Goal: Transaction & Acquisition: Purchase product/service

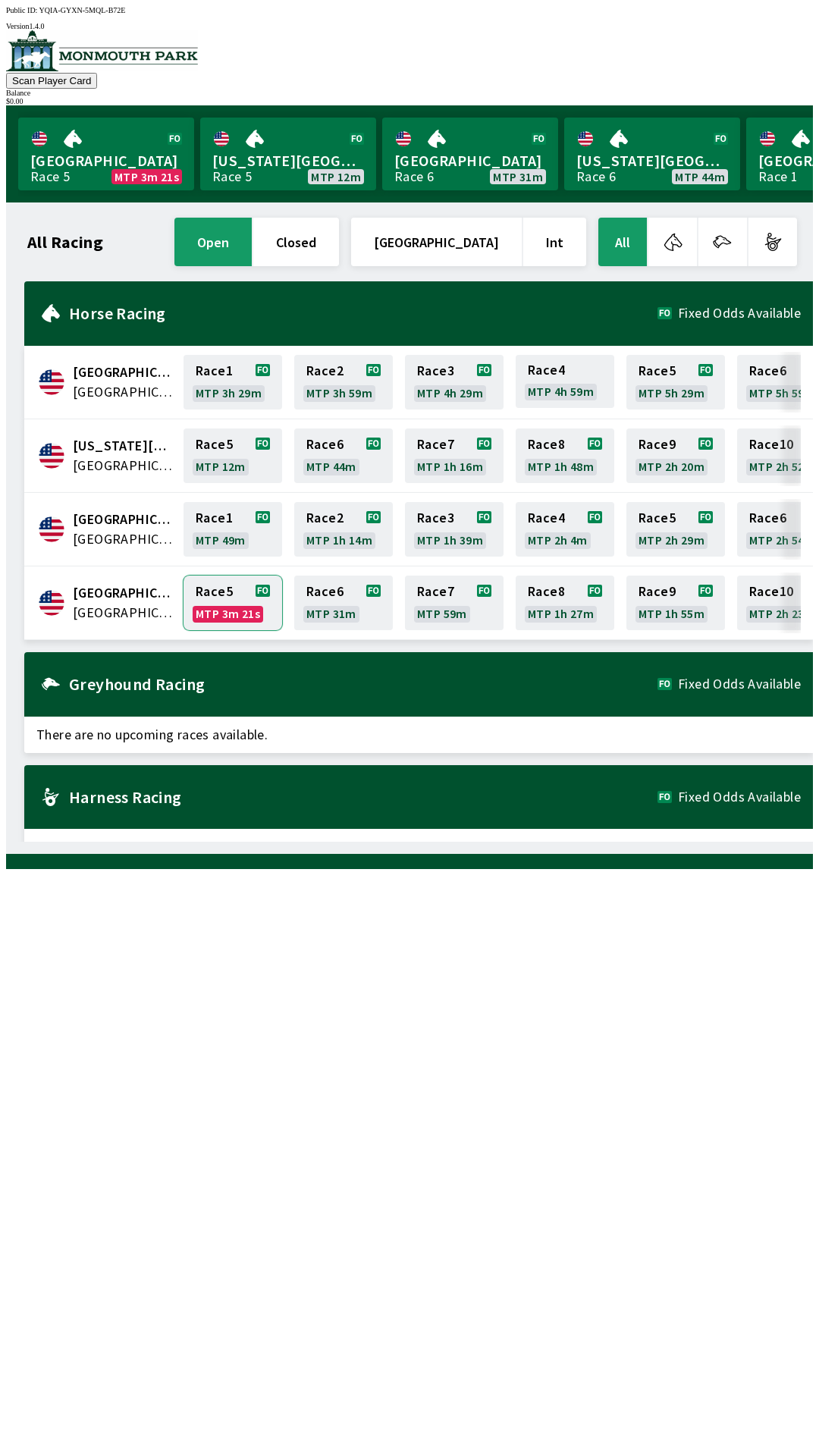
click at [237, 606] on link "Race 5 MTP 3m 21s" at bounding box center [232, 603] width 98 height 55
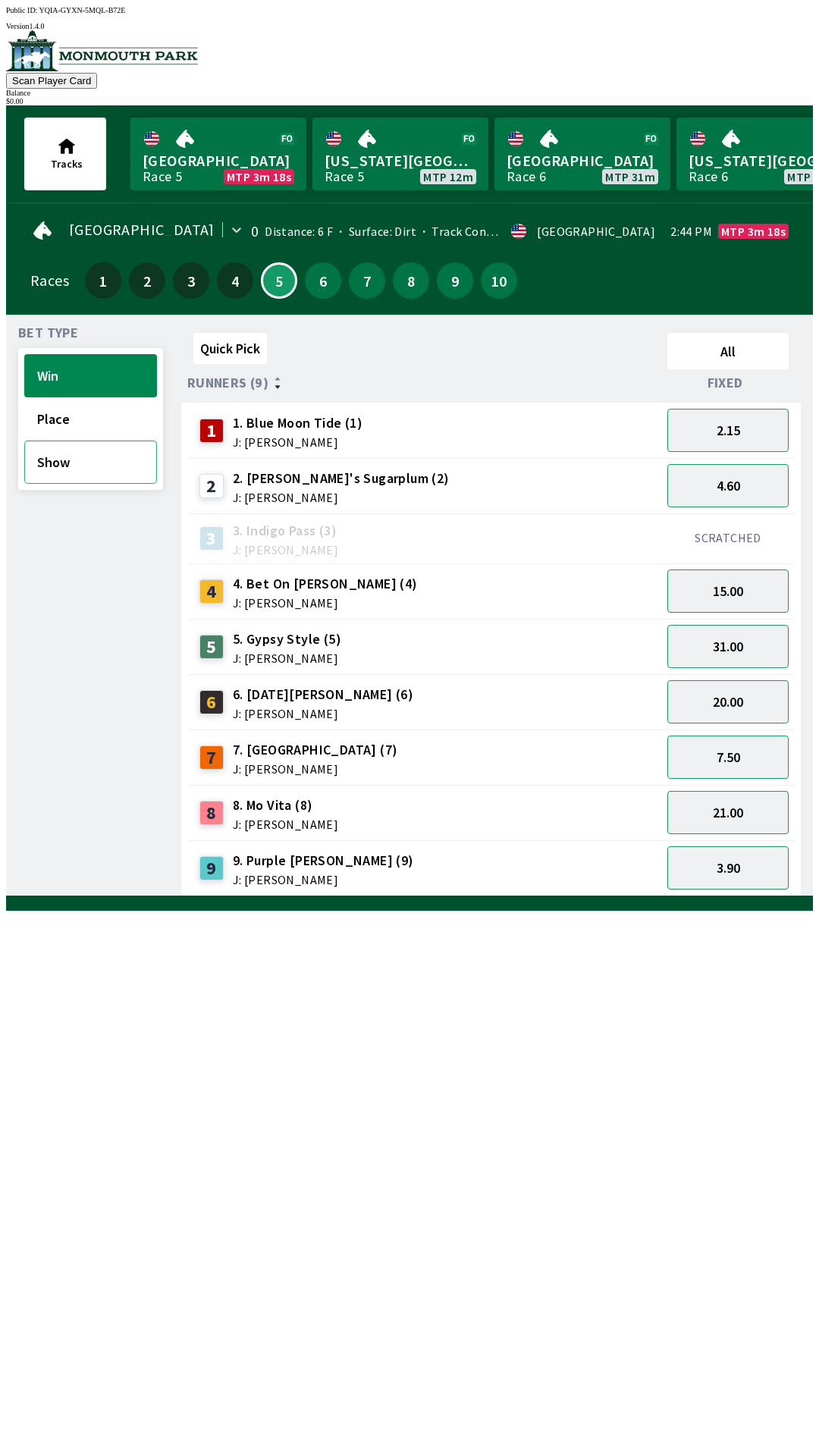
click at [84, 464] on button "Show" at bounding box center [90, 461] width 132 height 43
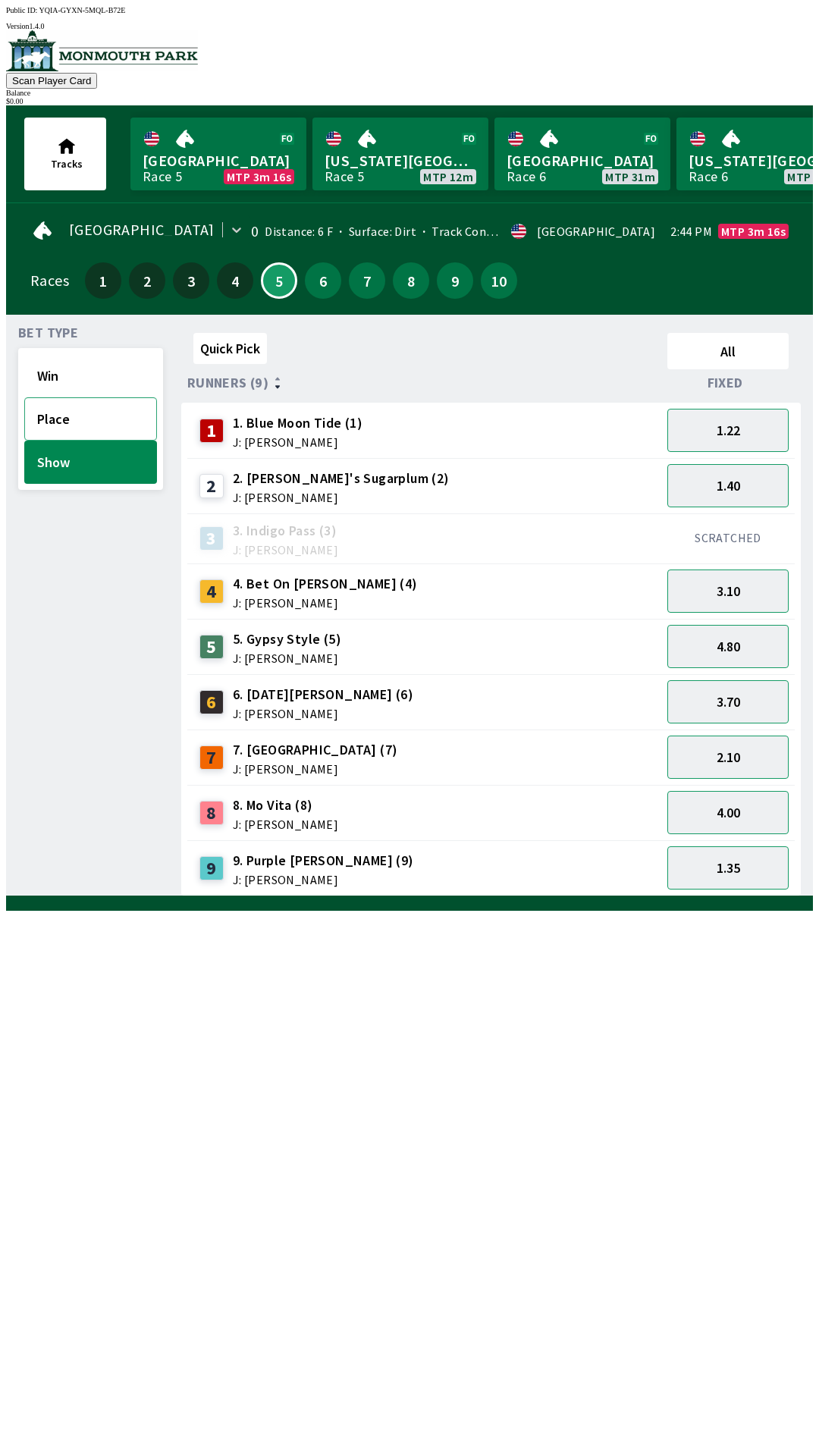
click at [90, 411] on button "Place" at bounding box center [90, 419] width 132 height 43
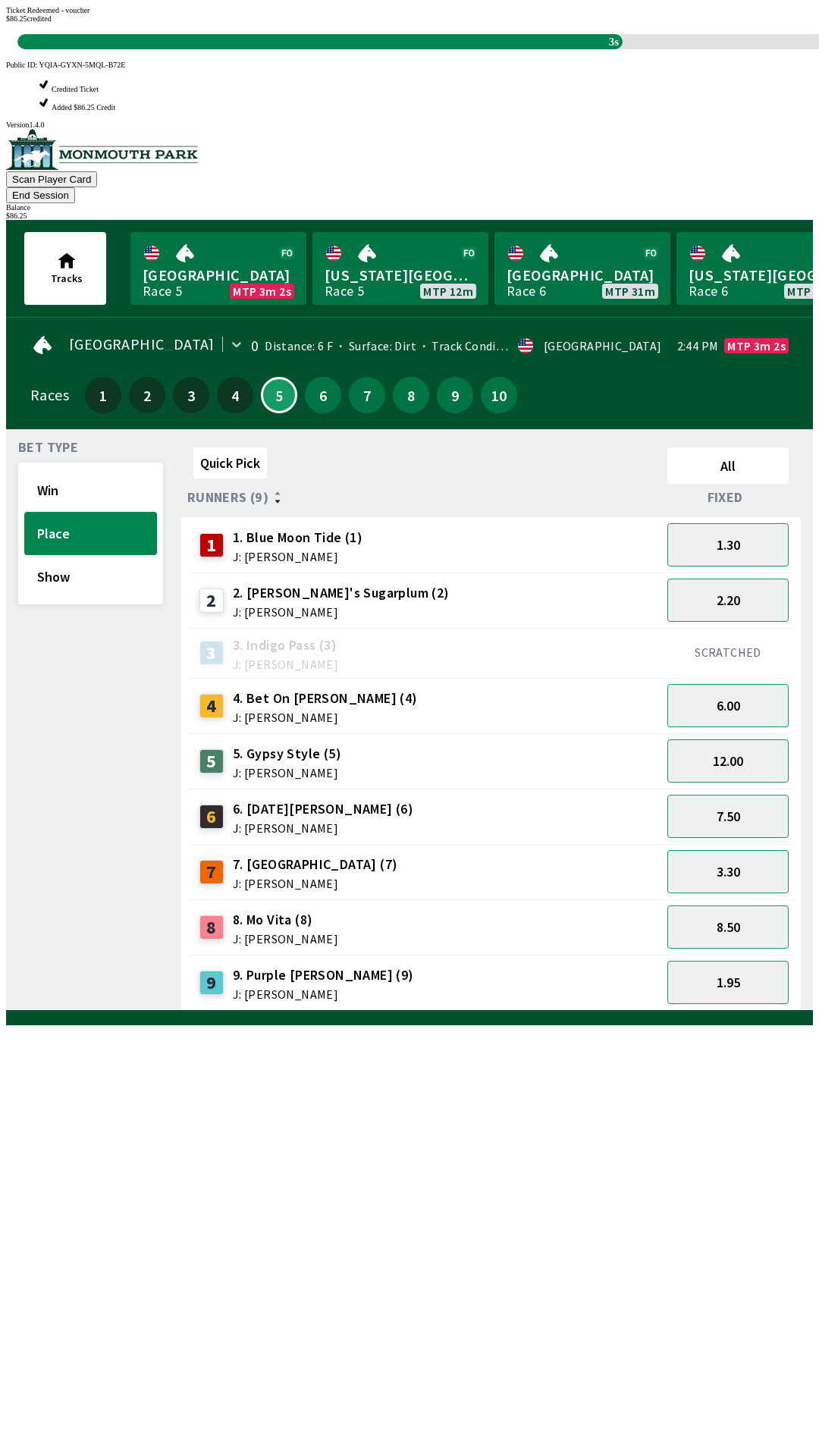
click at [208, 49] on div "Ticket Redeemed - voucher $ 86.25 credited 3s" at bounding box center [409, 27] width 807 height 43
click at [203, 1011] on div "Quick Pick All Runners (9) Fixed 1 1. Blue Moon Tide (1) J: [PERSON_NAME] 1.30 …" at bounding box center [497, 726] width 632 height 570
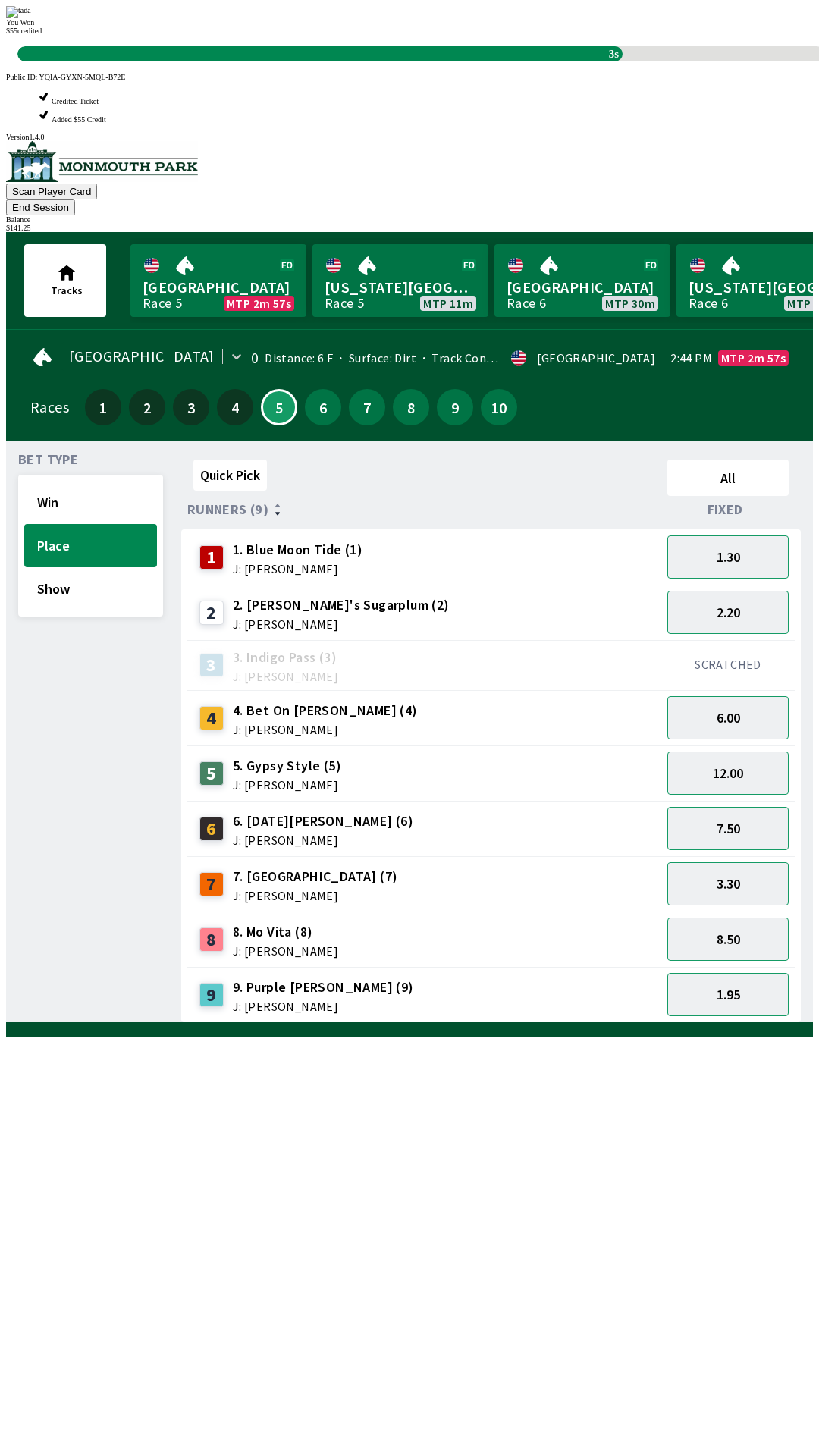
click at [560, 62] on div "You Won $ 55 credited 3s" at bounding box center [409, 34] width 807 height 55
click at [577, 1023] on div "Quick Pick All Runners (9) Fixed 1 1. Blue Moon Tide (1) J: [PERSON_NAME] 1.30 …" at bounding box center [497, 738] width 632 height 570
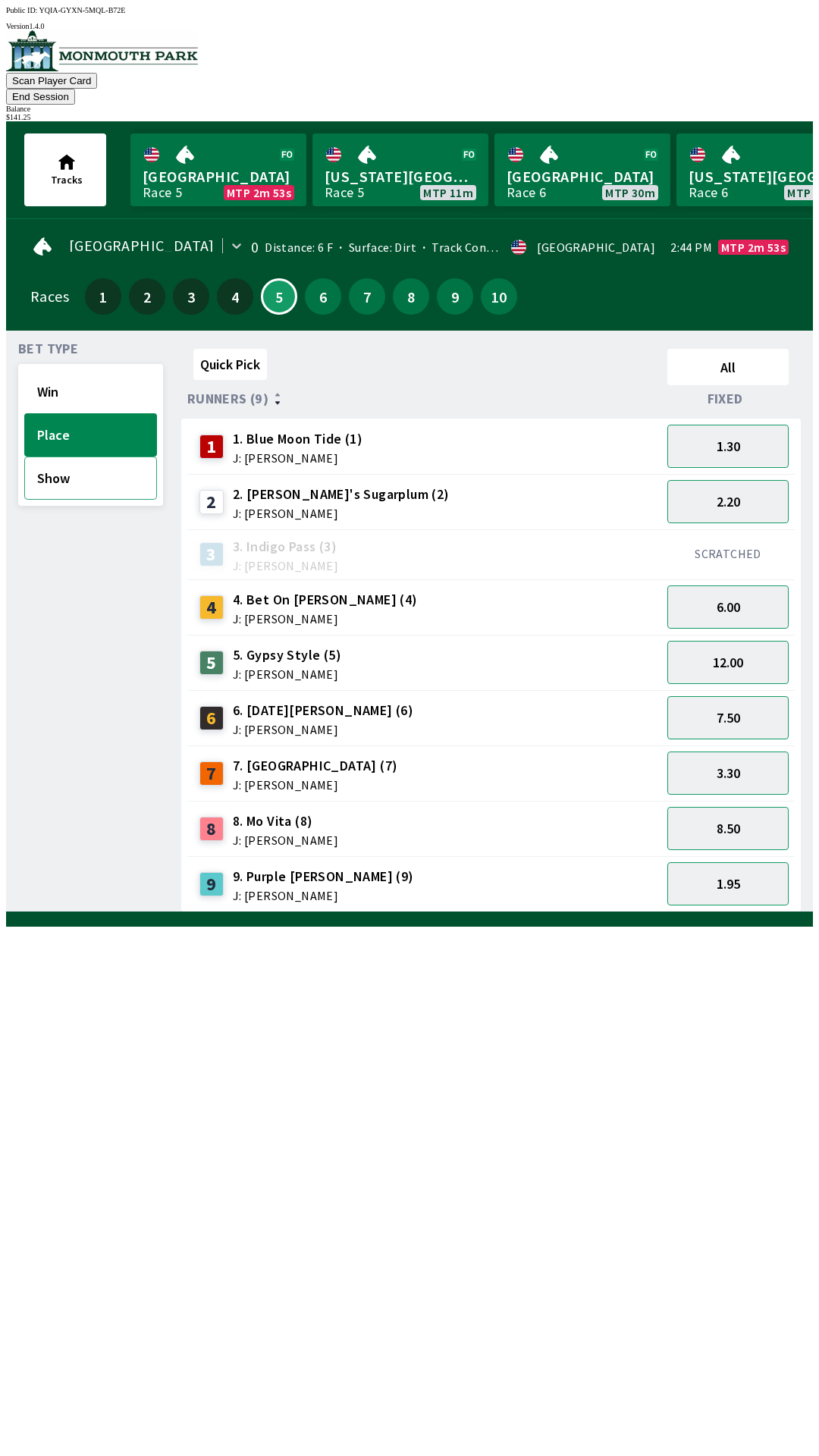
click at [70, 469] on button "Show" at bounding box center [90, 478] width 132 height 43
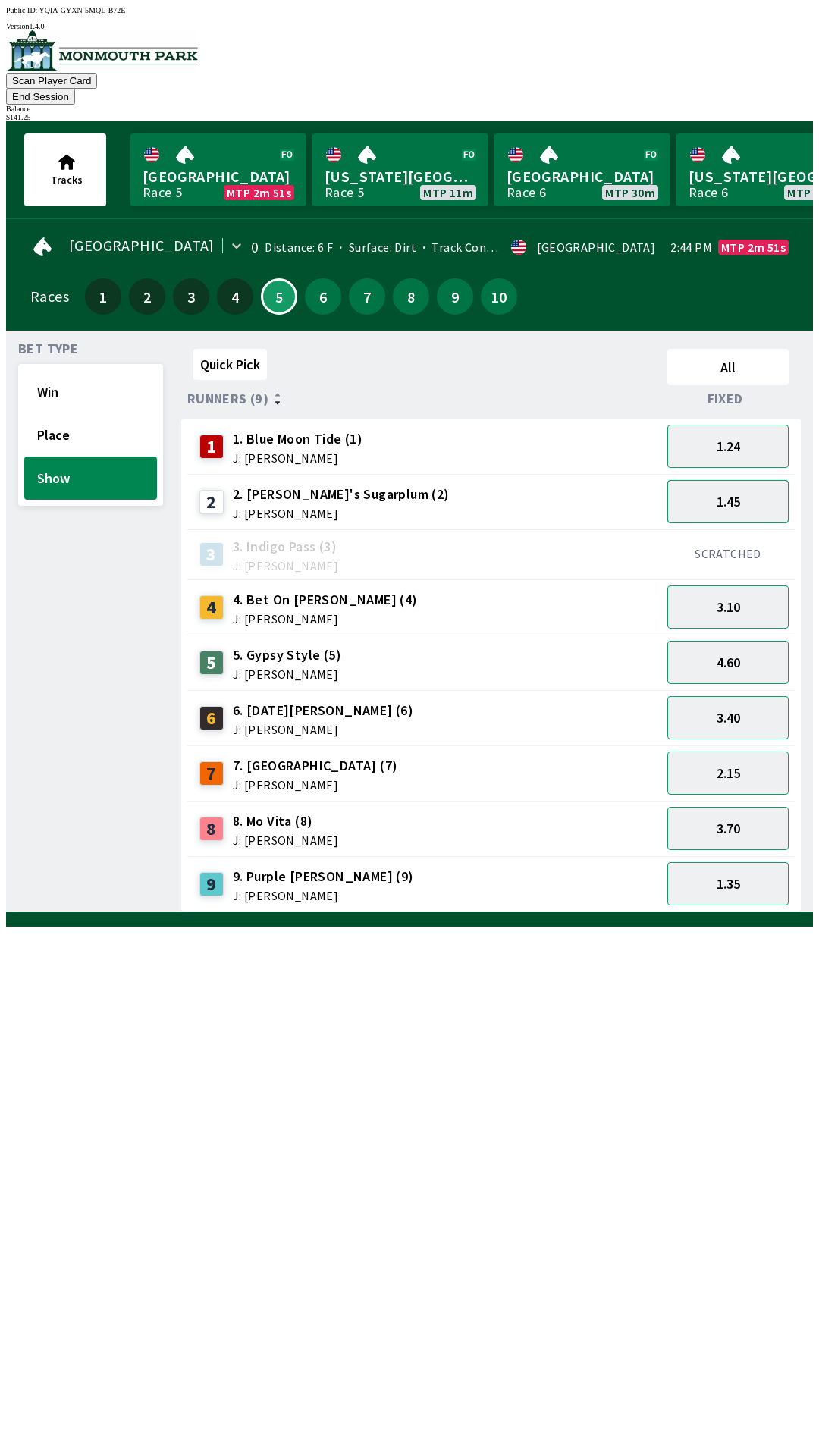
click at [747, 481] on button "1.45" at bounding box center [728, 501] width 122 height 43
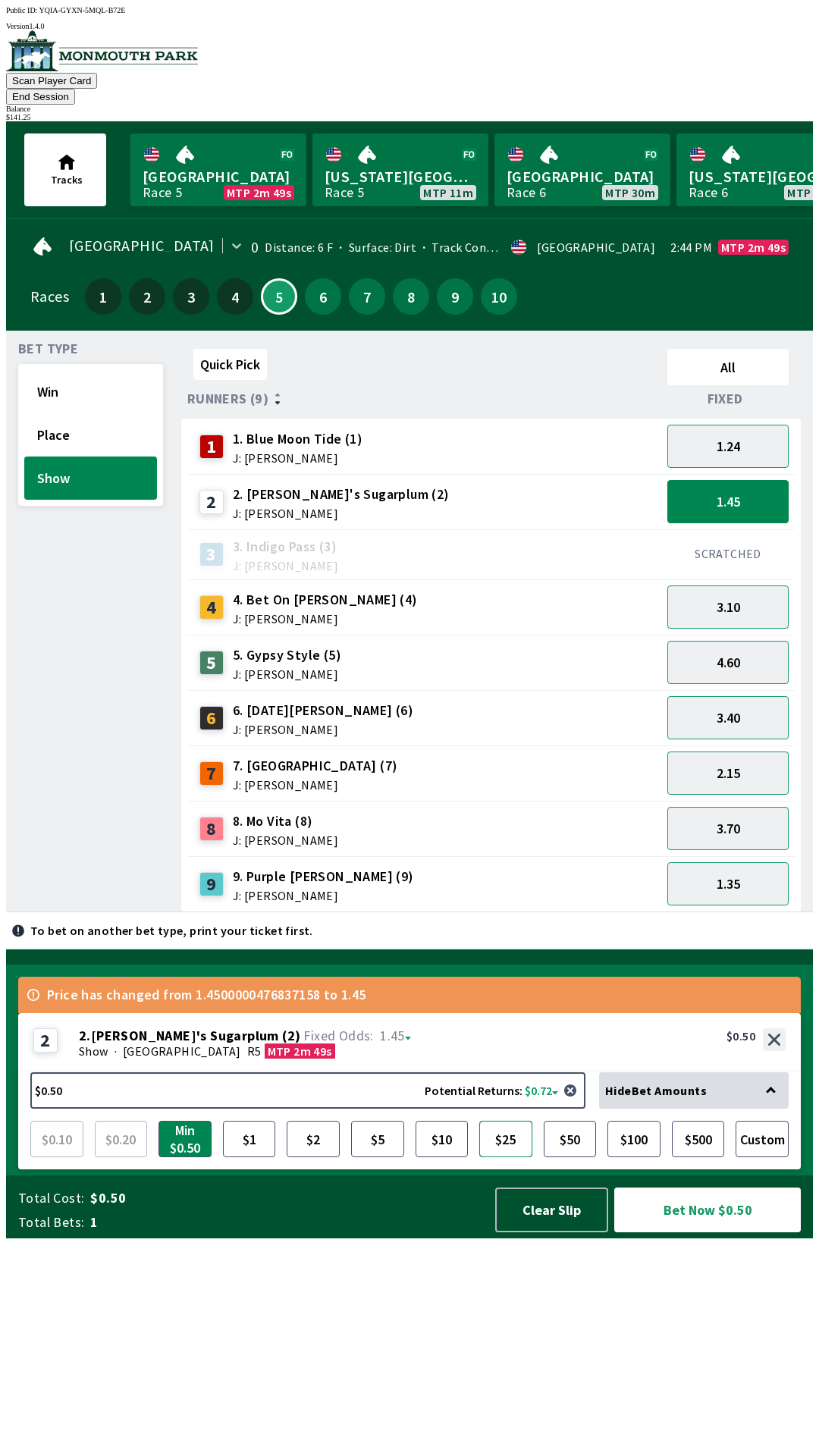
click at [507, 1157] on button "$25" at bounding box center [506, 1139] width 53 height 37
click at [722, 1232] on button "Bet Now $25.00" at bounding box center [707, 1210] width 186 height 44
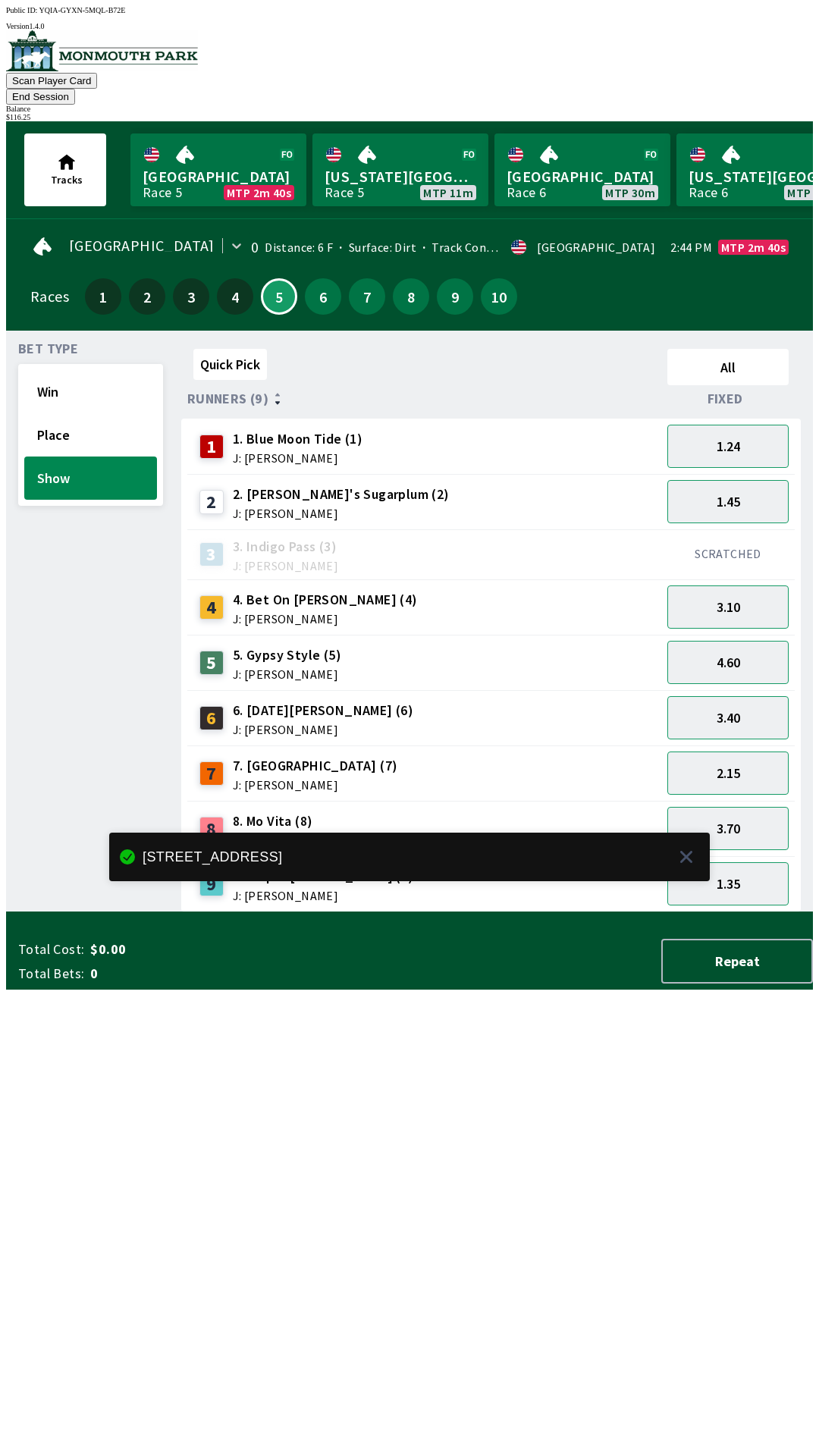
click at [664, 913] on div "Quick Pick All Runners (9) Fixed 1 1. Blue Moon Tide (1) J: [PERSON_NAME] 1.24 …" at bounding box center [497, 627] width 632 height 570
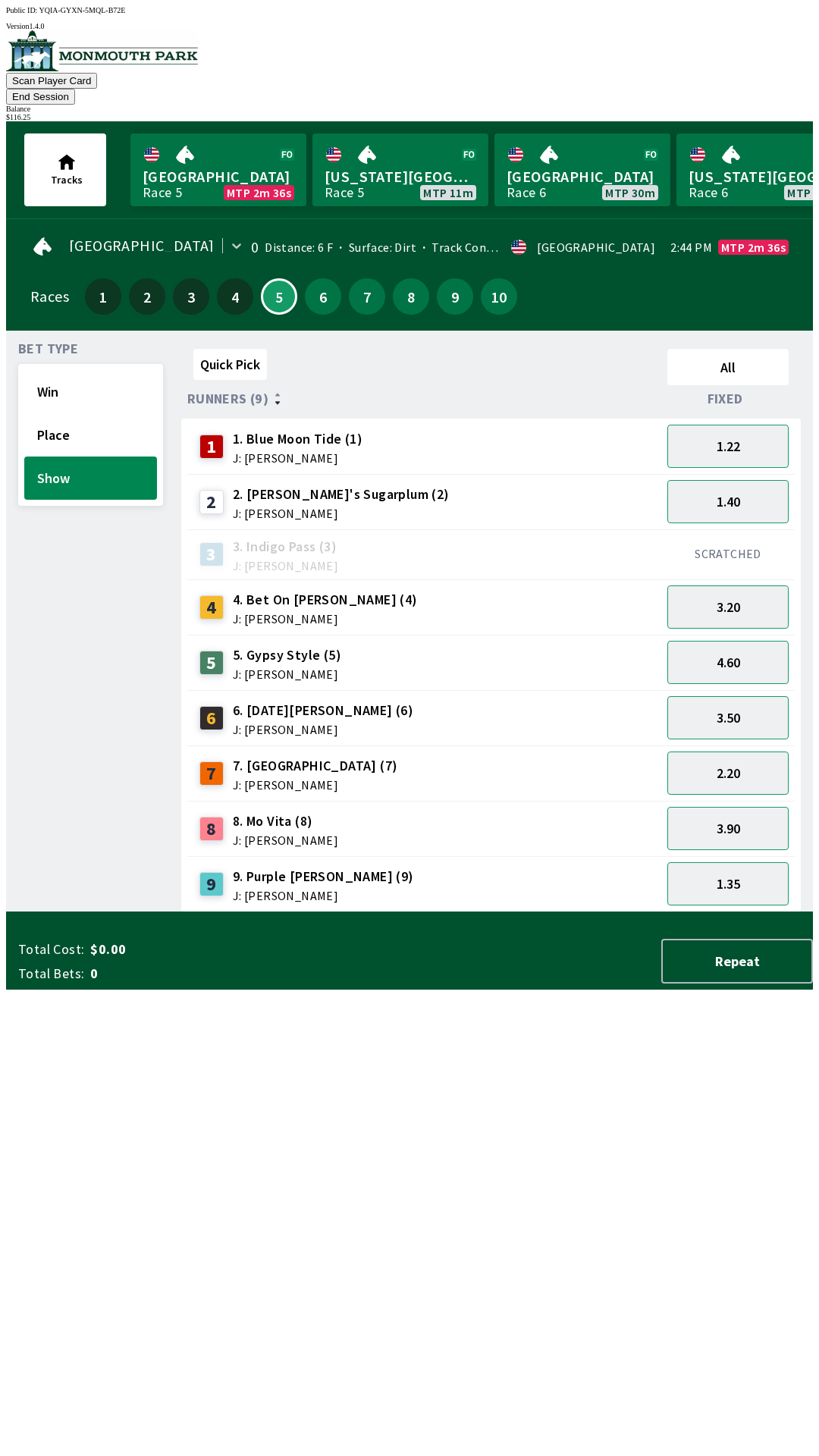
click at [75, 89] on button "End Session" at bounding box center [41, 97] width 69 height 16
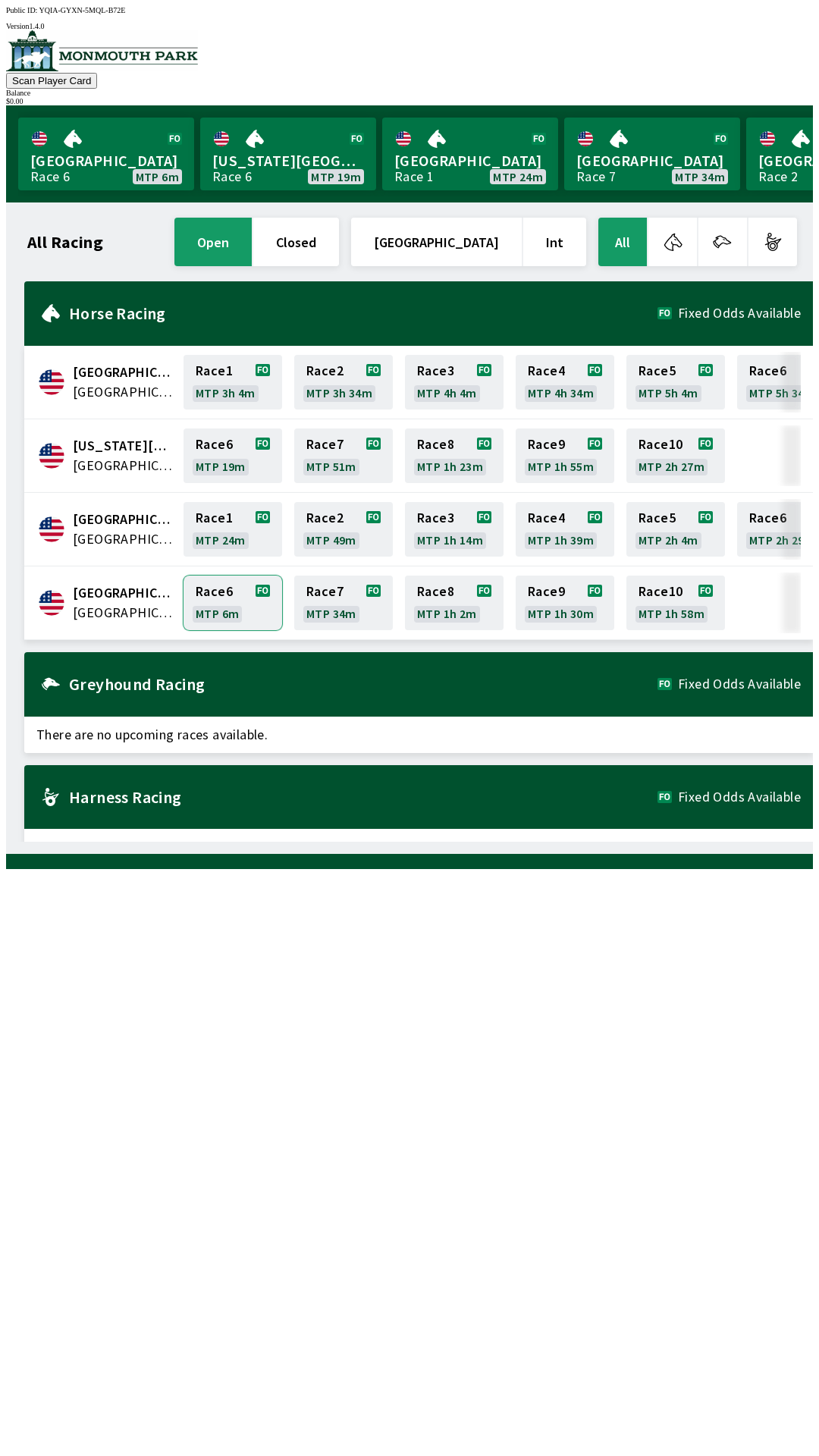
click at [231, 593] on link "Race 6 MTP 6m" at bounding box center [232, 603] width 98 height 55
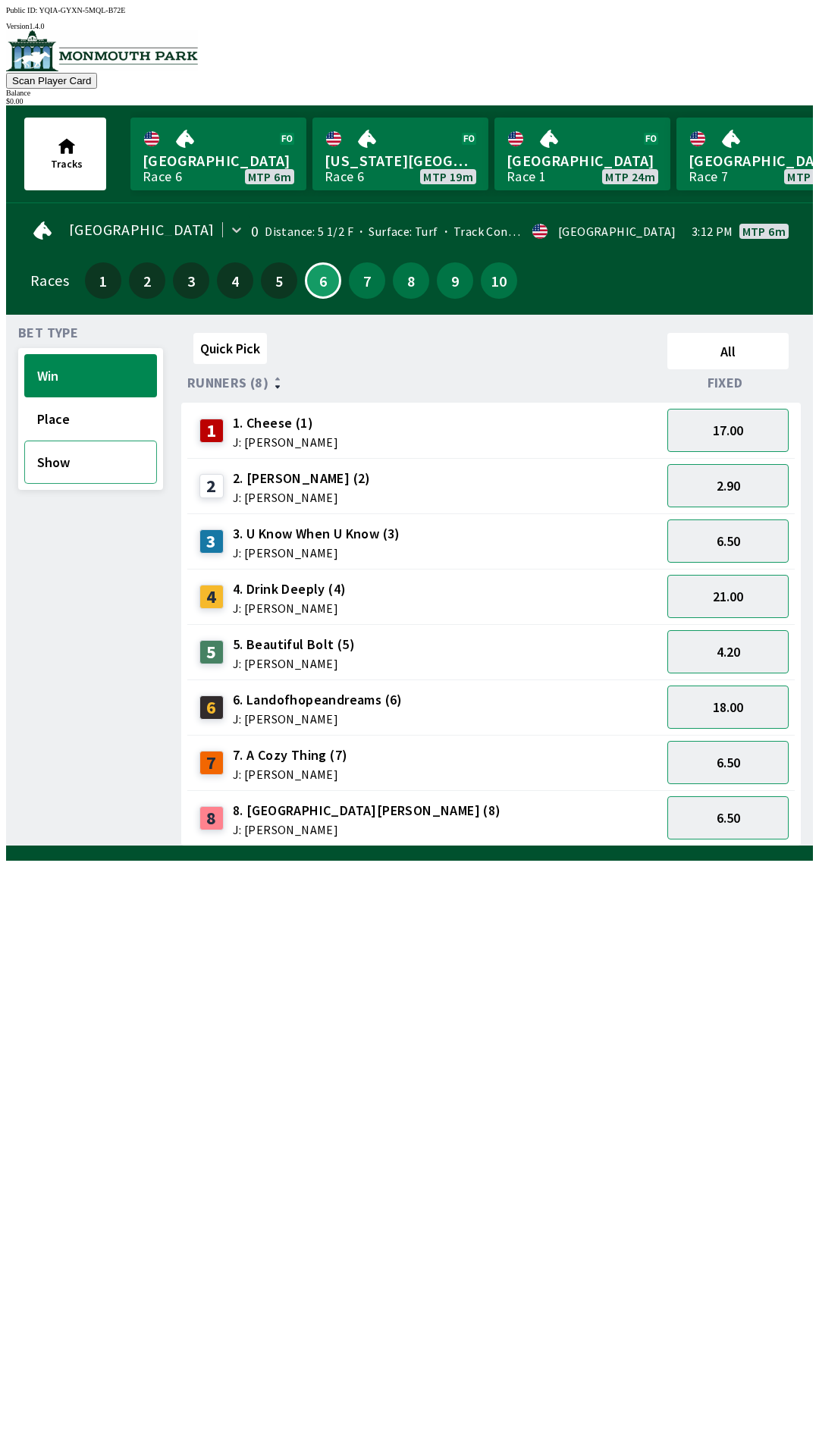
click at [86, 471] on button "Show" at bounding box center [90, 461] width 132 height 43
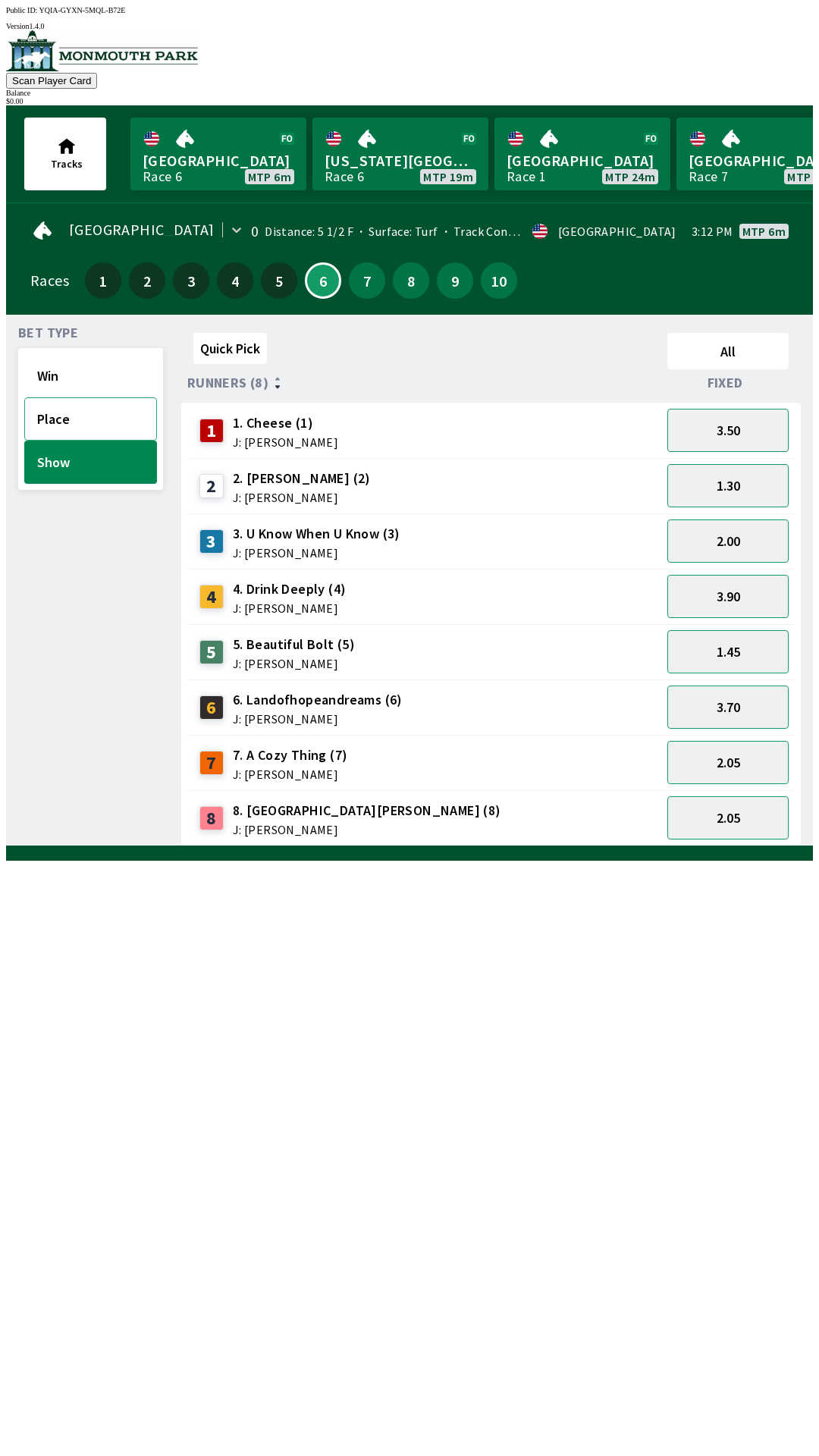
click at [93, 415] on button "Place" at bounding box center [90, 419] width 132 height 43
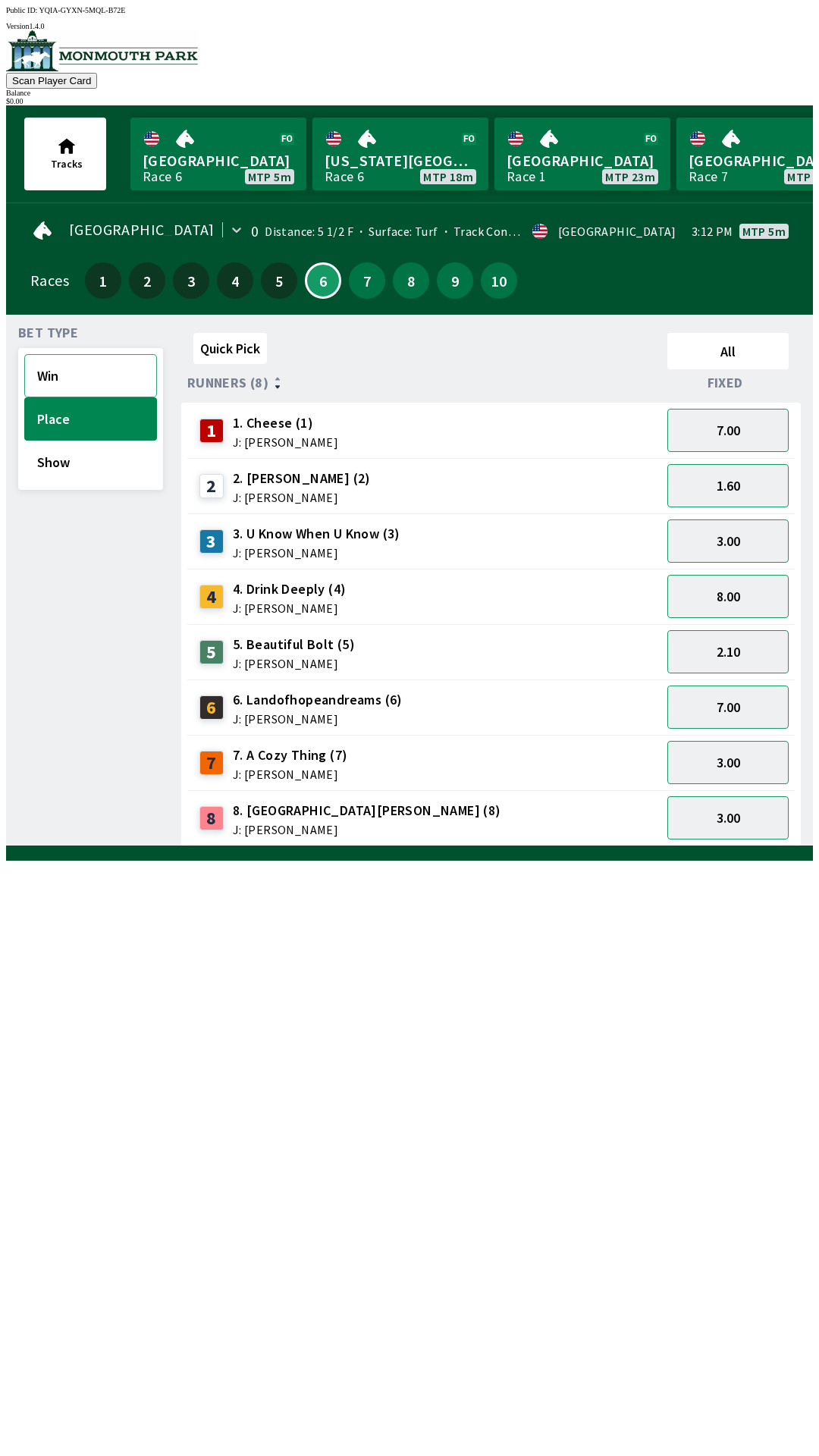
click at [83, 372] on button "Win" at bounding box center [90, 375] width 132 height 43
click at [65, 452] on button "Show" at bounding box center [90, 461] width 132 height 43
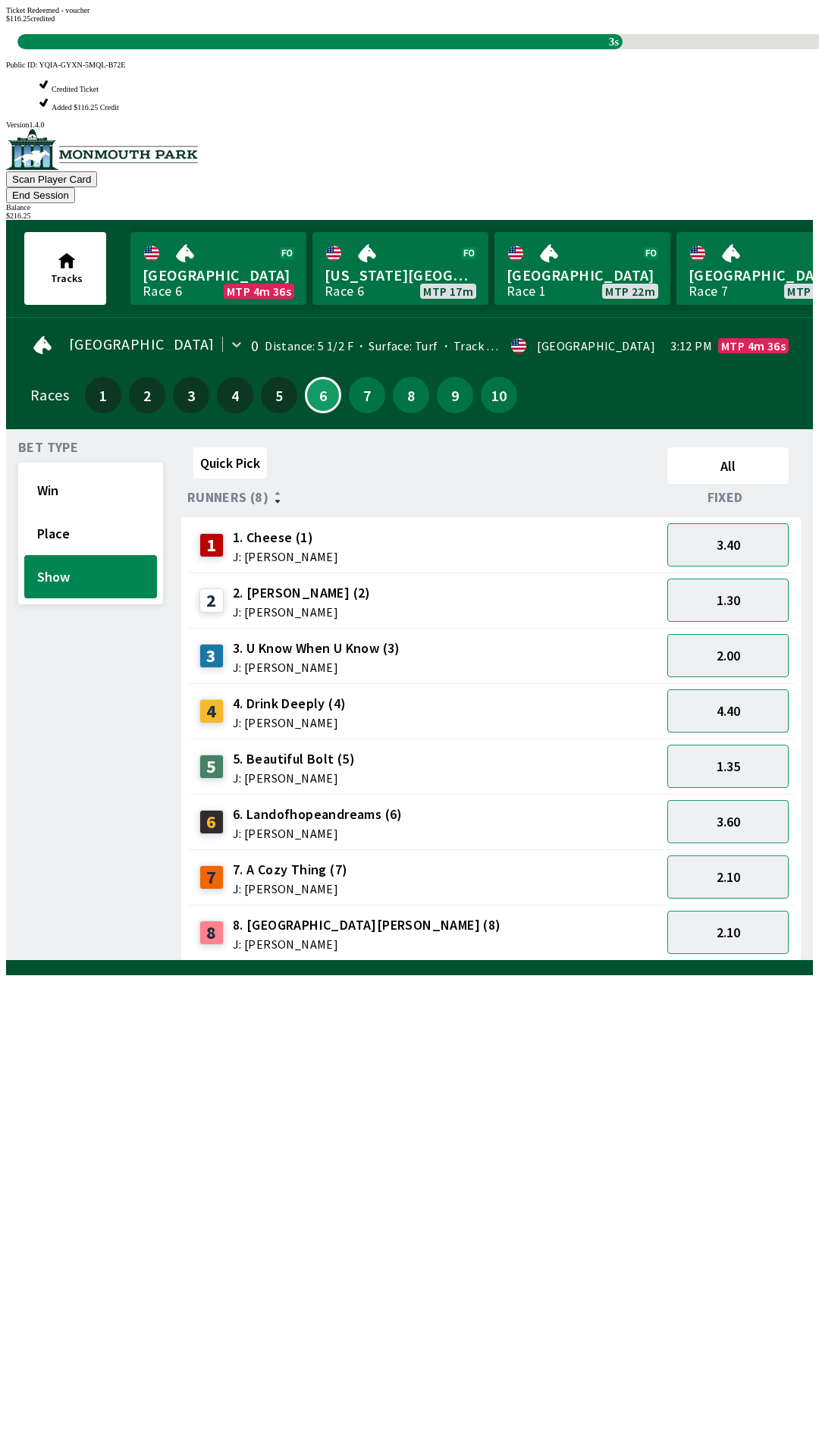
click at [655, 961] on div "Quick Pick All Runners (8) Fixed 1 1. Cheese (1) J: [PERSON_NAME] 3.40 2 2. [PE…" at bounding box center [497, 701] width 632 height 520
click at [592, 914] on div "8 8. Park Avenue [PERSON_NAME] (8) J: [PERSON_NAME]" at bounding box center [424, 932] width 462 height 38
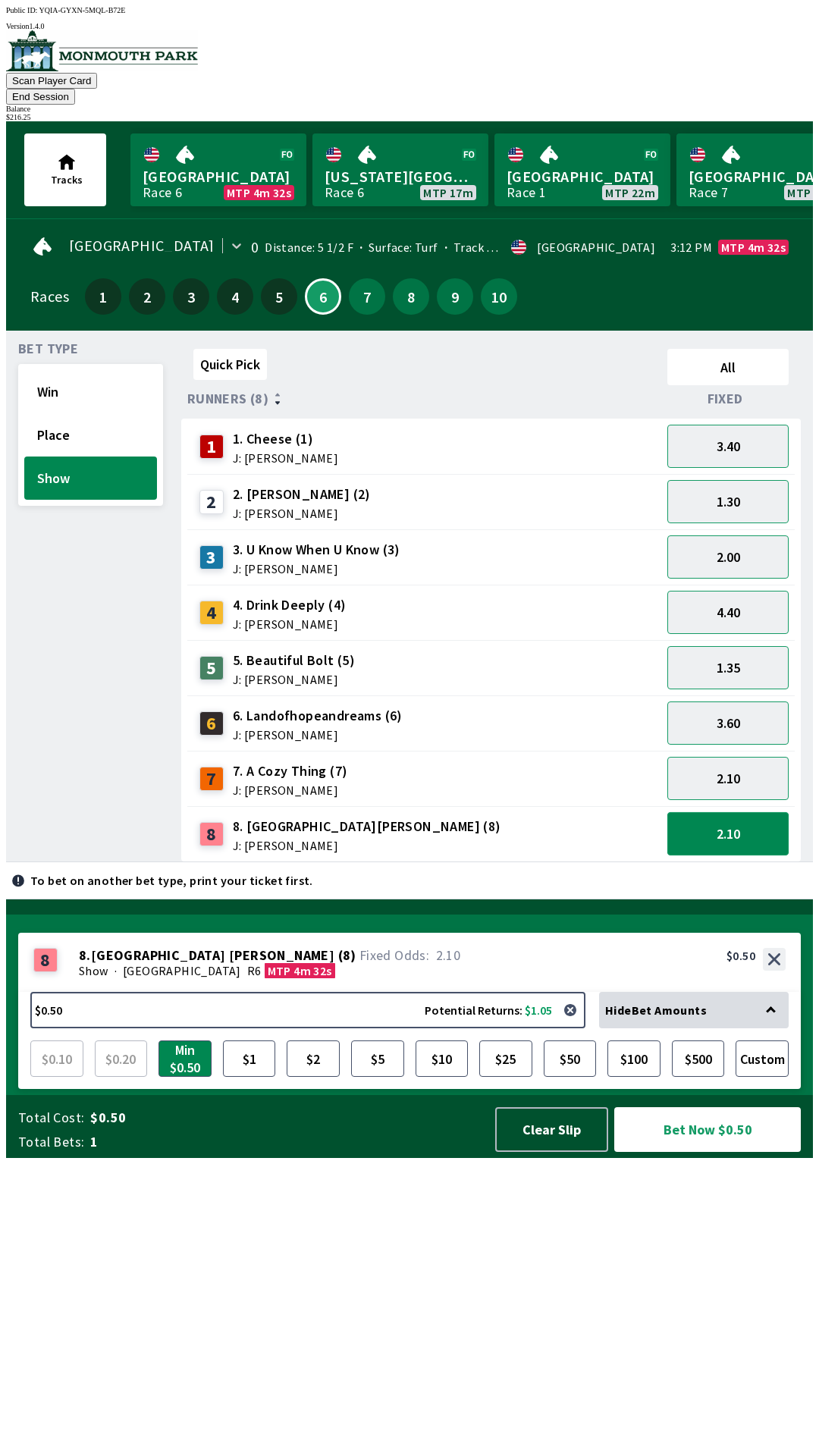
click at [737, 816] on button "2.10" at bounding box center [728, 833] width 122 height 43
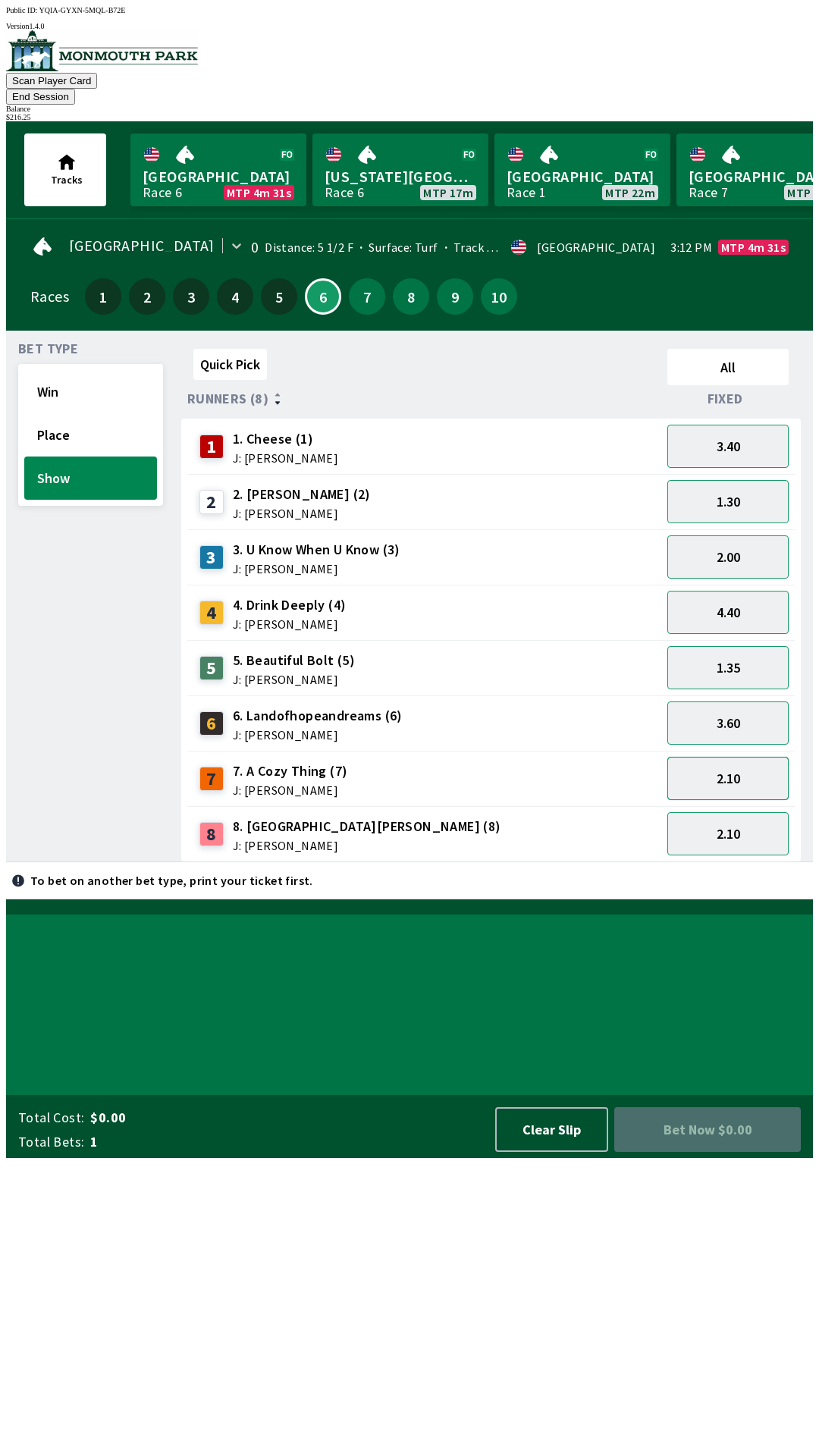
click at [756, 757] on button "2.10" at bounding box center [728, 778] width 122 height 43
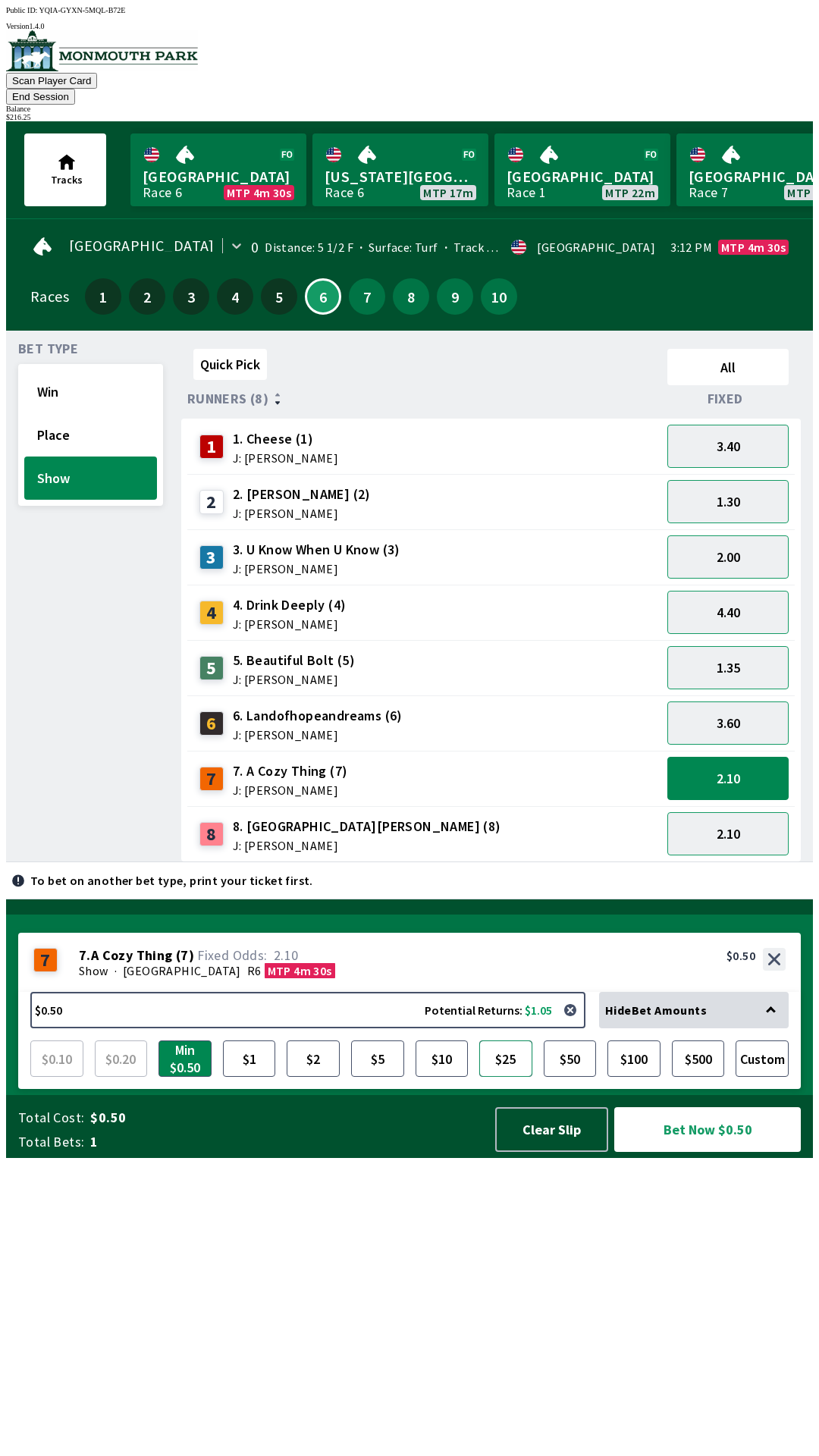
click at [514, 1077] on button "$25" at bounding box center [506, 1058] width 53 height 37
click at [728, 1152] on button "Bet Now $25.00" at bounding box center [707, 1129] width 186 height 44
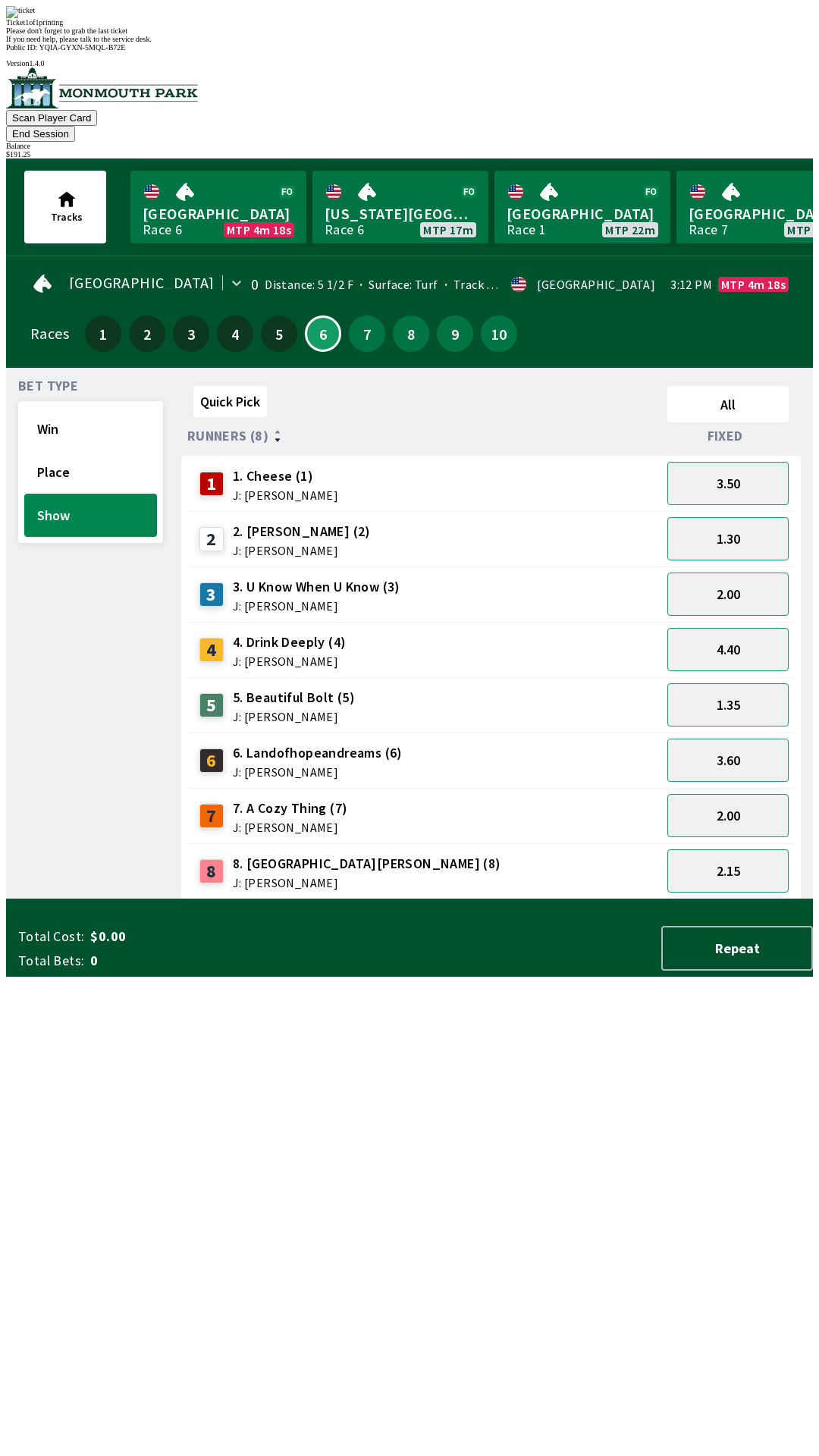
click at [75, 126] on button "End Session" at bounding box center [41, 134] width 69 height 16
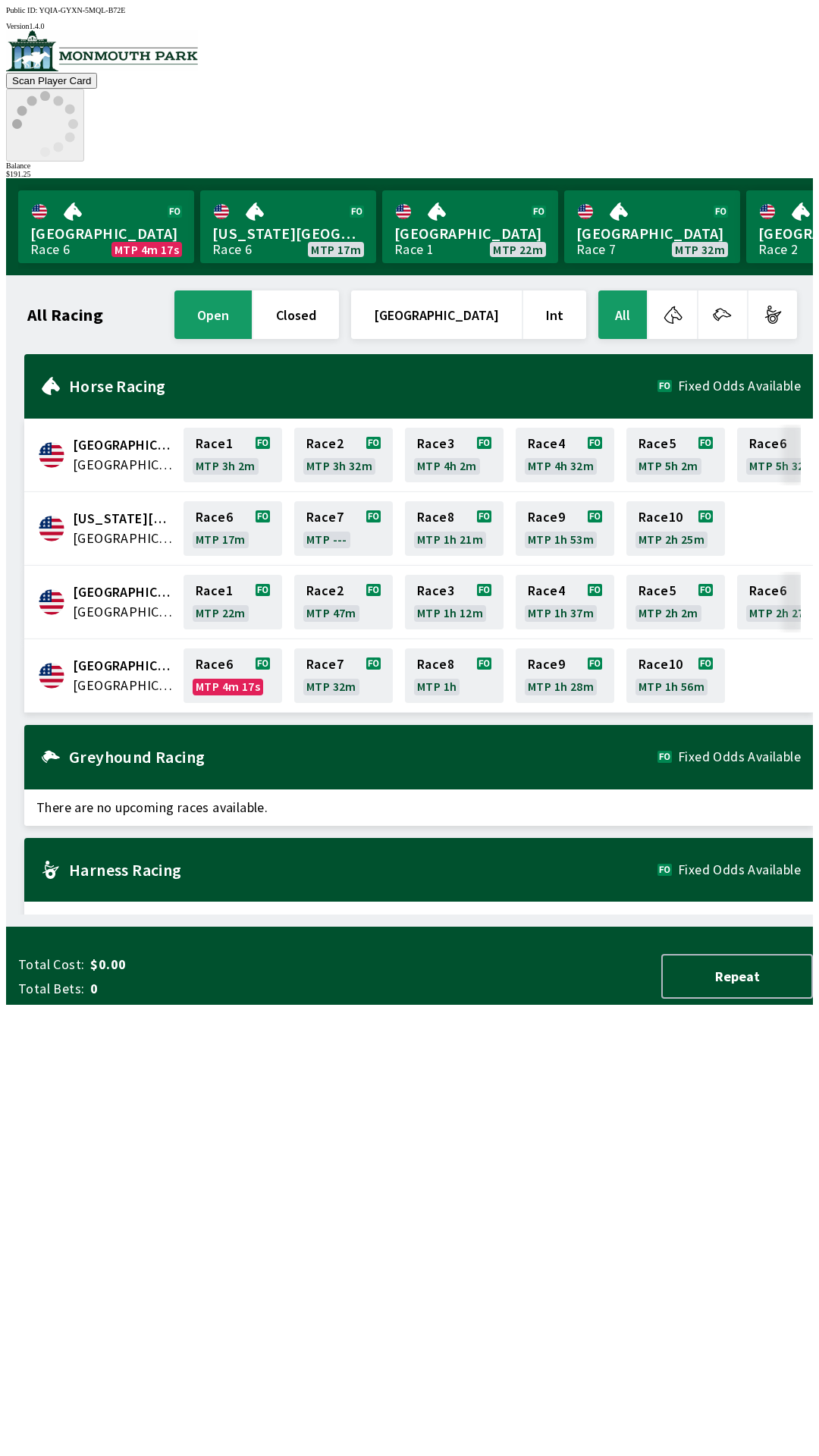
click at [78, 91] on icon at bounding box center [45, 124] width 66 height 66
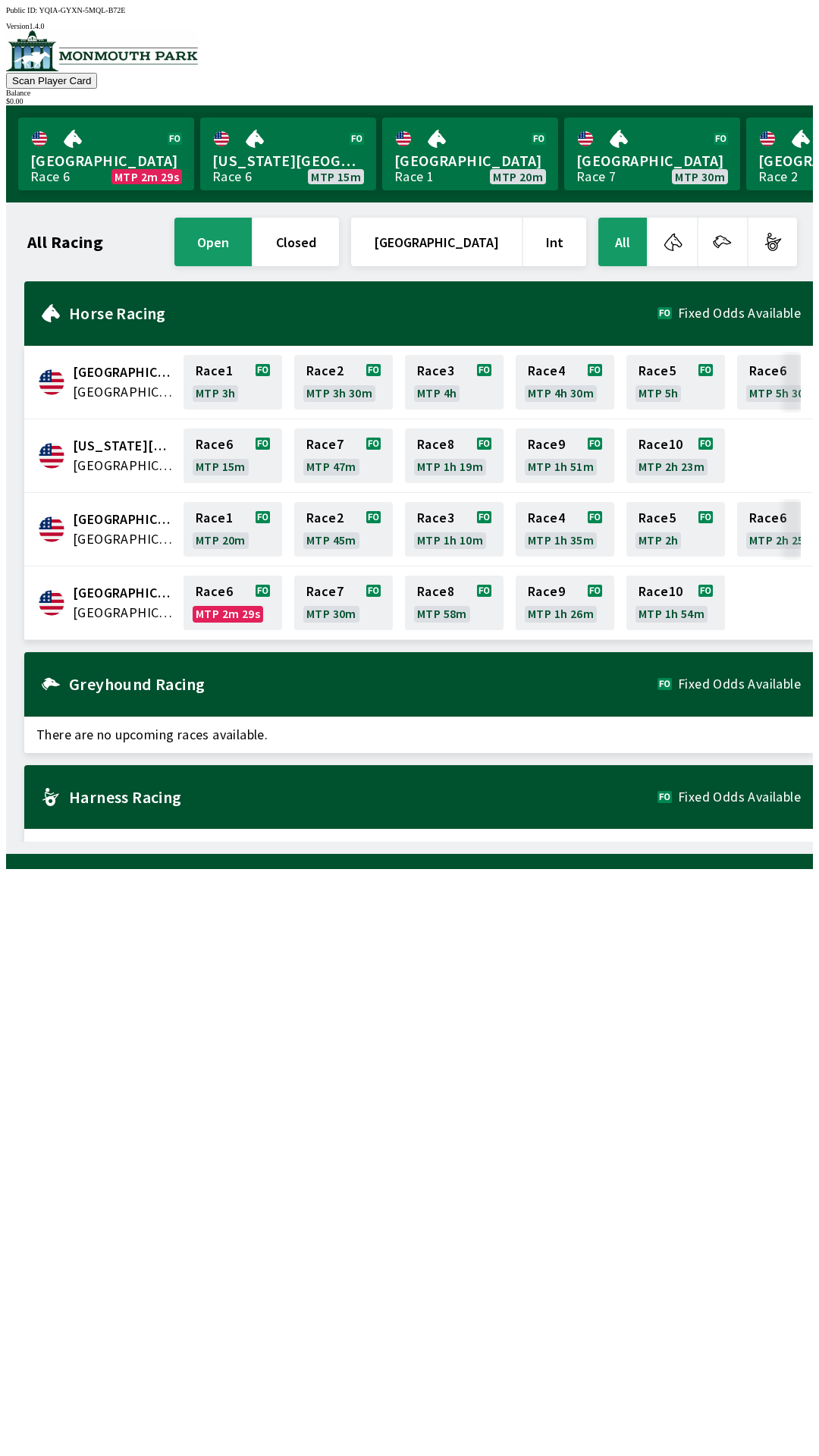
click at [122, 590] on span "[GEOGRAPHIC_DATA]" at bounding box center [123, 592] width 101 height 19
click at [224, 600] on link "Race 6 MTP 2m 29s" at bounding box center [232, 603] width 98 height 55
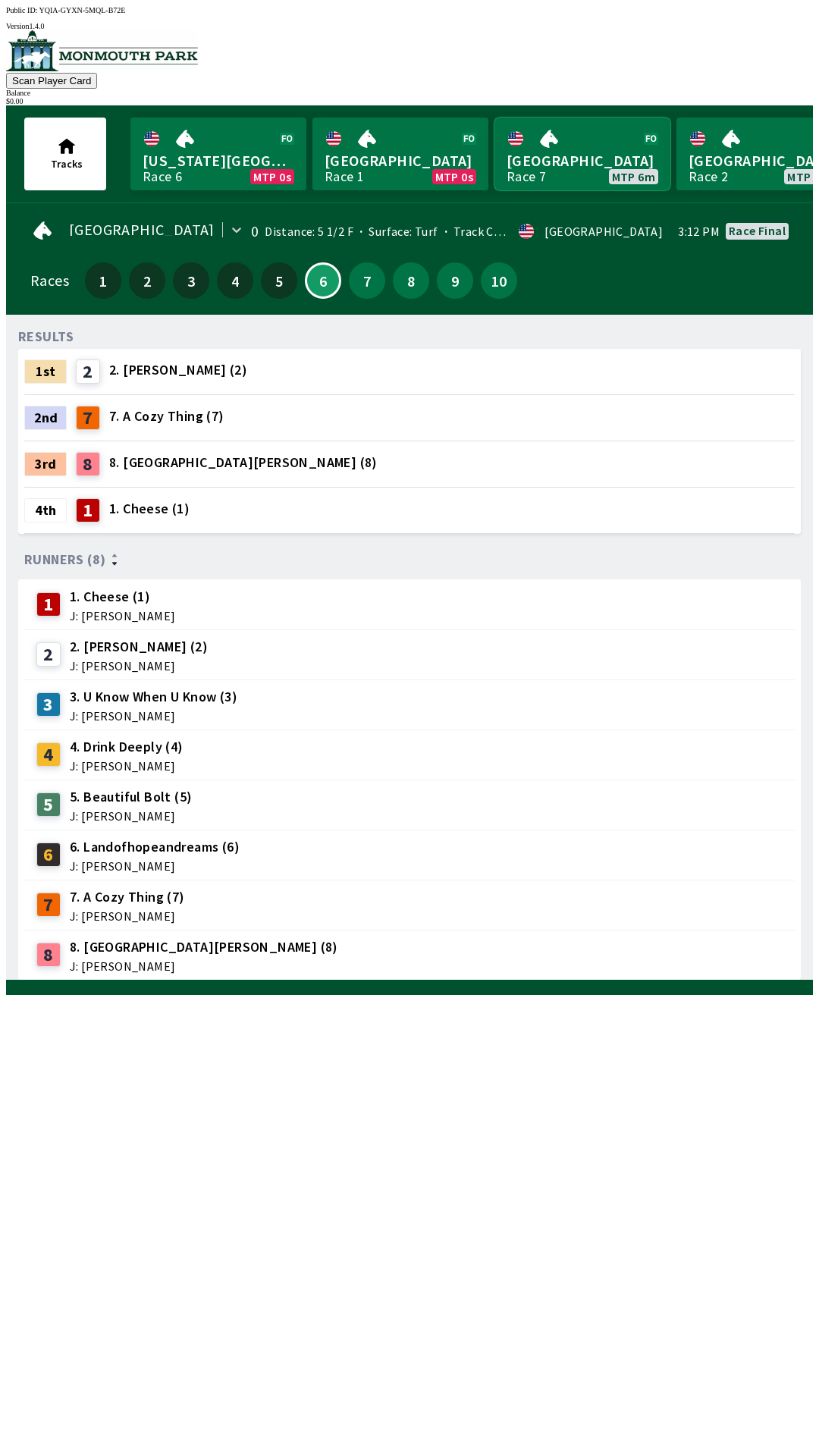
click at [592, 150] on link "[GEOGRAPHIC_DATA] Race 7 MTP 6m" at bounding box center [582, 154] width 176 height 72
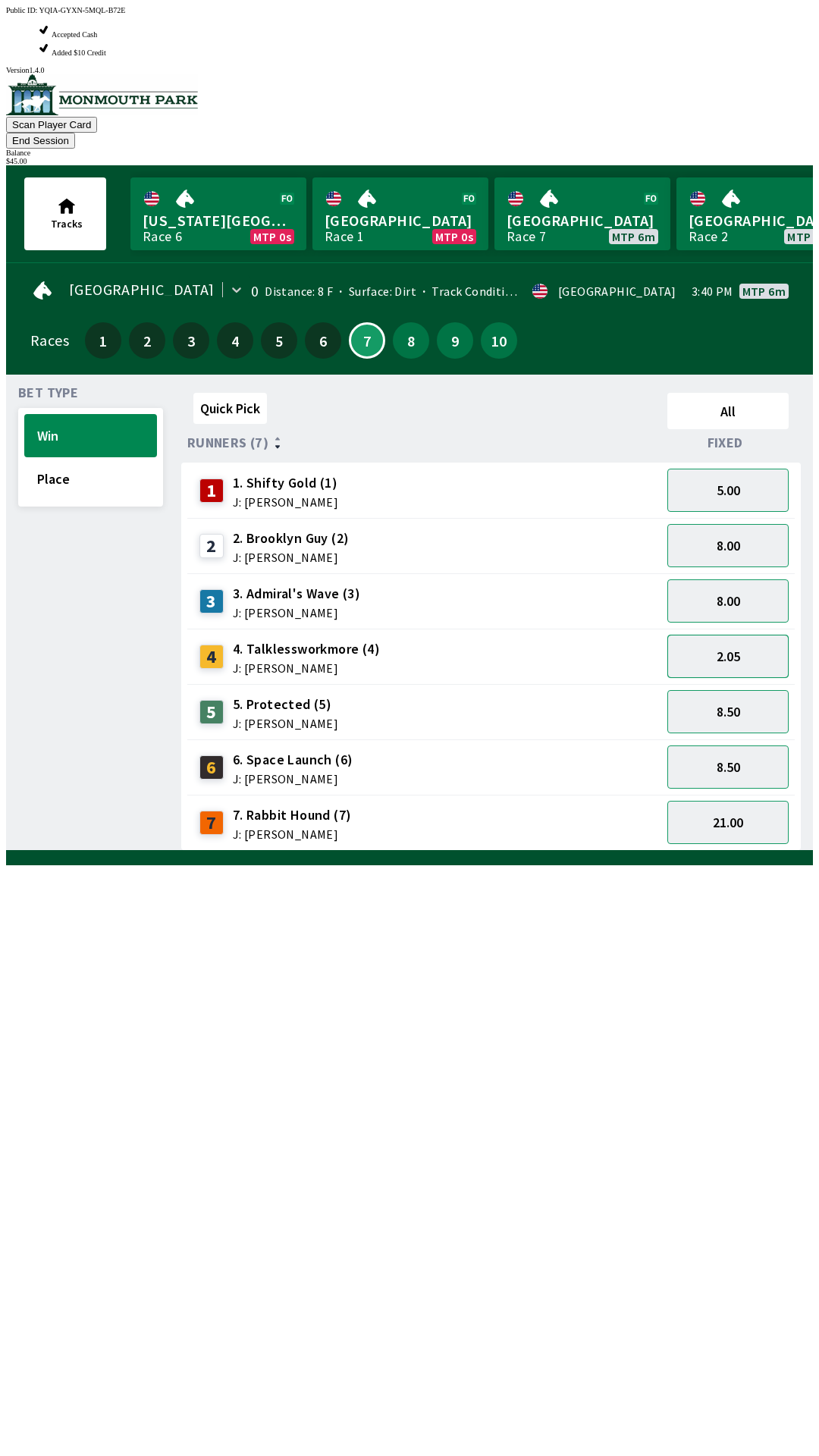
click at [750, 634] on button "2.05" at bounding box center [728, 656] width 122 height 43
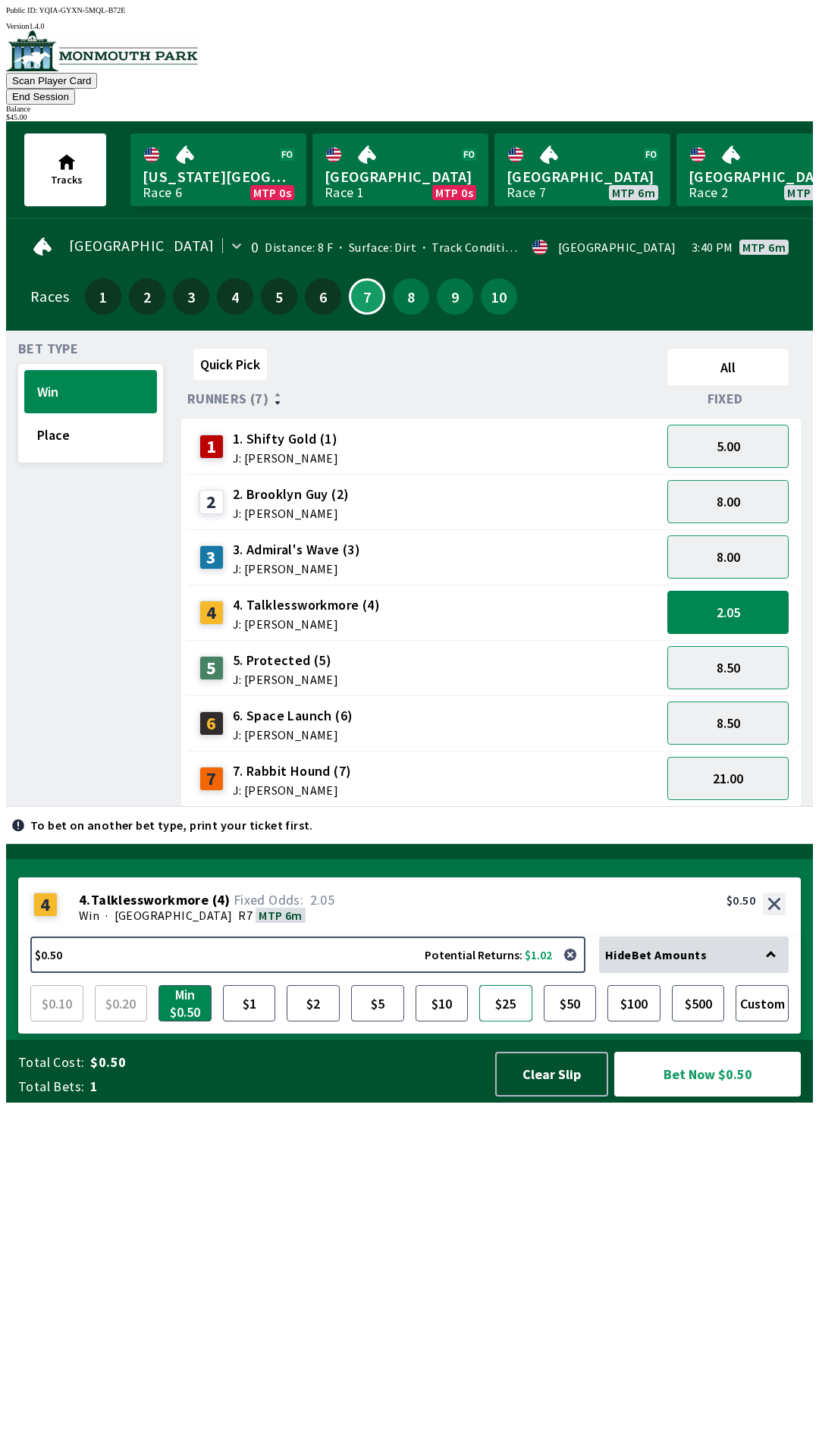
click at [512, 1022] on button "$25" at bounding box center [506, 1003] width 53 height 37
click at [725, 1097] on button "Bet Now $25.00" at bounding box center [707, 1074] width 186 height 44
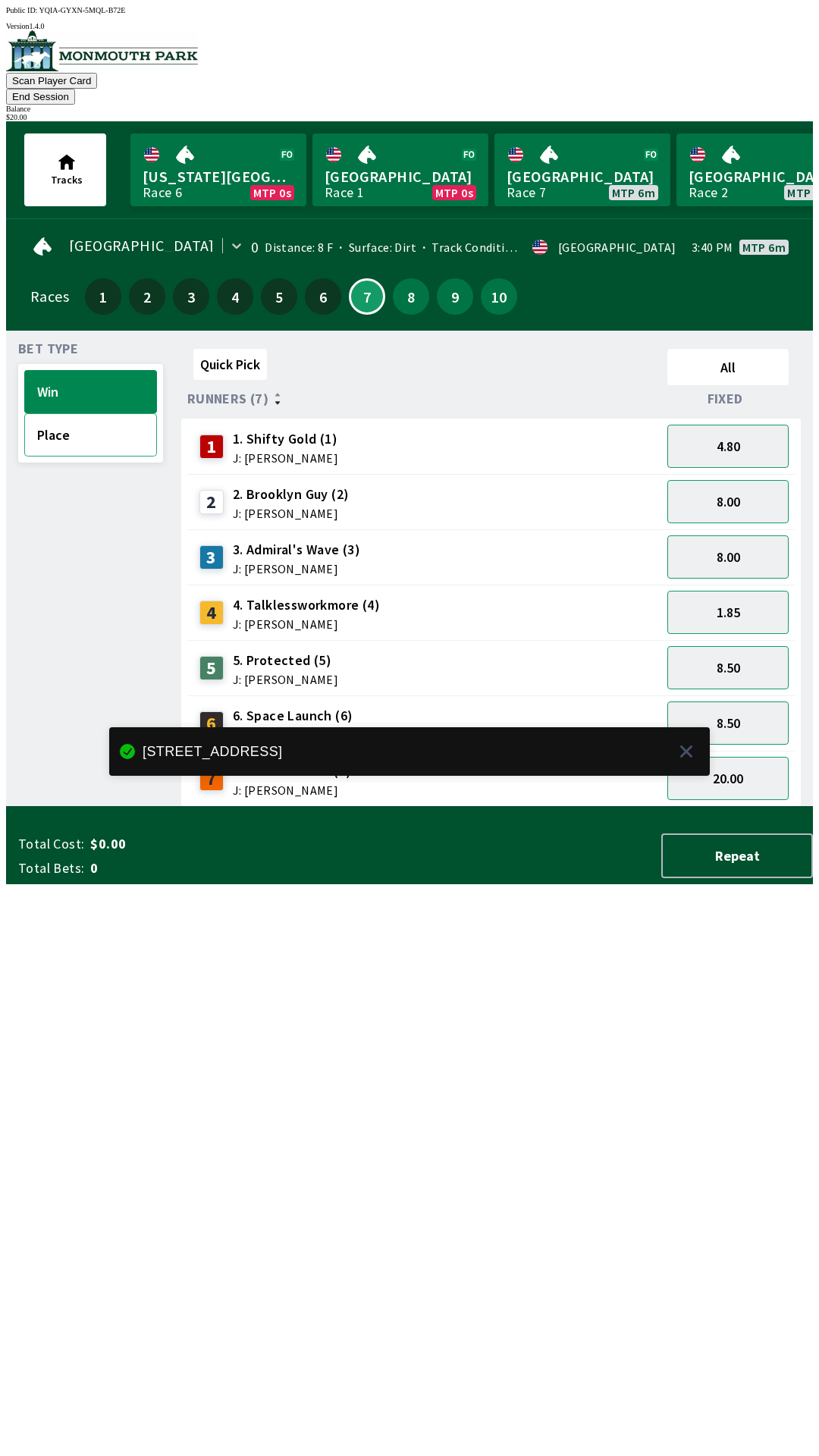
click at [37, 421] on button "Place" at bounding box center [90, 434] width 132 height 43
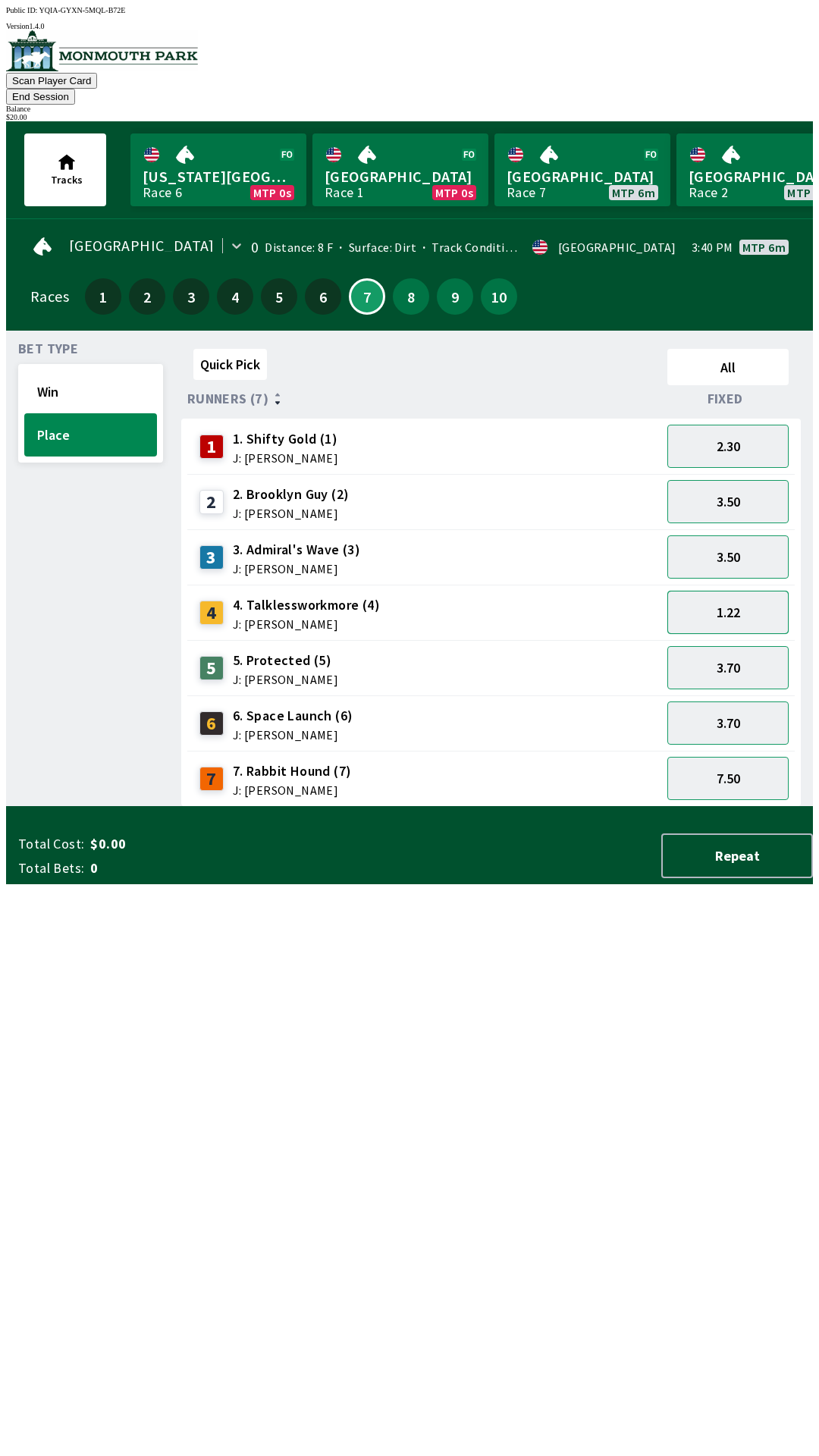
click at [739, 592] on button "1.22" at bounding box center [728, 612] width 122 height 43
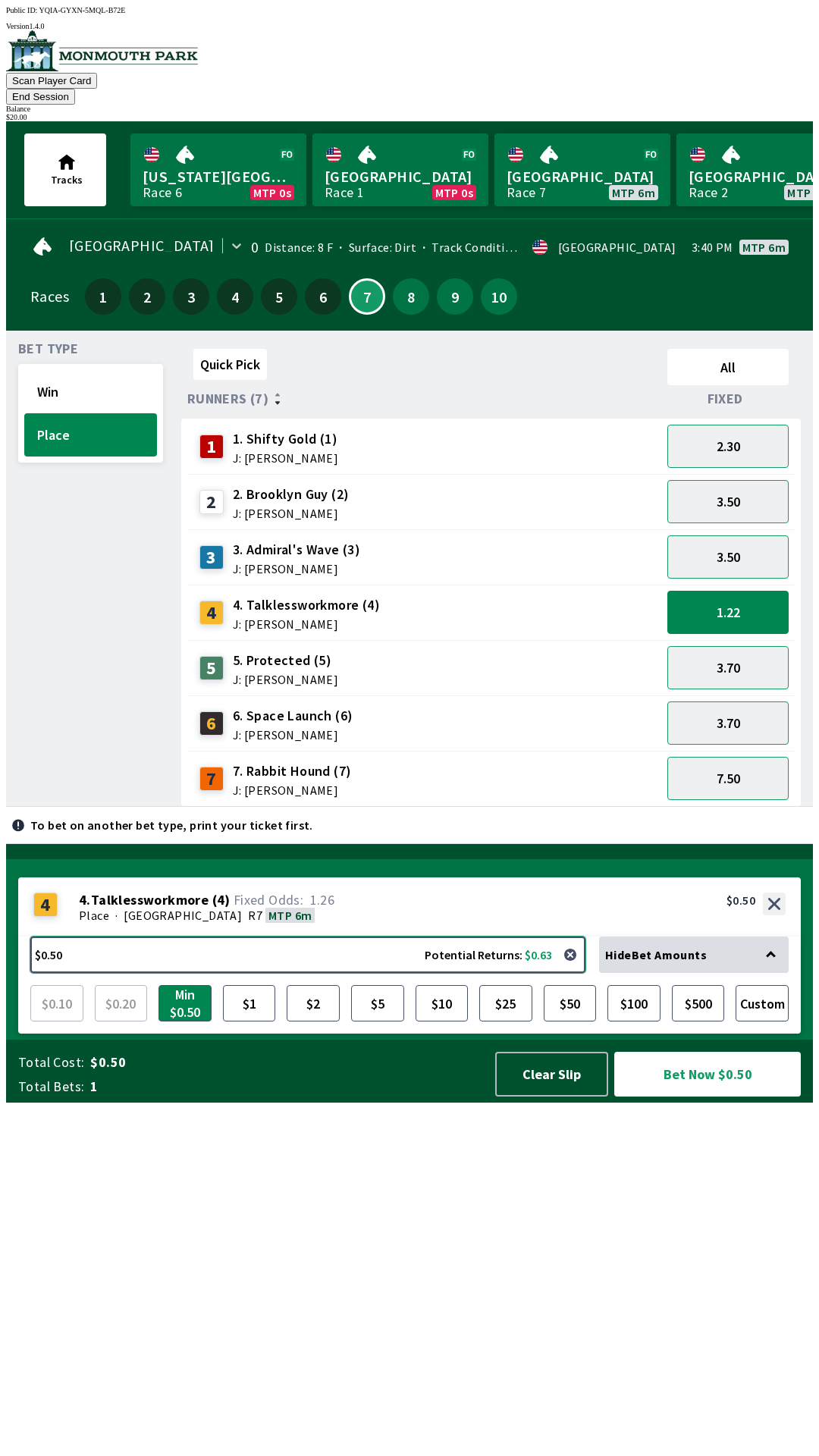
click at [104, 973] on button "$0.50 Potential Returns: $0.63" at bounding box center [308, 955] width 555 height 37
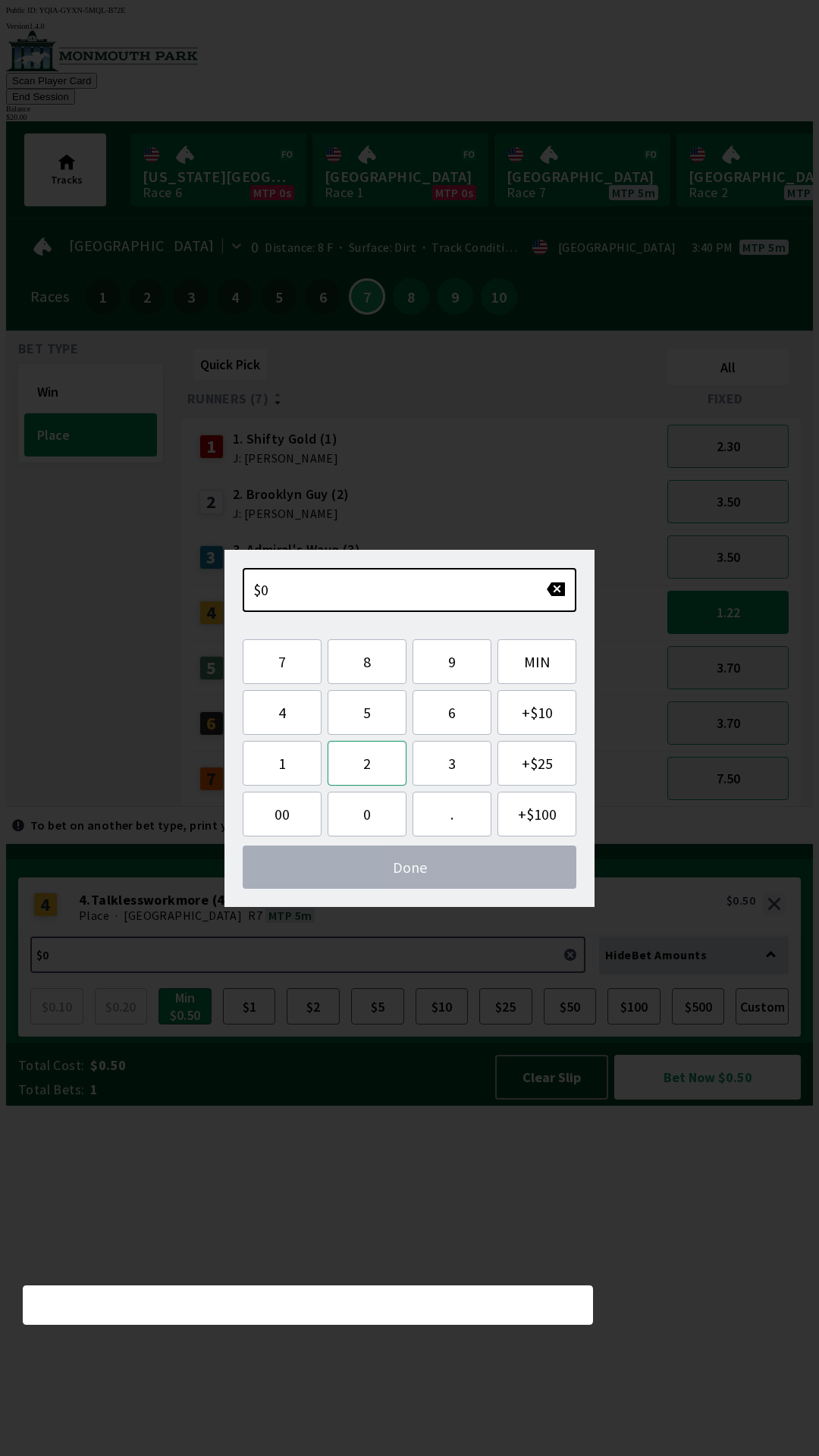
click at [366, 765] on button "2" at bounding box center [366, 763] width 79 height 44
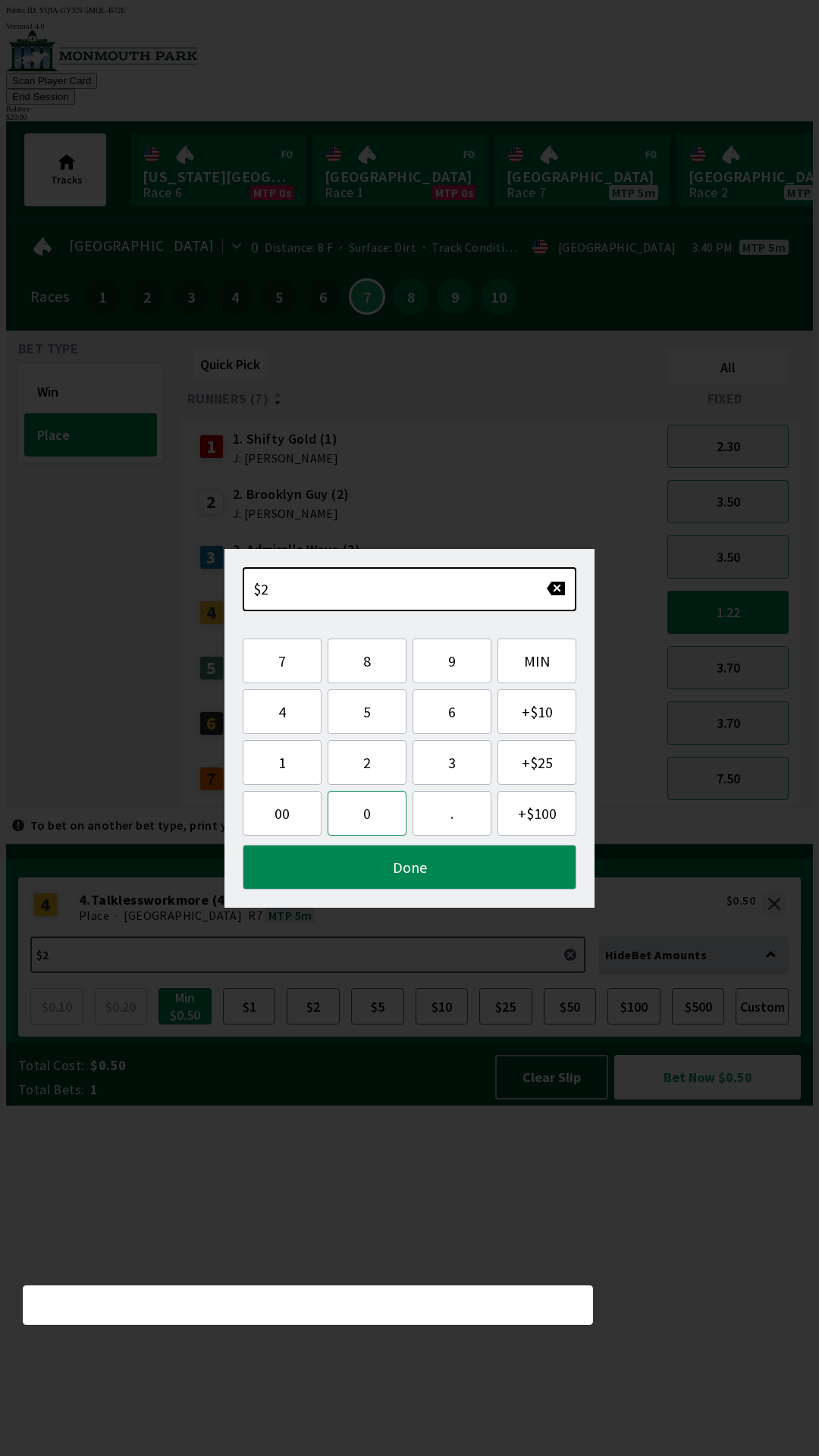
click at [362, 812] on button "0" at bounding box center [366, 813] width 79 height 44
click at [419, 880] on button "Done" at bounding box center [409, 867] width 334 height 44
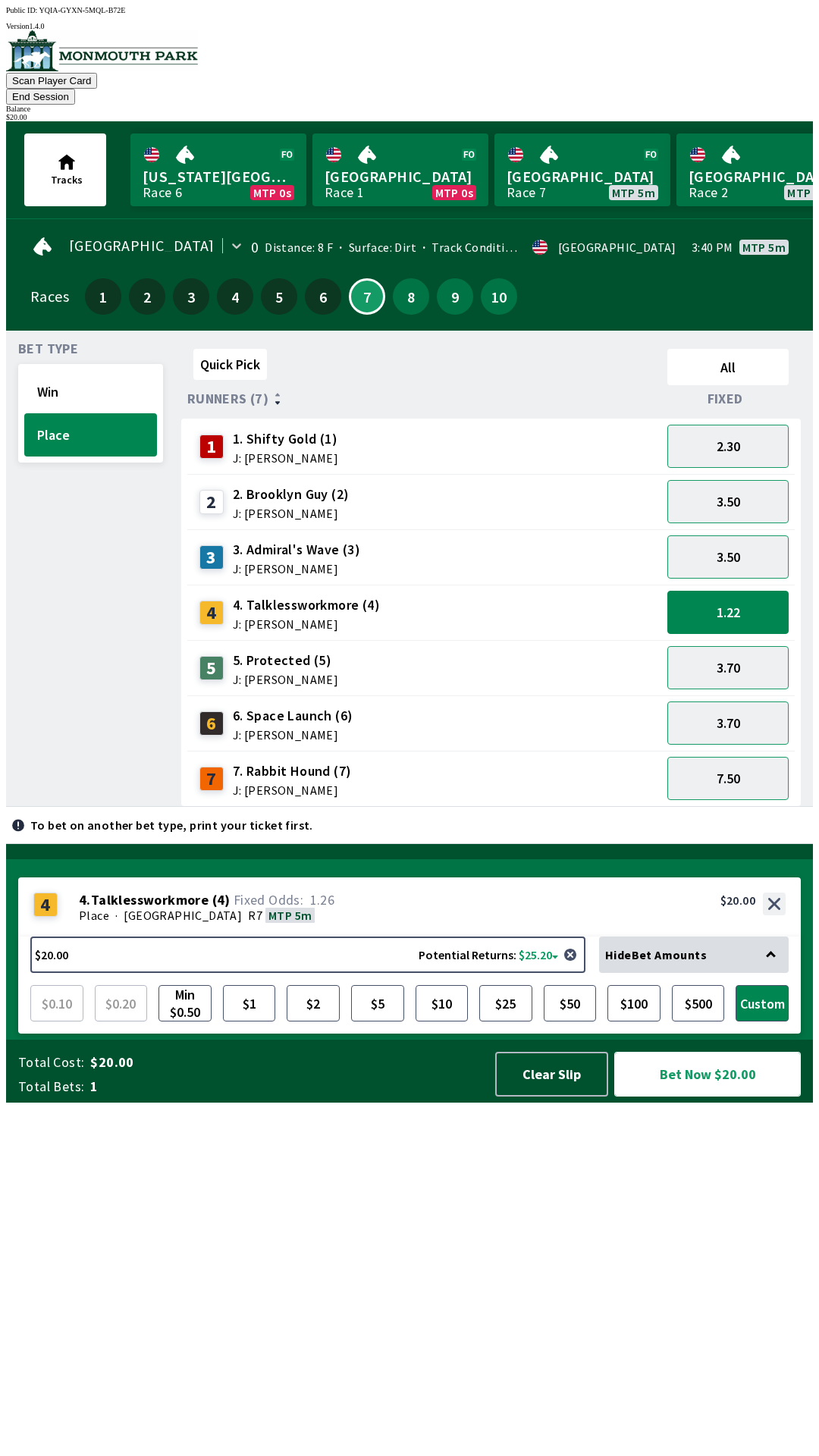
click at [705, 1097] on button "Bet Now $20.00" at bounding box center [707, 1074] width 186 height 44
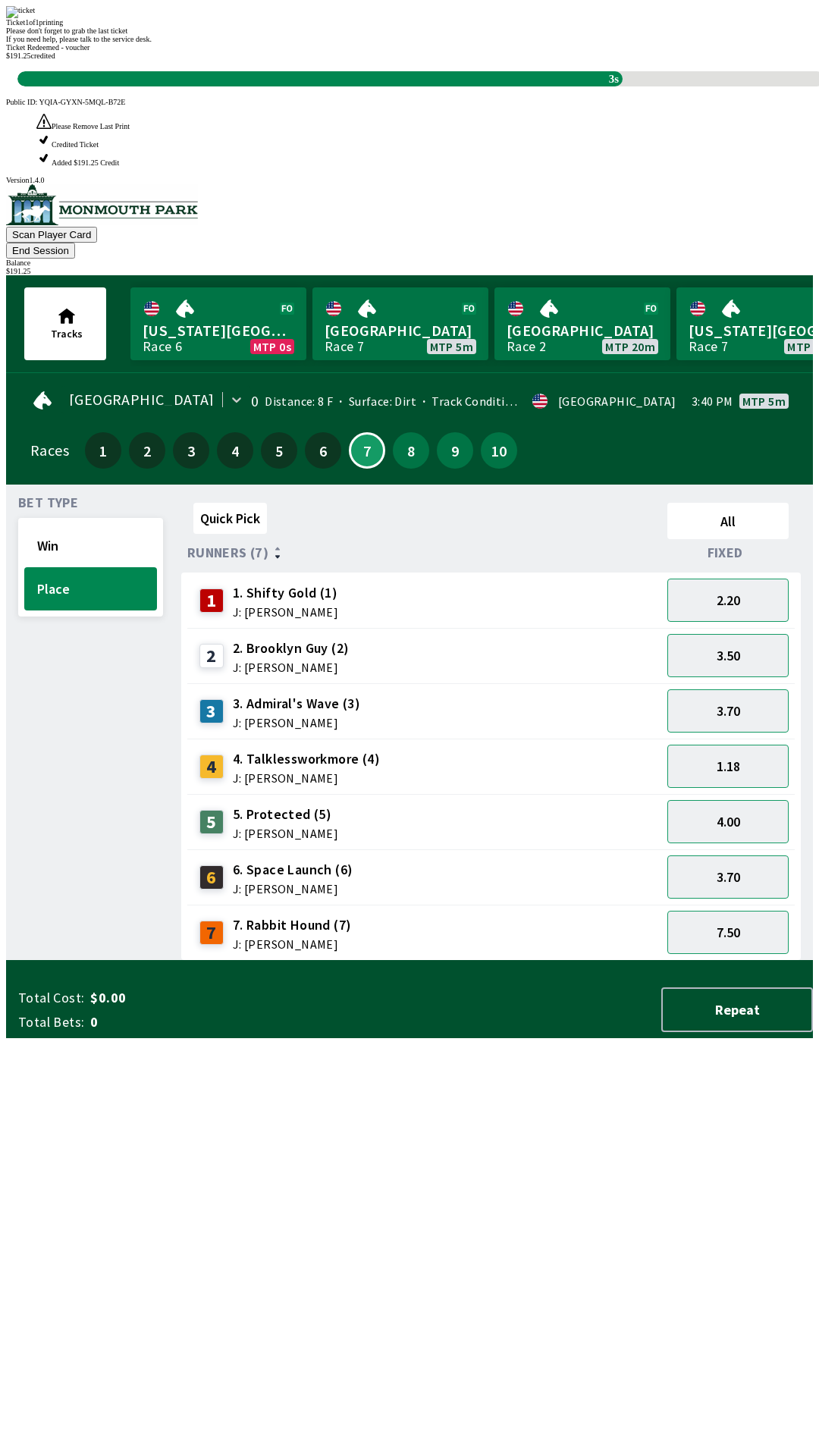
click at [460, 961] on div "Quick Pick All Runners (7) Fixed 1 1. Shifty Gold (1) J: [PERSON_NAME] 2.20 2 2…" at bounding box center [497, 728] width 632 height 464
click at [571, 834] on div "Quick Pick All Runners (7) Fixed 1 1. Shifty Gold (1) J: [PERSON_NAME] 2.20 2 2…" at bounding box center [497, 728] width 632 height 464
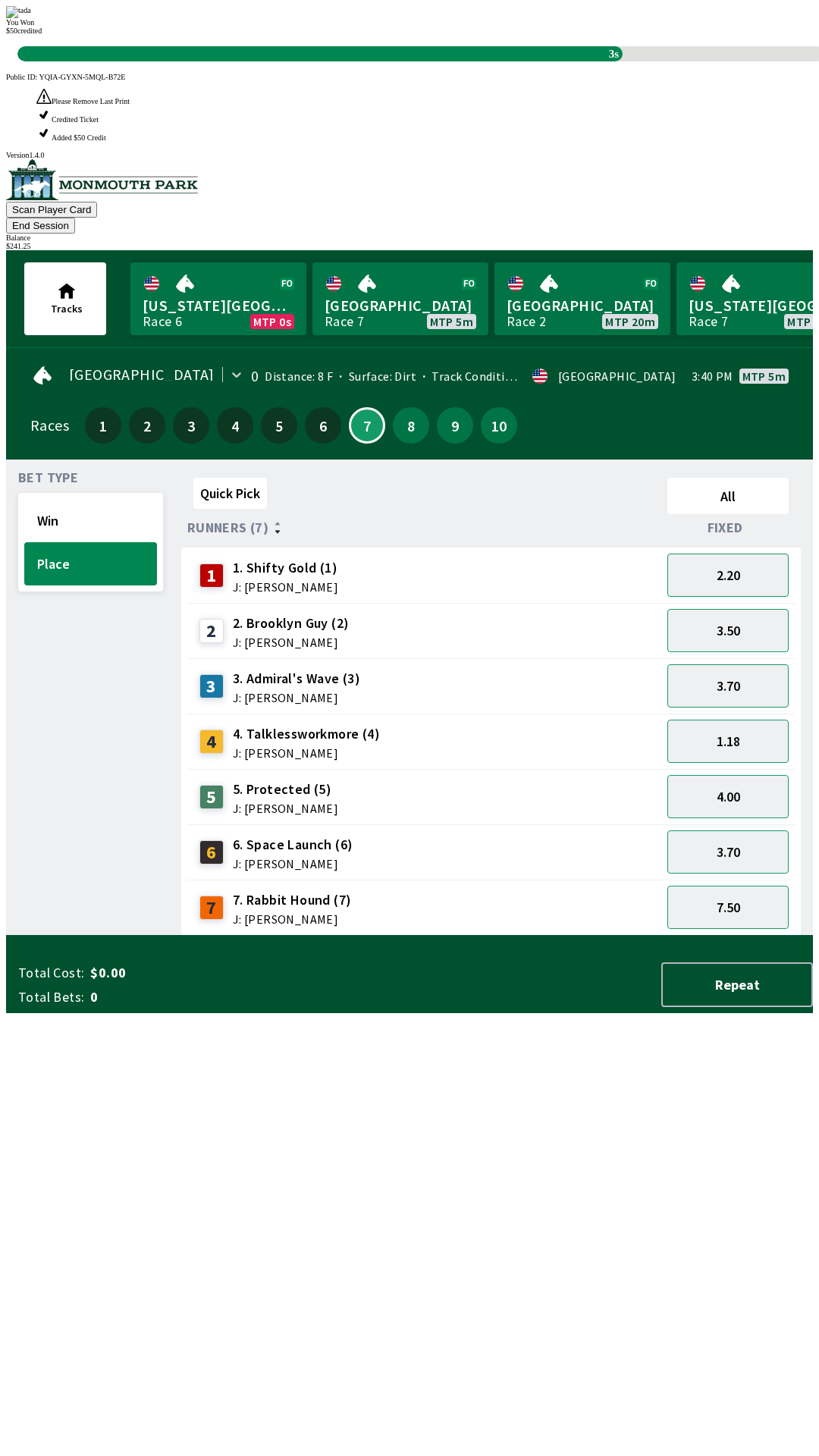
click at [509, 62] on div "You Won $ 50 credited 3s" at bounding box center [409, 34] width 807 height 55
click at [320, 936] on div "Quick Pick All Runners (7) Fixed 1 1. Shifty Gold (1) J: [PERSON_NAME] 2.20 2 2…" at bounding box center [497, 703] width 632 height 464
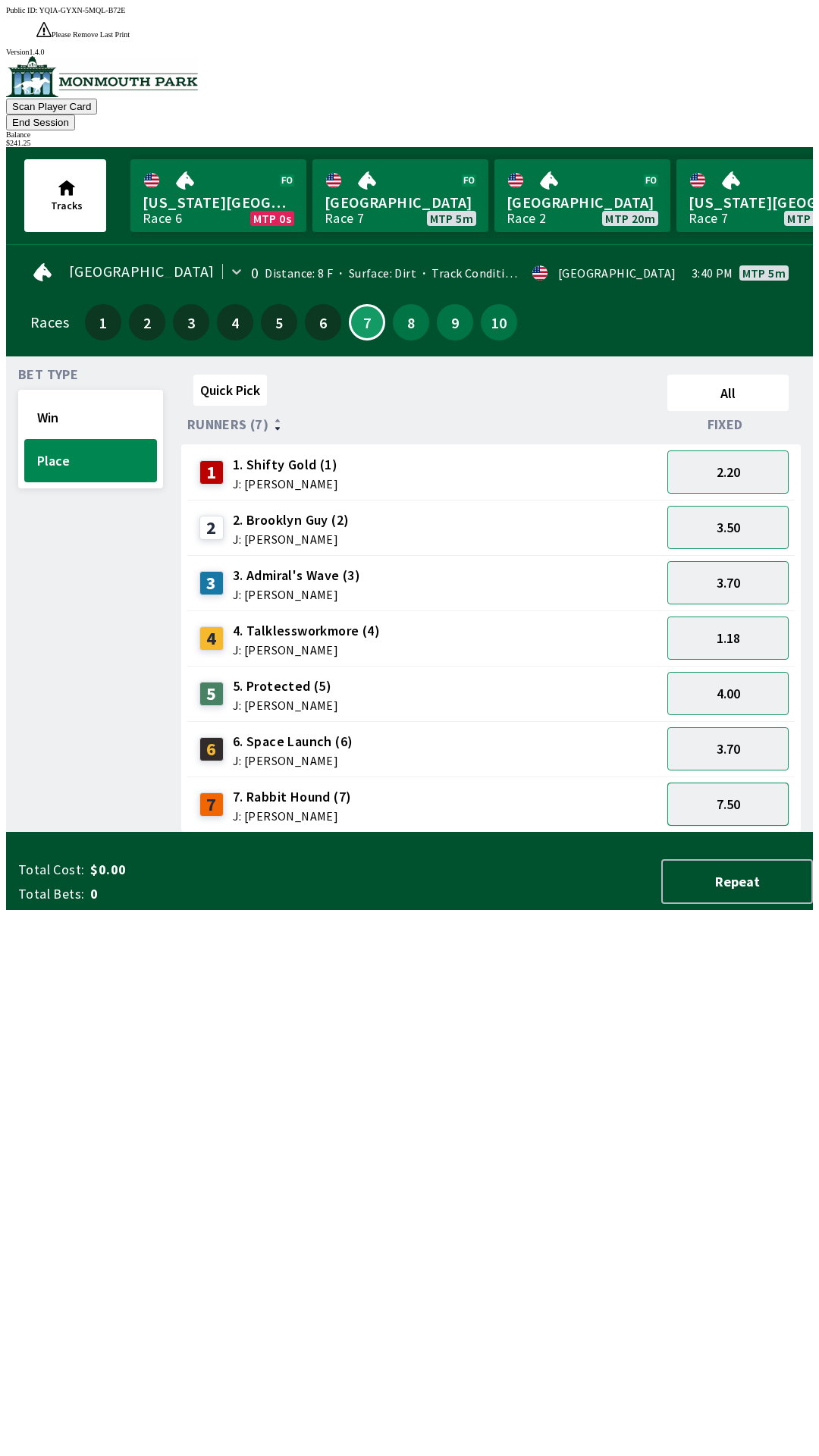
click at [733, 783] on button "7.50" at bounding box center [728, 804] width 122 height 43
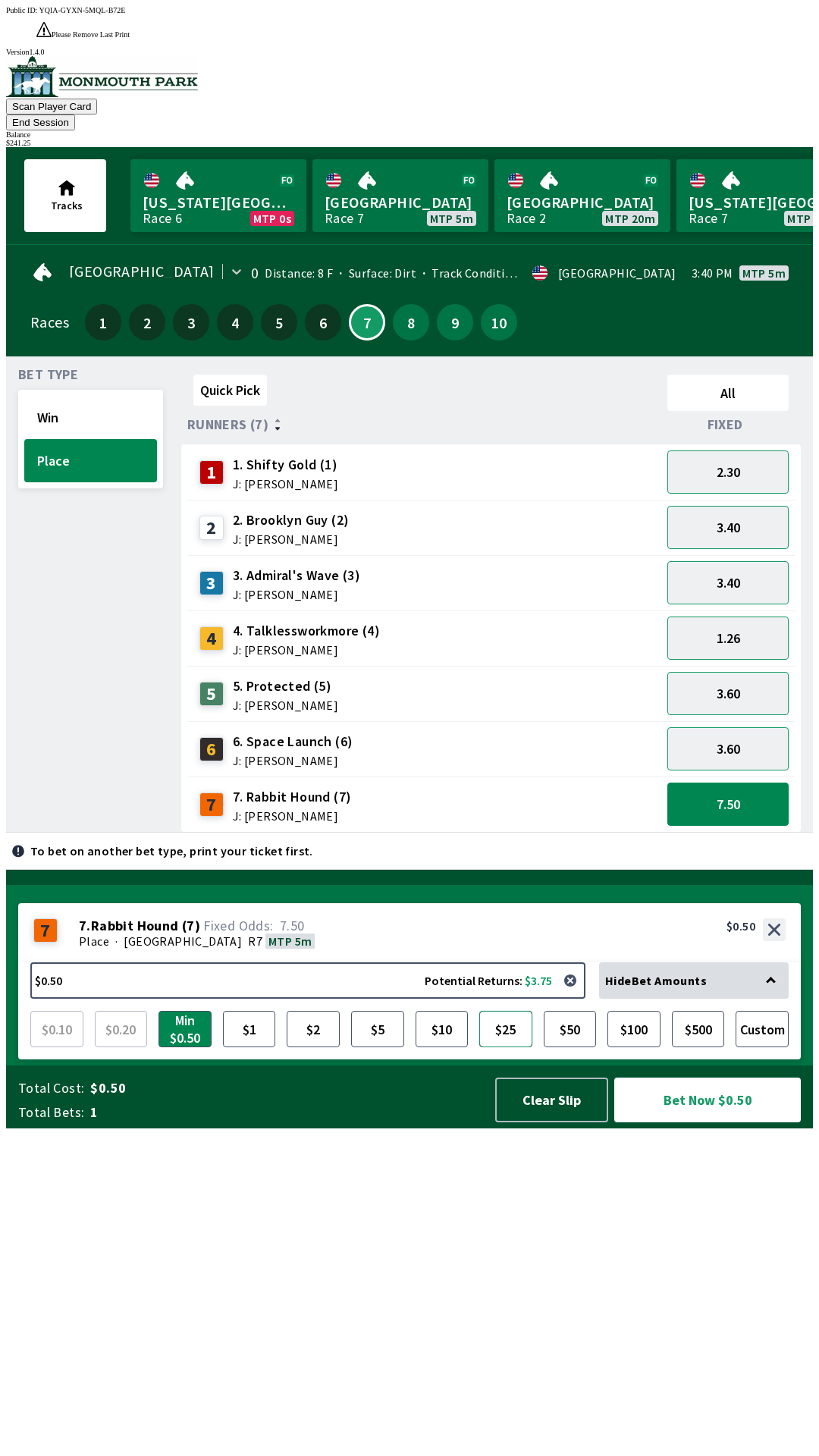
click at [500, 1048] on button "$25" at bounding box center [506, 1029] width 53 height 37
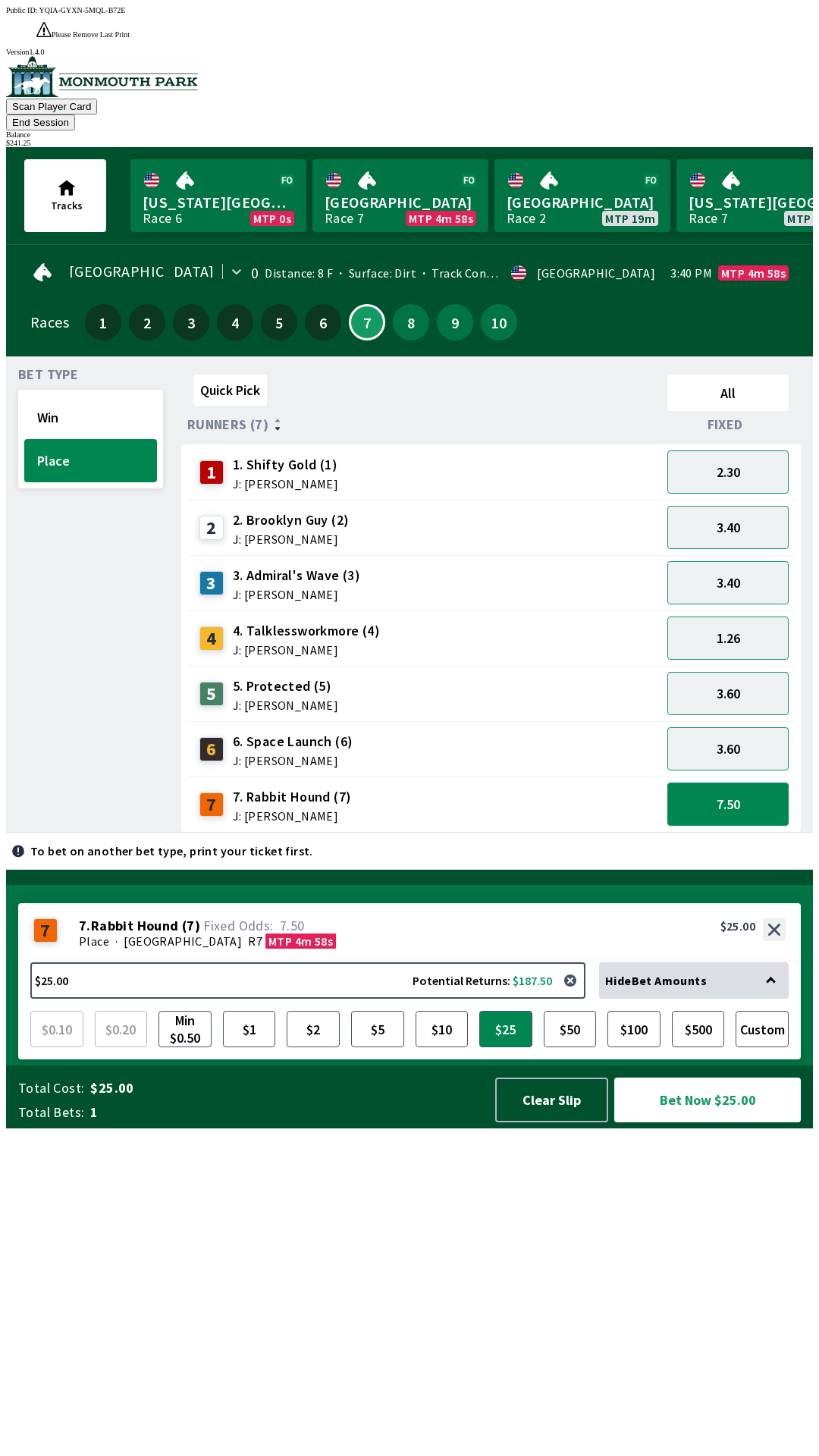
click at [751, 783] on button "7.50" at bounding box center [728, 804] width 122 height 43
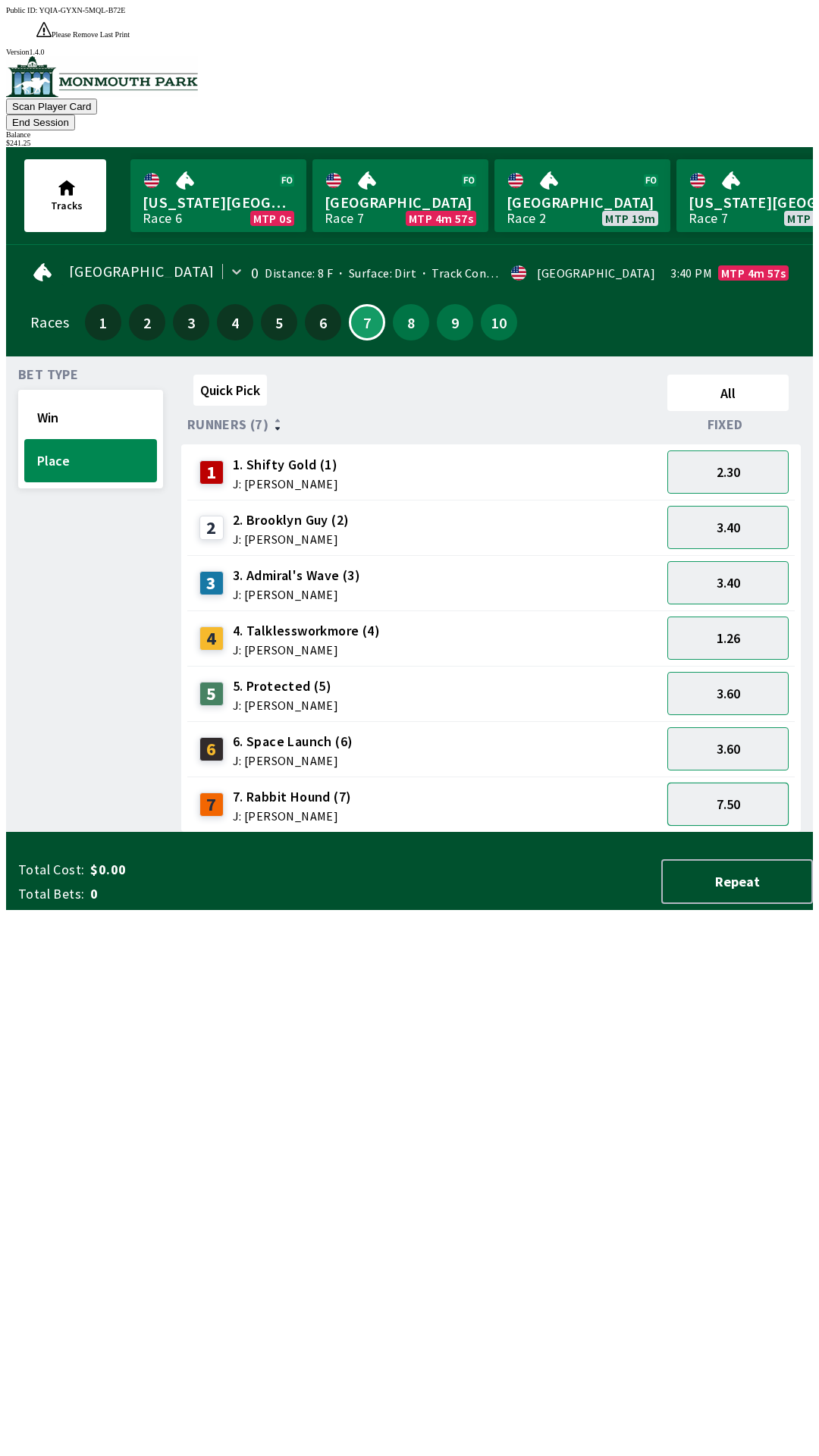
click at [736, 783] on button "7.50" at bounding box center [728, 804] width 122 height 43
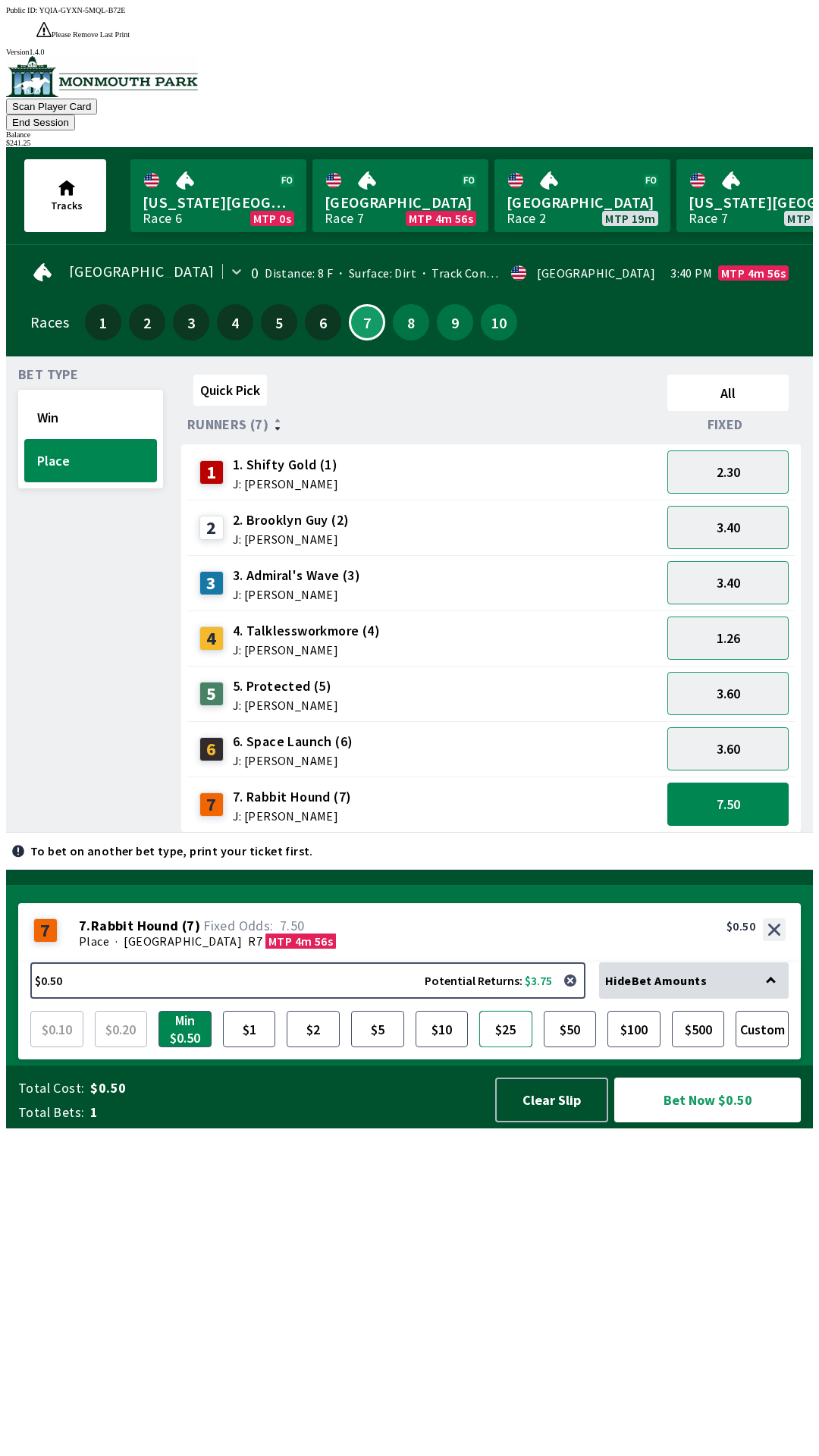
click at [507, 1048] on button "$25" at bounding box center [506, 1029] width 53 height 37
click at [708, 1122] on button "Bet Now $25.00" at bounding box center [707, 1100] width 186 height 44
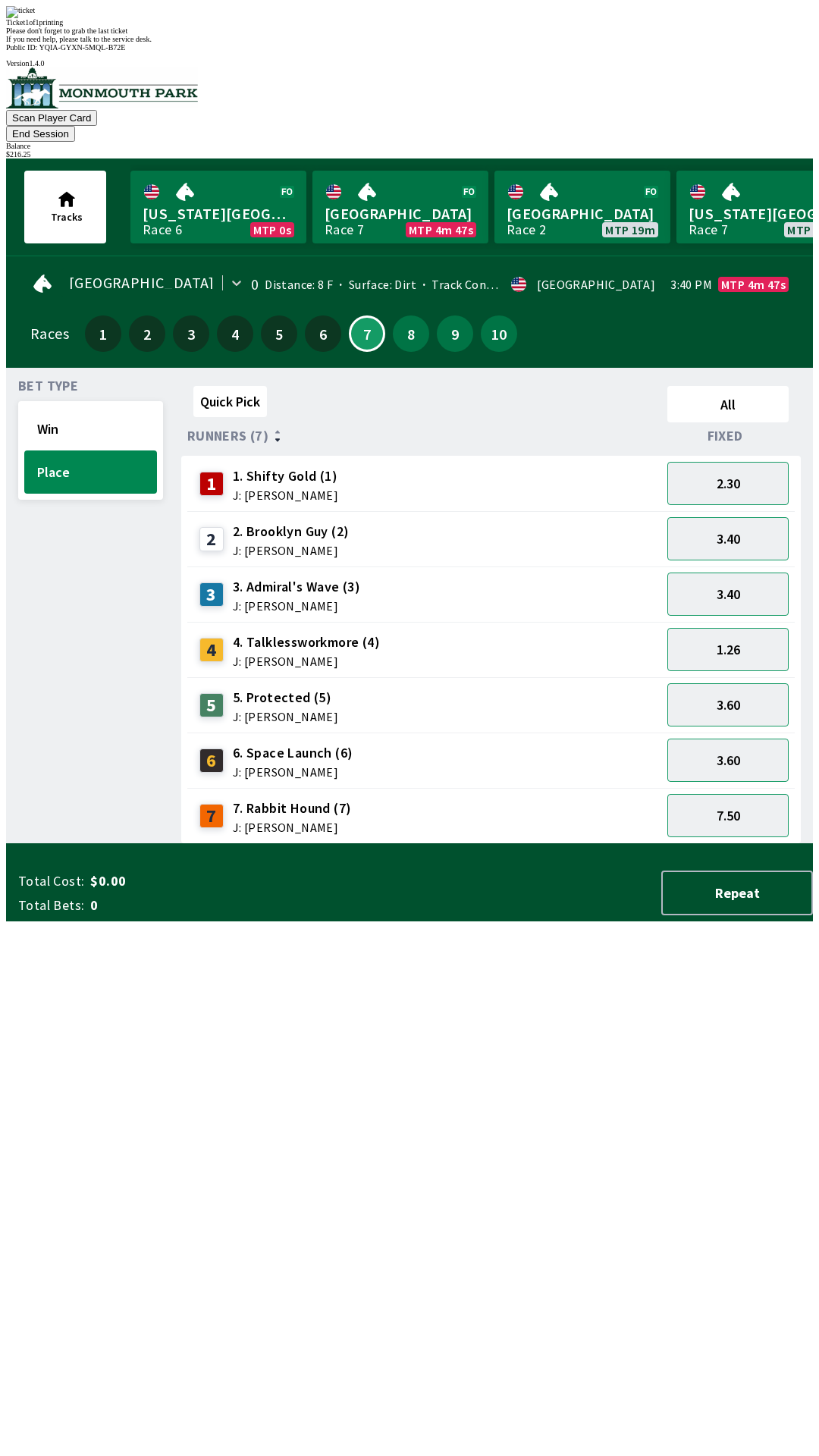
click at [755, 150] on div "$ 216.25" at bounding box center [409, 154] width 807 height 9
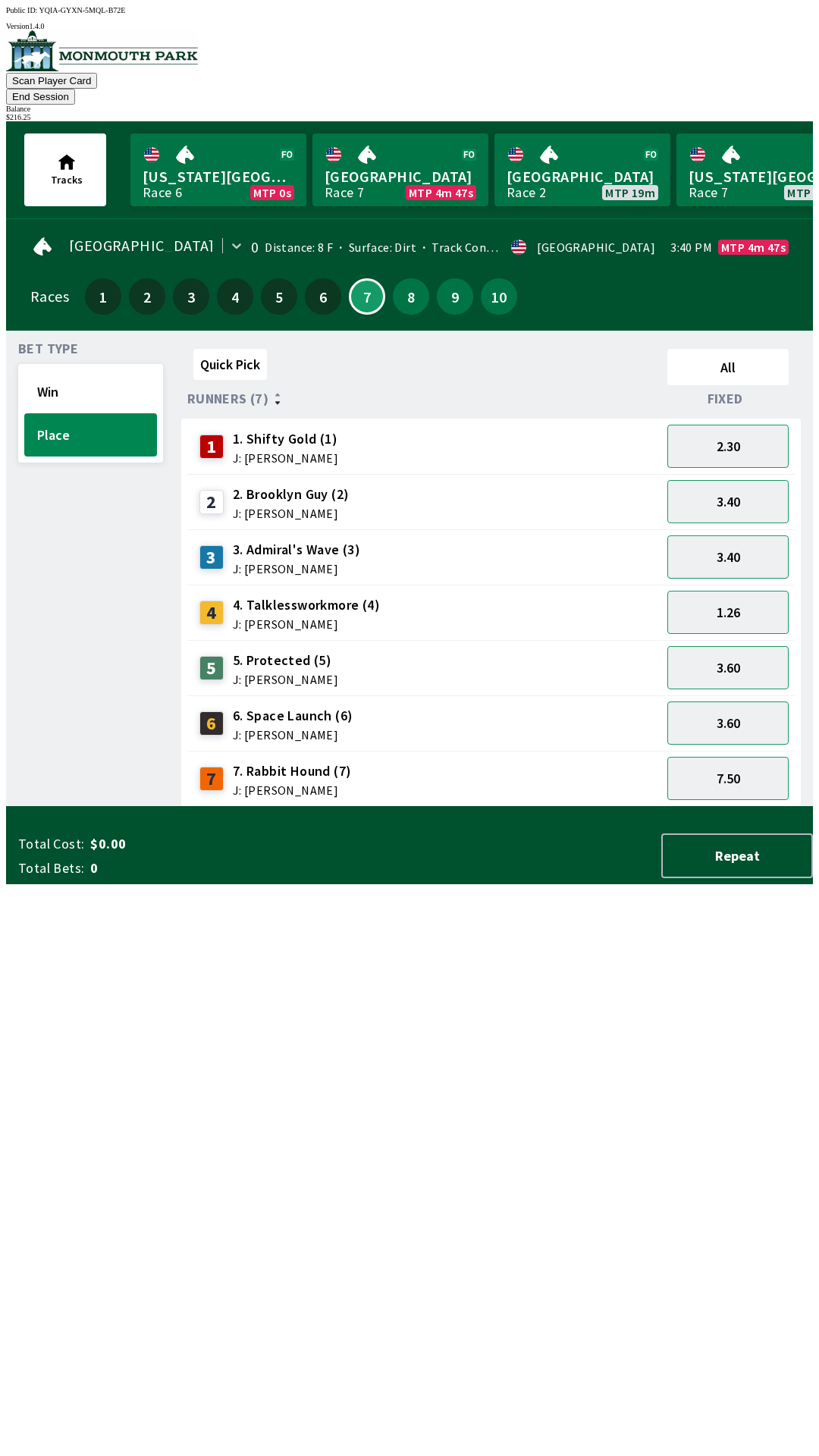
click at [771, 113] on div "$ 216.25" at bounding box center [409, 117] width 807 height 9
click at [743, 113] on div "$ 216.25" at bounding box center [409, 117] width 807 height 9
click at [75, 89] on button "End Session" at bounding box center [41, 97] width 69 height 16
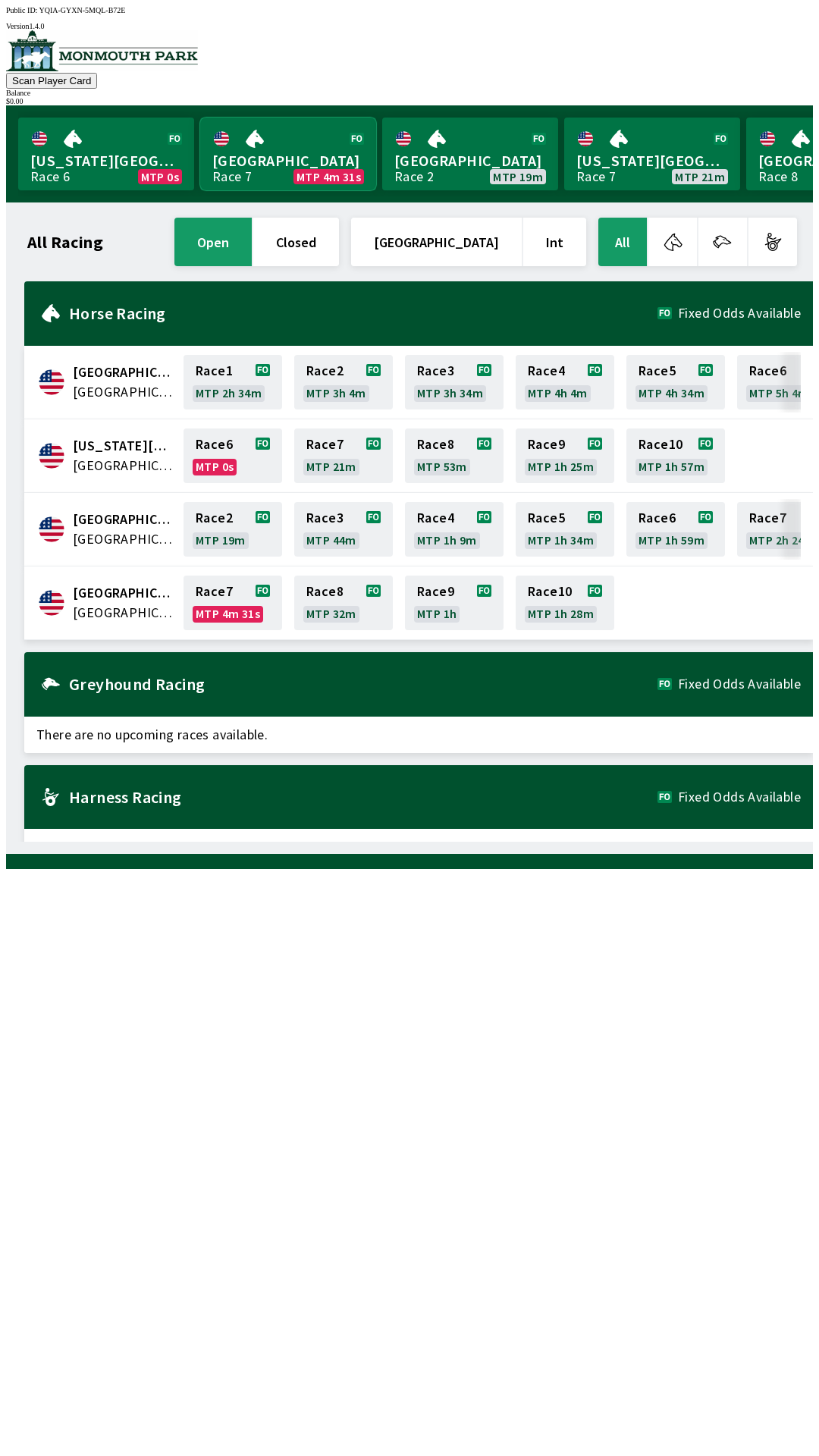
click at [309, 151] on link "[GEOGRAPHIC_DATA] Race 7 MTP 4m 31s" at bounding box center [288, 154] width 176 height 72
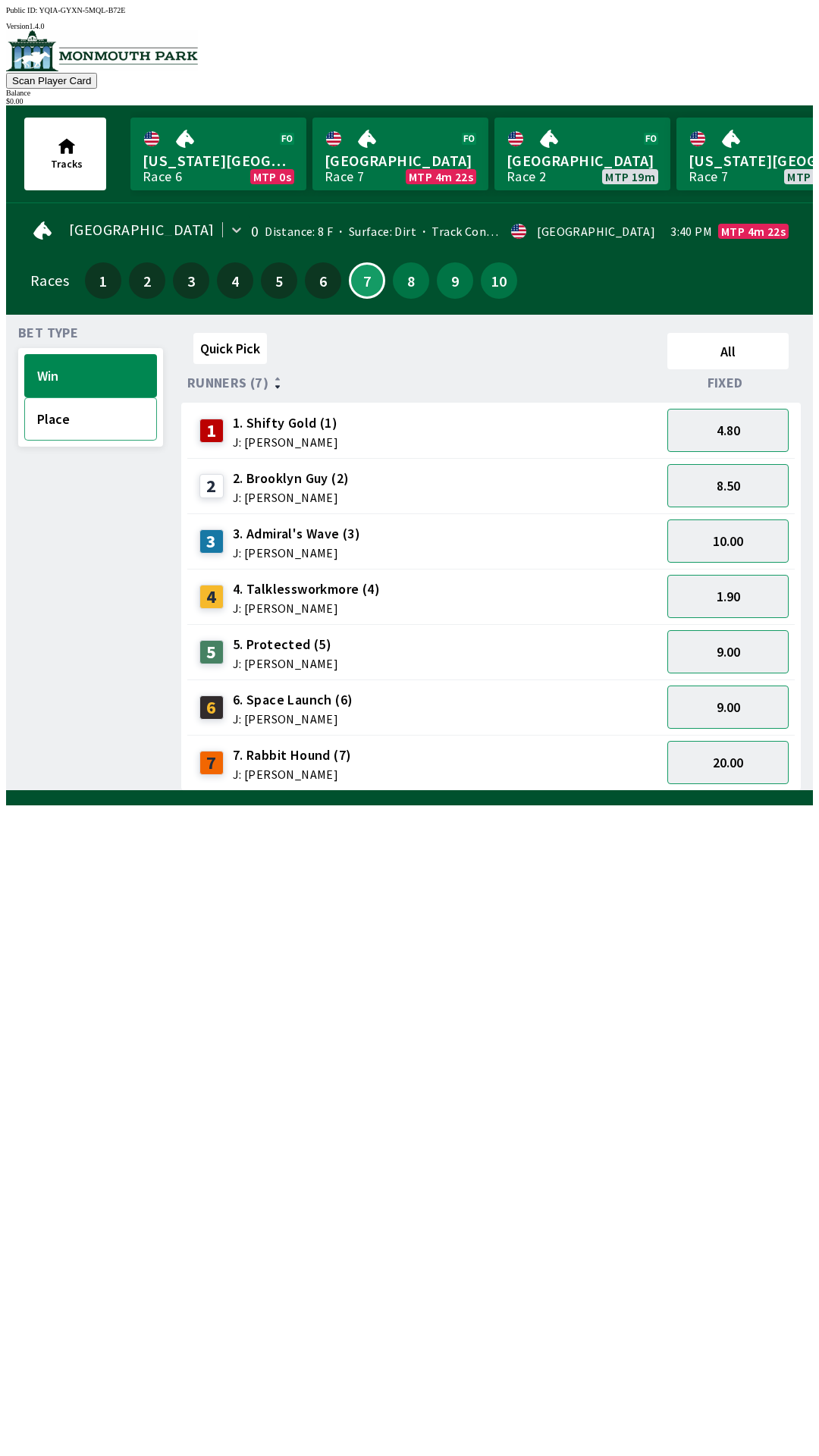
click at [34, 410] on button "Place" at bounding box center [90, 419] width 132 height 43
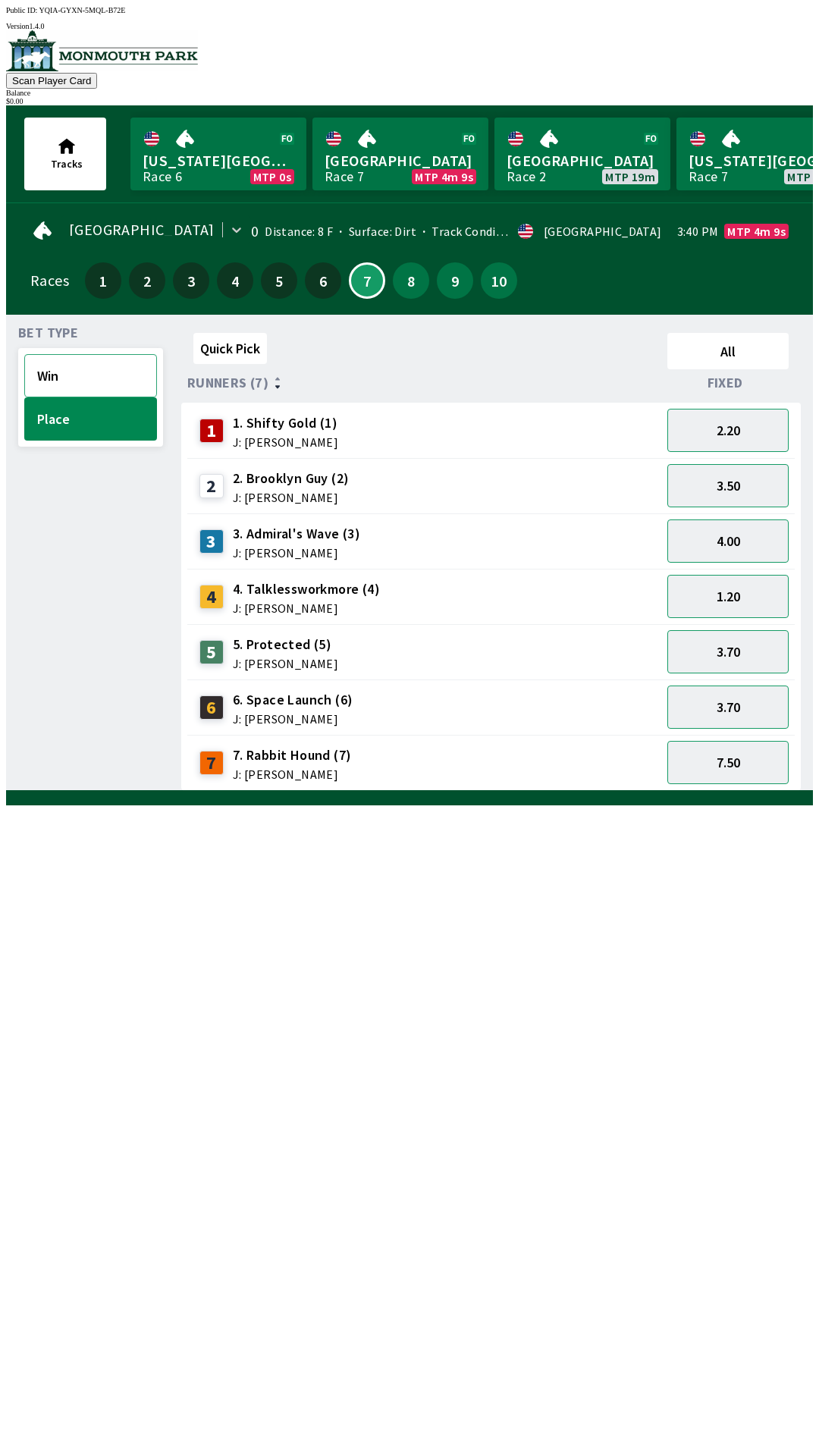
click at [74, 361] on button "Win" at bounding box center [90, 375] width 132 height 43
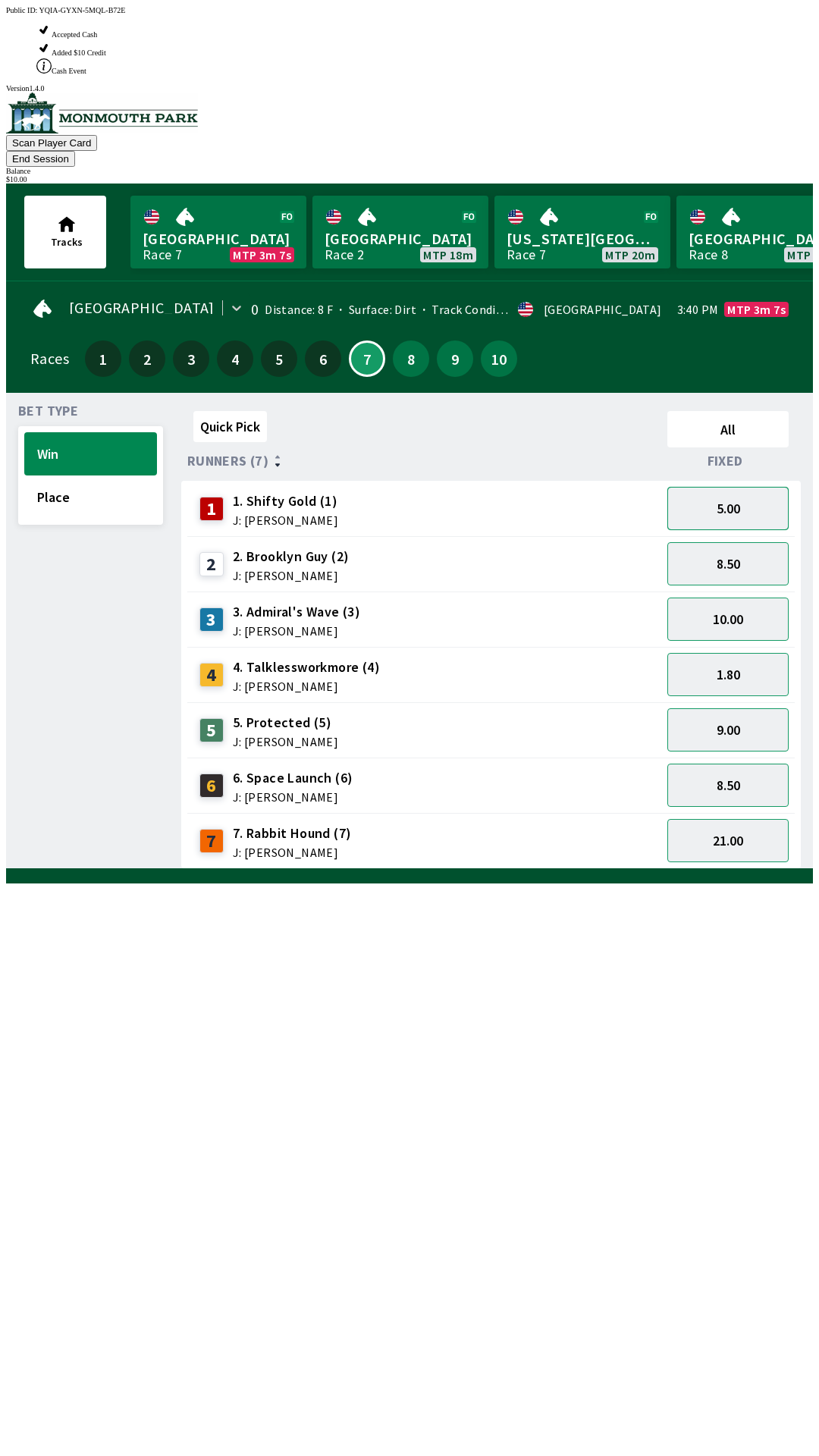
click at [736, 487] on button "5.00" at bounding box center [728, 508] width 122 height 43
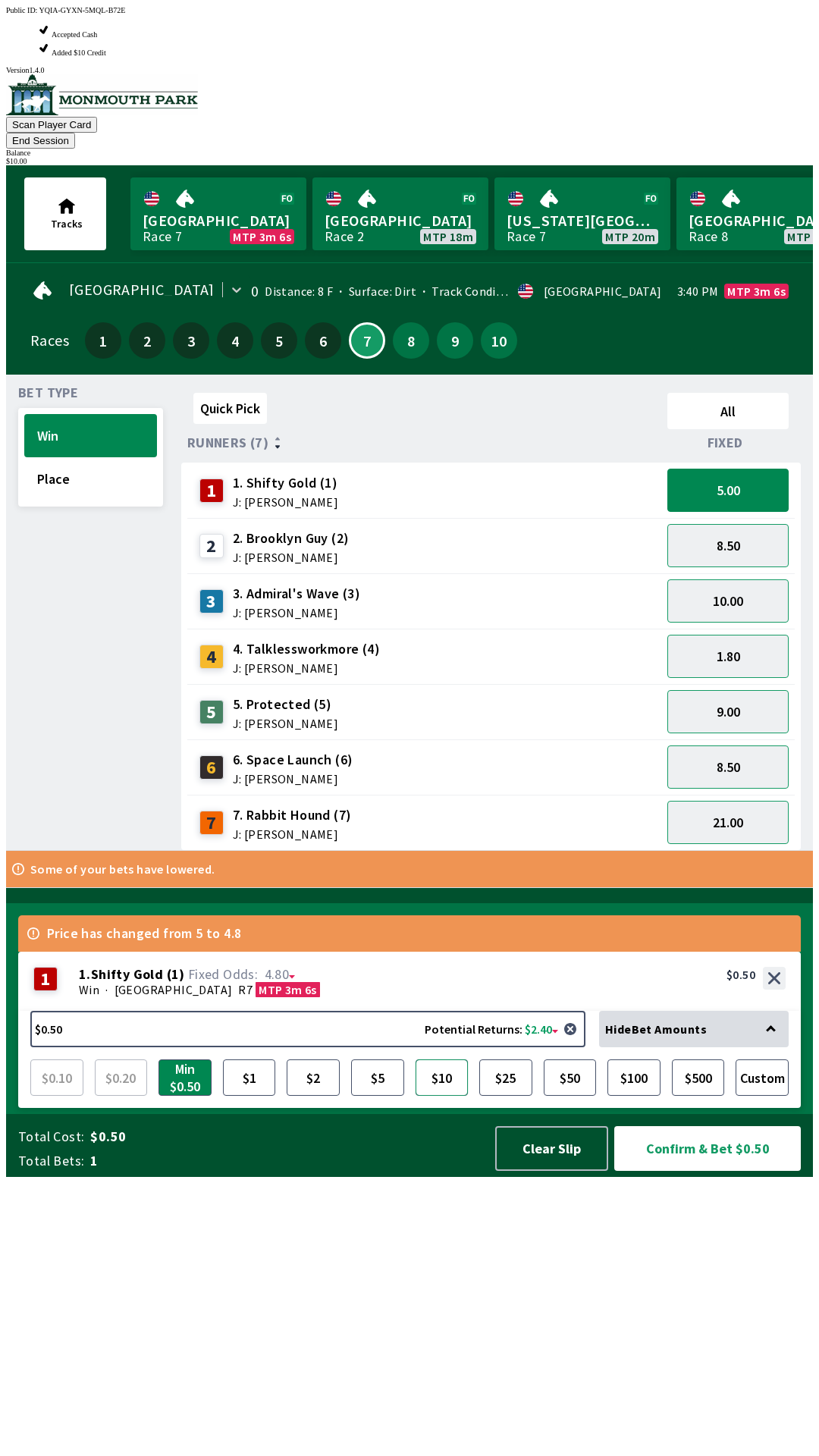
click at [448, 1096] on button "$10" at bounding box center [442, 1077] width 53 height 37
click at [711, 1171] on button "Confirm & Bet $10.00" at bounding box center [707, 1148] width 186 height 44
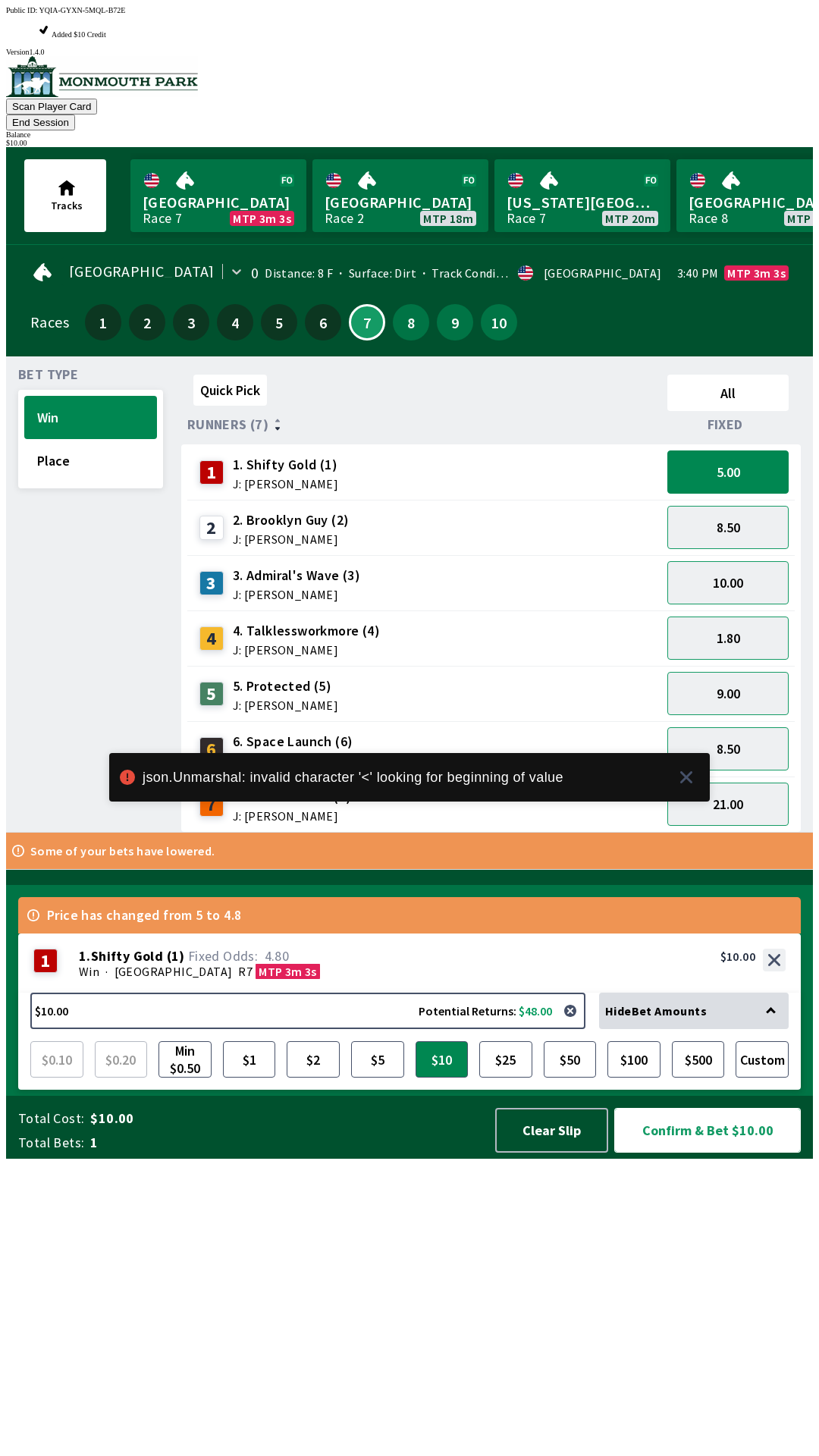
click at [689, 1153] on button "Confirm & Bet $10.00" at bounding box center [707, 1130] width 186 height 44
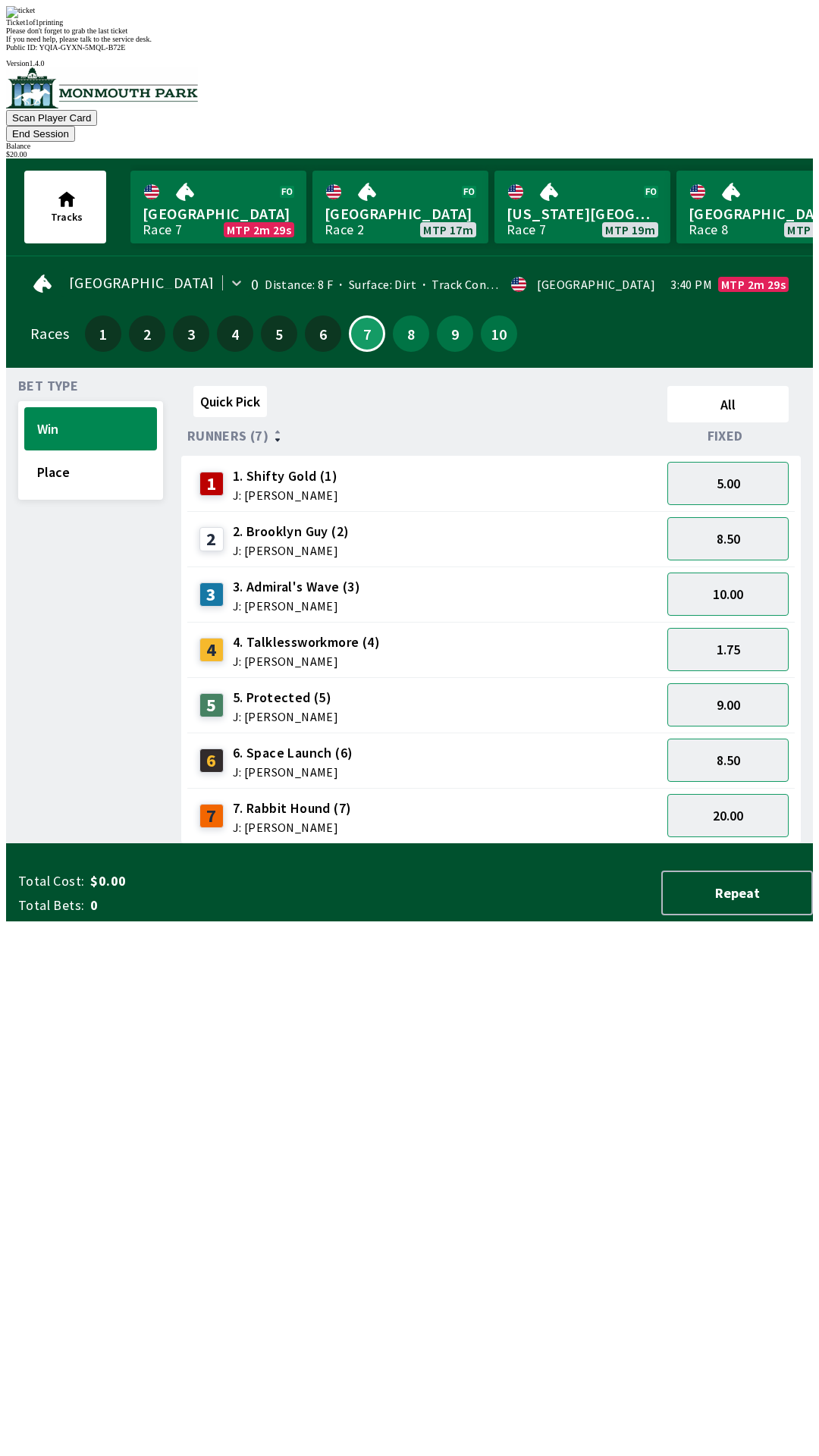
click at [538, 27] on div "Ticket 1 of 1 printing" at bounding box center [409, 22] width 807 height 9
click at [465, 43] on div "Ticket 1 of 1 printing Please don't forget to grab the last ticket If you need …" at bounding box center [409, 25] width 807 height 37
click at [464, 43] on div "Ticket 1 of 1 printing Please don't forget to grab the last ticket If you need …" at bounding box center [409, 25] width 807 height 37
click at [464, 43] on div "Ticket 1 of 1 printing Please don't forget to grab the last ticket If you need …" at bounding box center [409, 25] width 807 height 37
click at [450, 43] on div "Ticket 1 of 1 printing Please don't forget to grab the last ticket If you need …" at bounding box center [409, 25] width 807 height 37
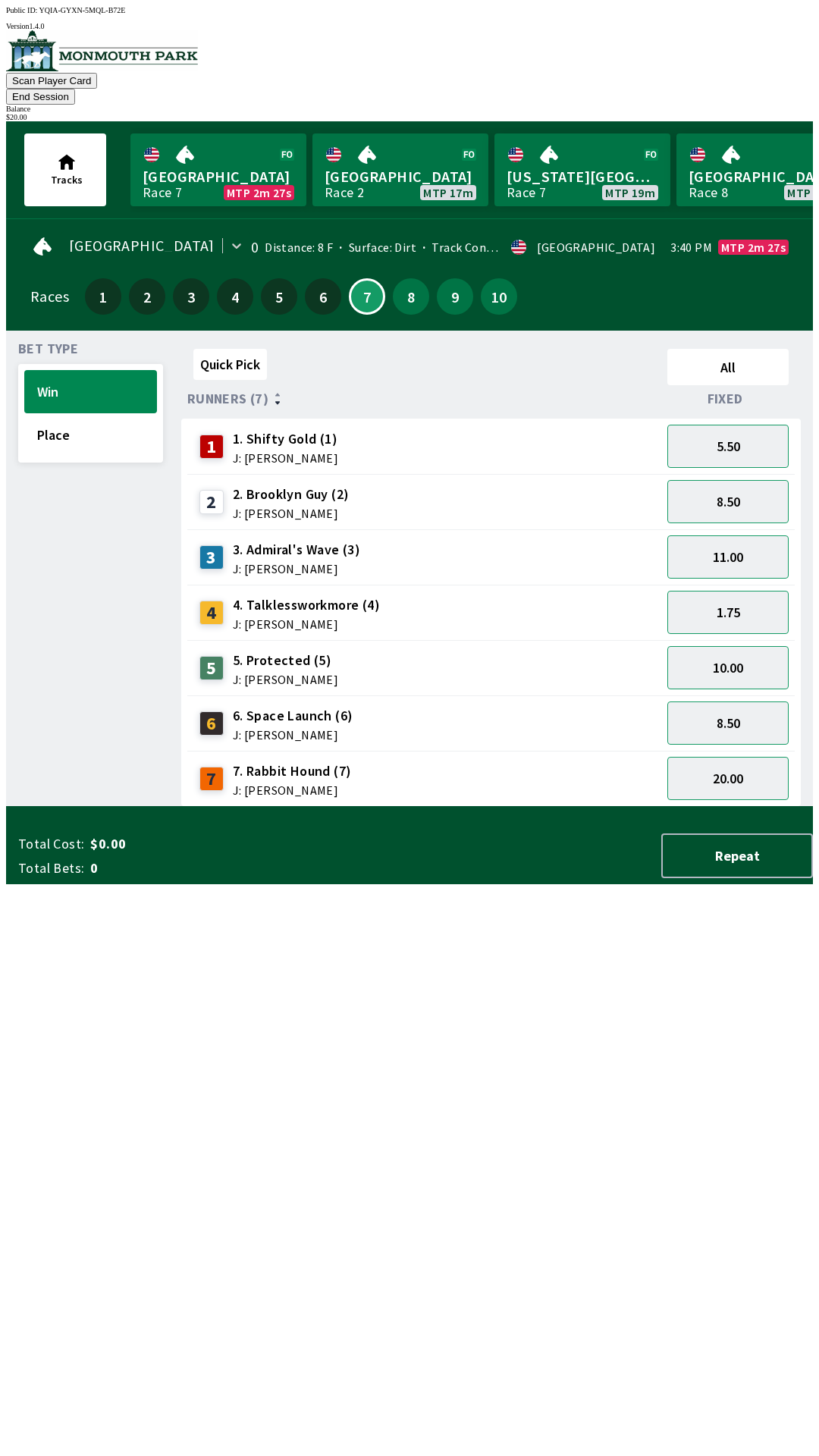
click at [64, 171] on button "Tracks" at bounding box center [65, 169] width 82 height 72
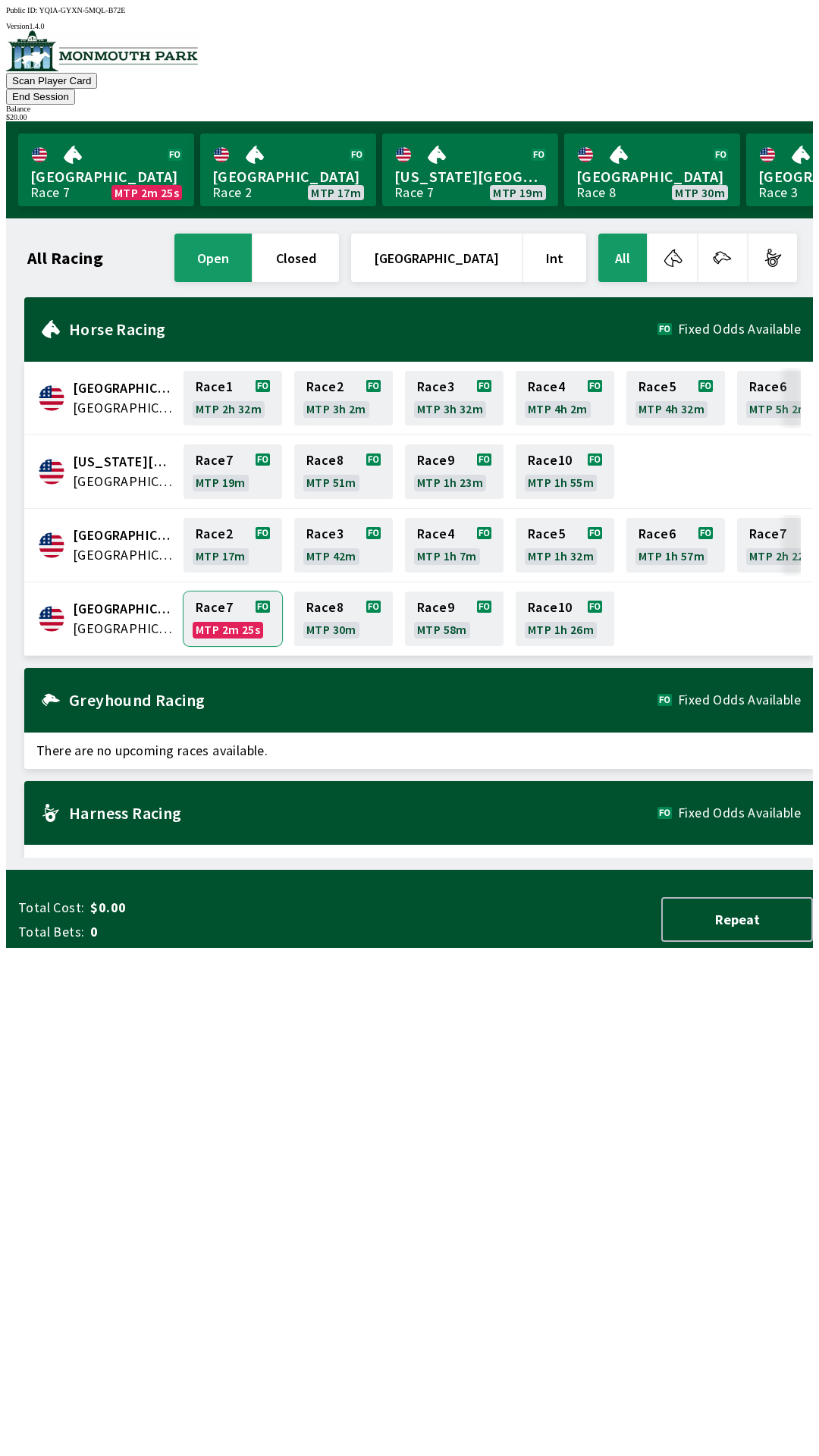
click at [214, 598] on link "Race 7 MTP 2m 25s" at bounding box center [232, 619] width 98 height 55
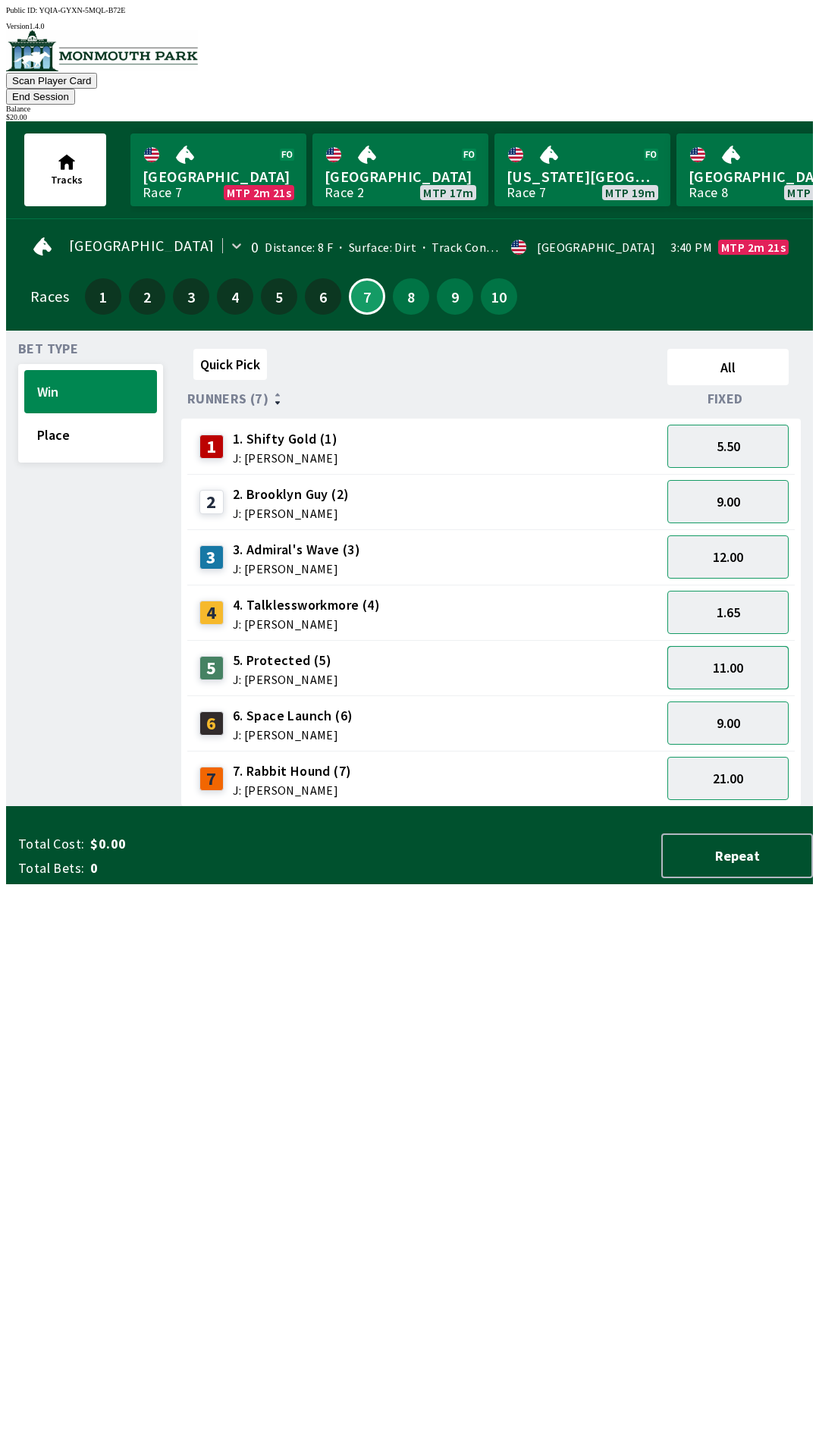
click at [731, 647] on button "11.00" at bounding box center [728, 667] width 122 height 43
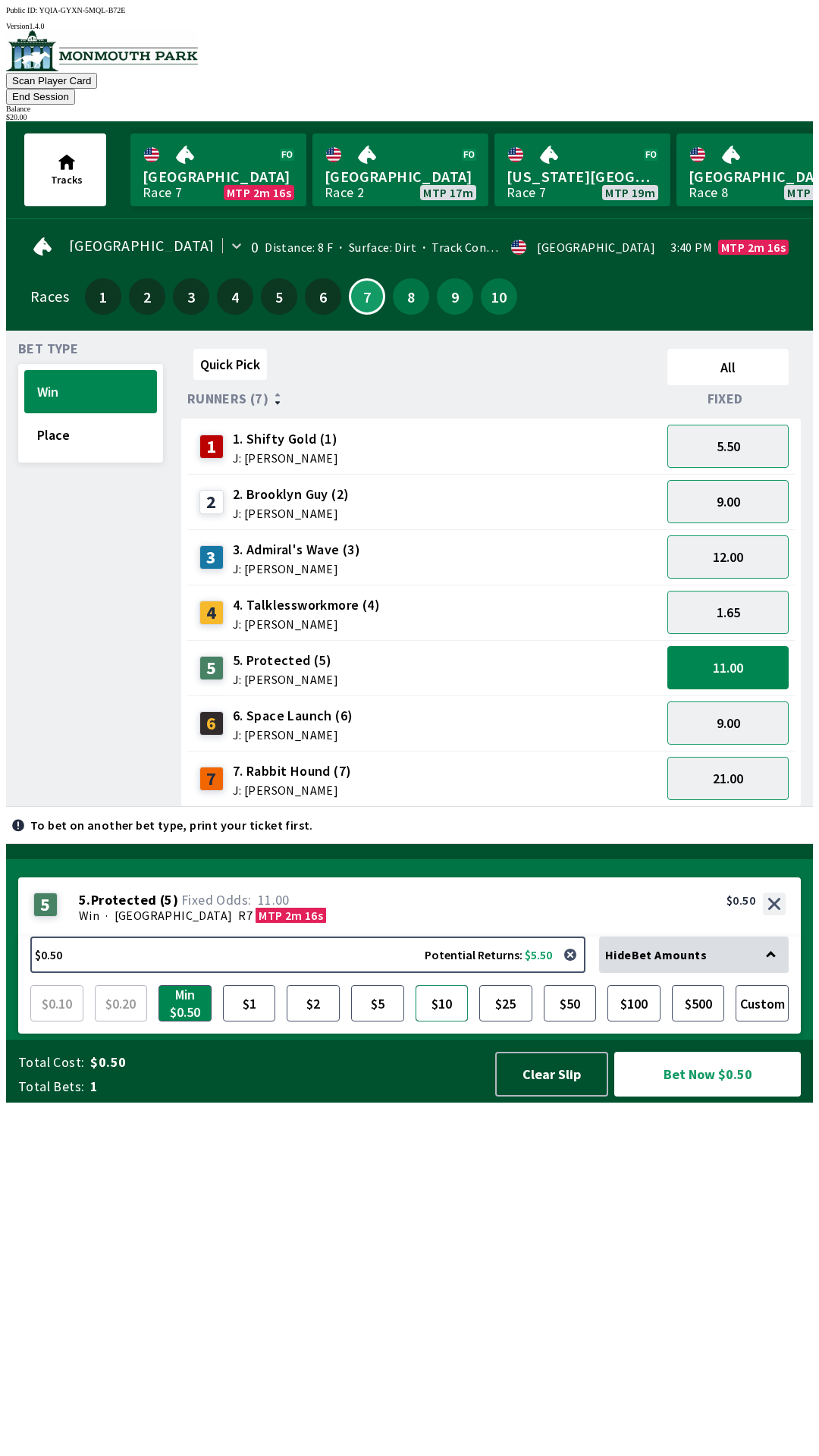
click at [434, 1022] on button "$10" at bounding box center [442, 1003] width 53 height 37
click at [709, 1097] on button "Bet Now $10.00" at bounding box center [707, 1074] width 186 height 44
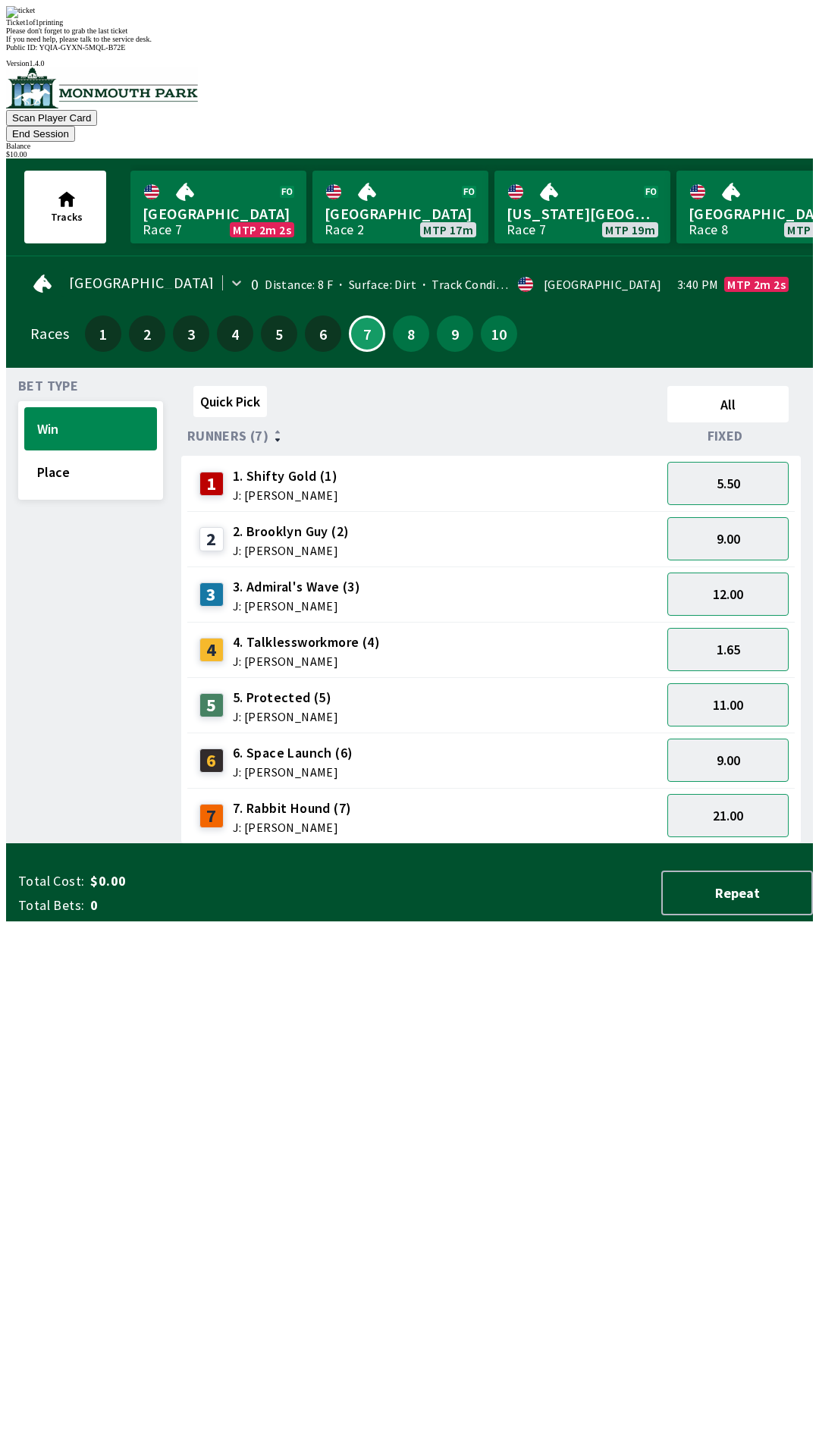
click at [550, 43] on div "Ticket 1 of 1 printing Please don't forget to grab the last ticket If you need …" at bounding box center [409, 25] width 807 height 37
click at [546, 43] on div "Ticket 1 of 1 printing Please don't forget to grab the last ticket If you need …" at bounding box center [409, 25] width 807 height 37
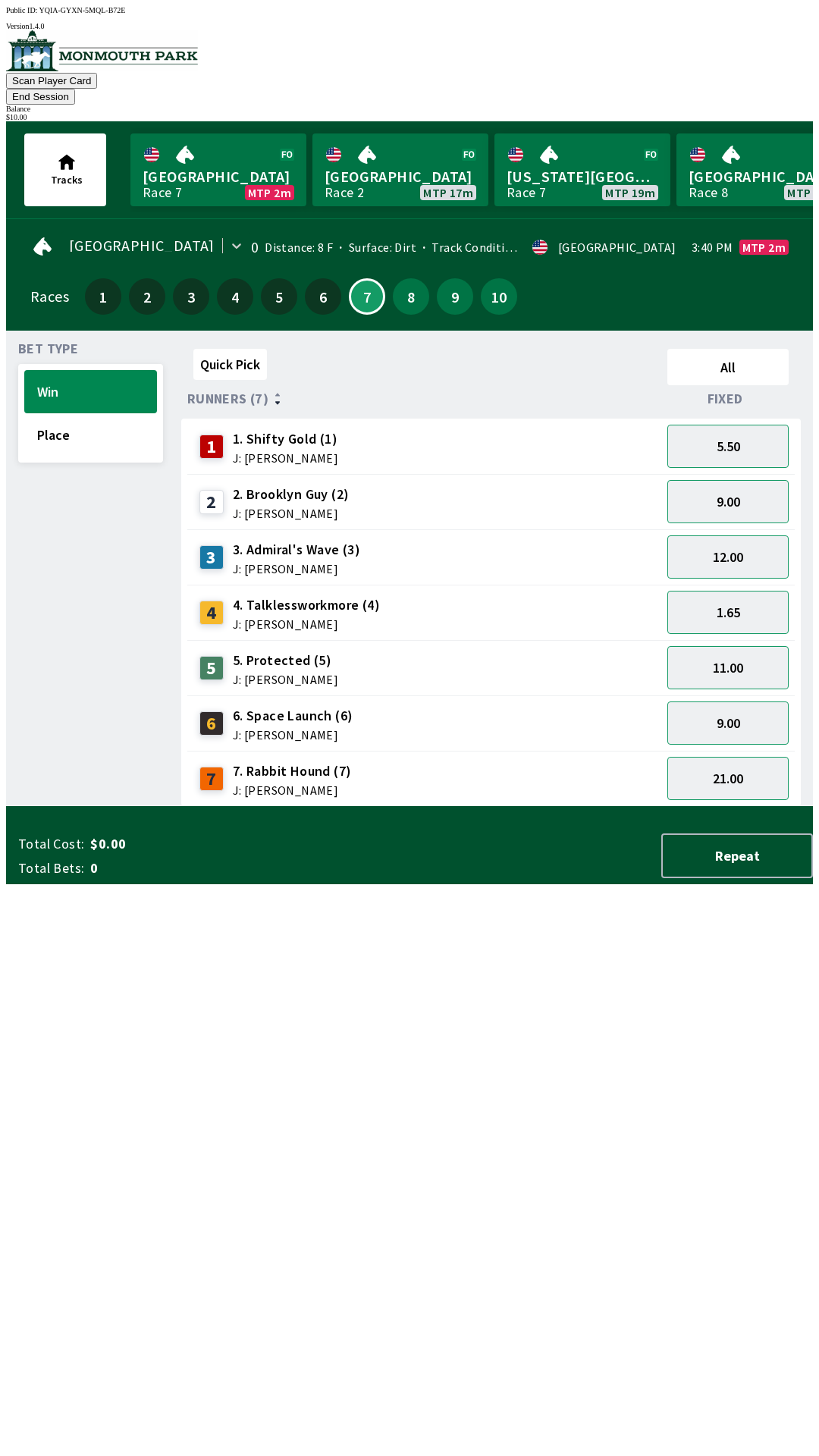
click at [515, 493] on div "2 2. Brooklyn Guy (2) J: [PERSON_NAME]" at bounding box center [424, 502] width 462 height 38
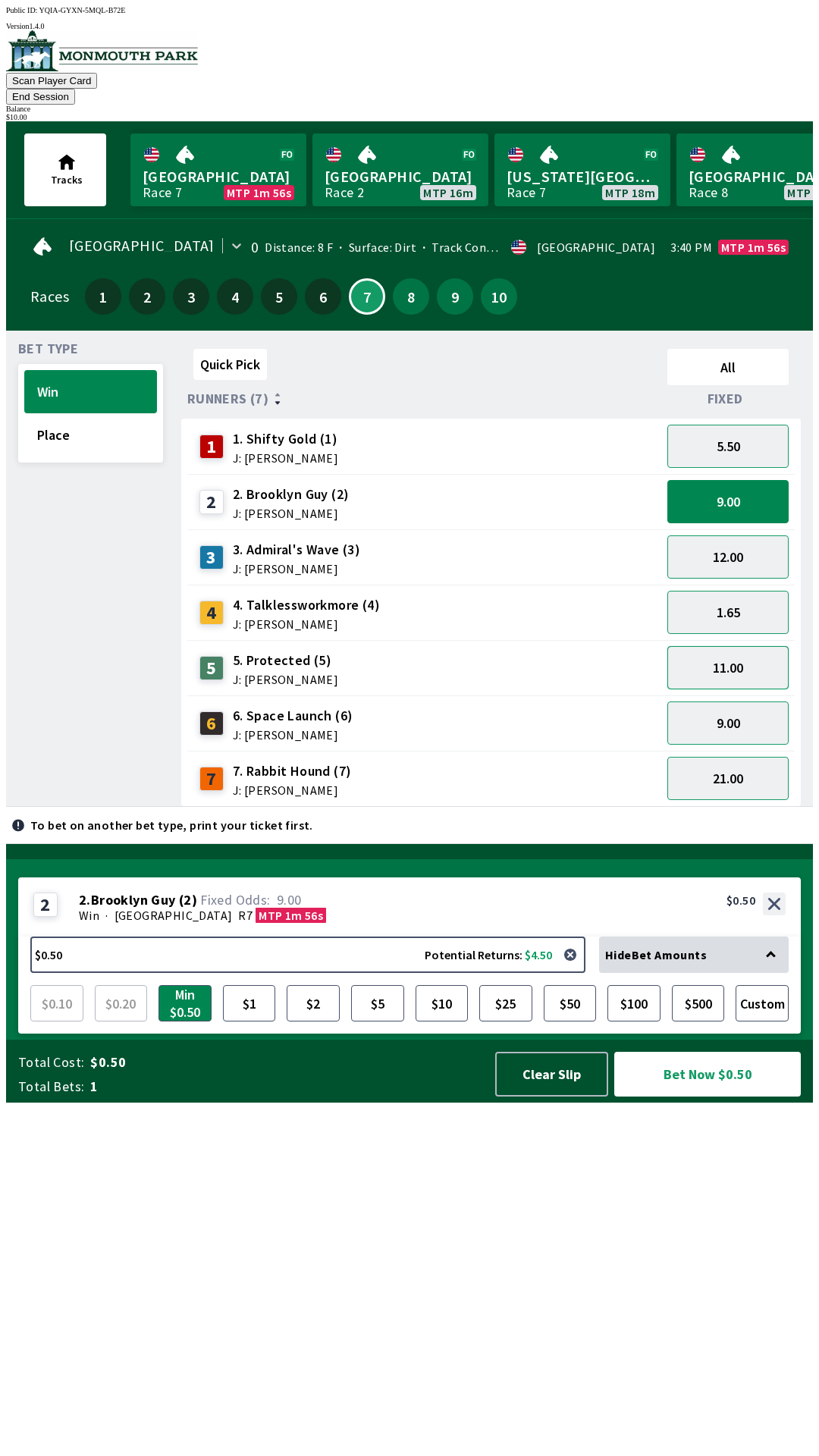
click at [743, 655] on button "11.00" at bounding box center [728, 667] width 122 height 43
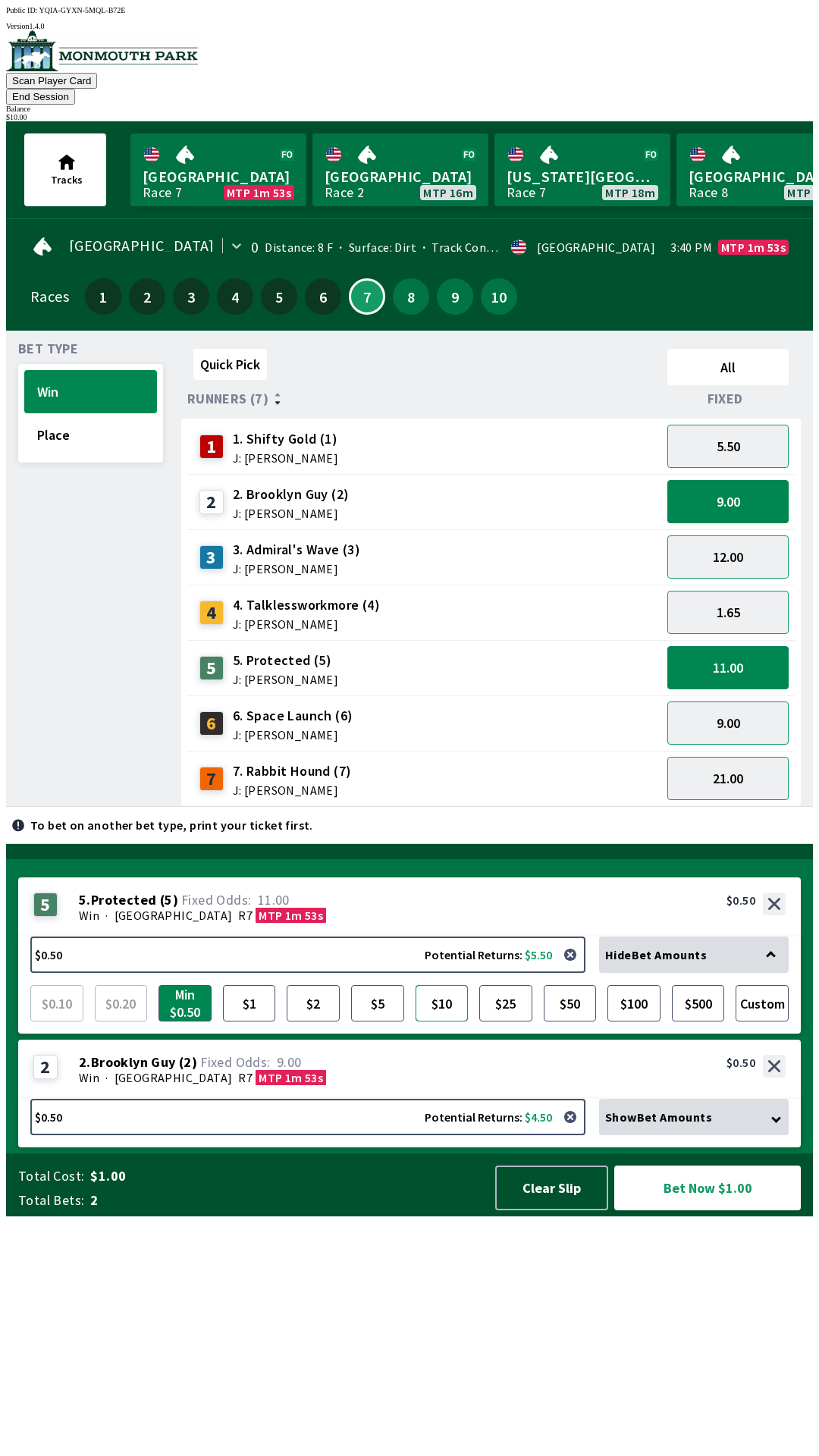
click at [440, 1022] on button "$10" at bounding box center [442, 1003] width 53 height 37
click at [722, 1210] on button "Bet Now $10.50" at bounding box center [707, 1188] width 186 height 44
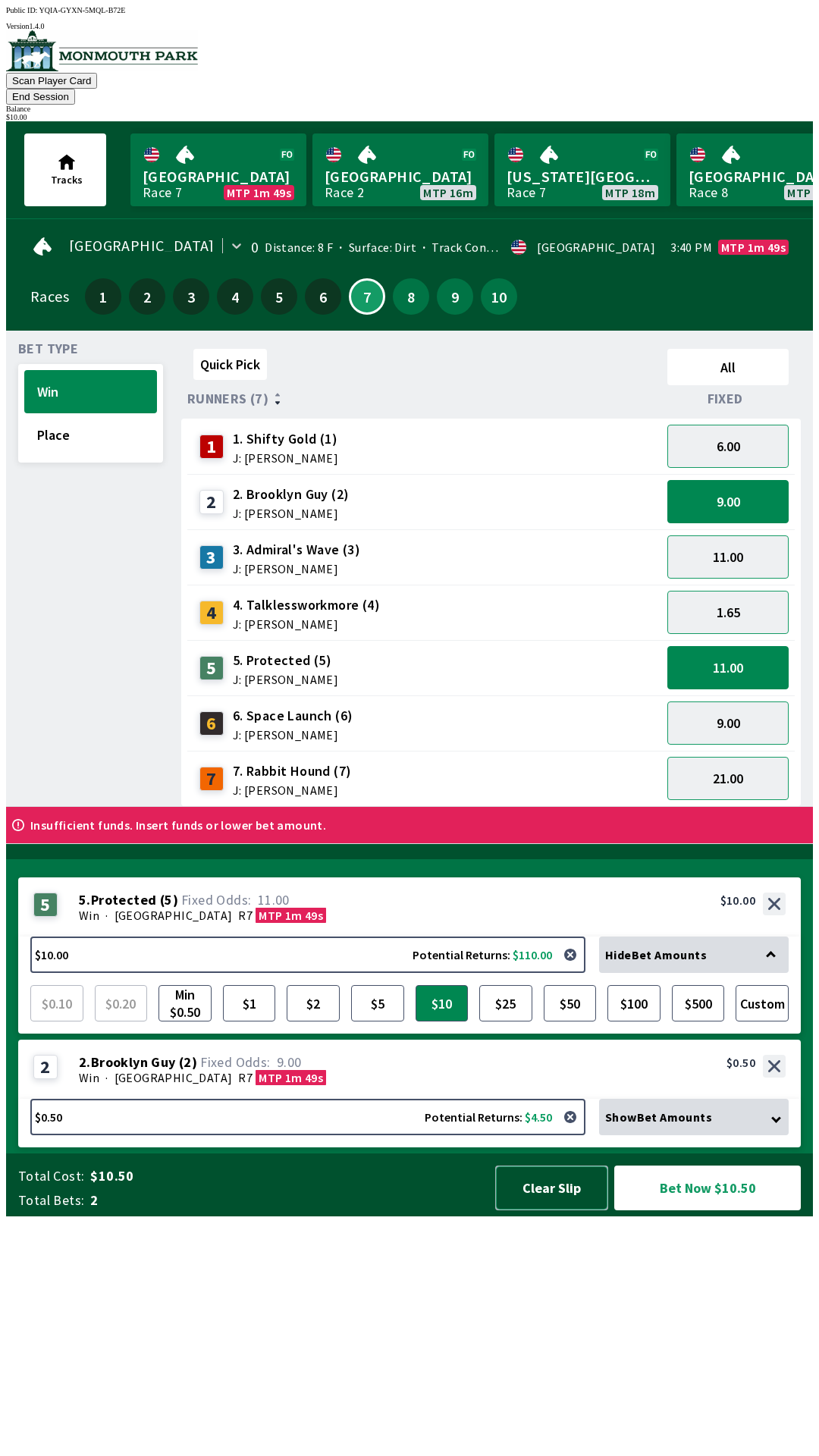
click at [538, 1210] on button "Clear Slip" at bounding box center [551, 1188] width 113 height 44
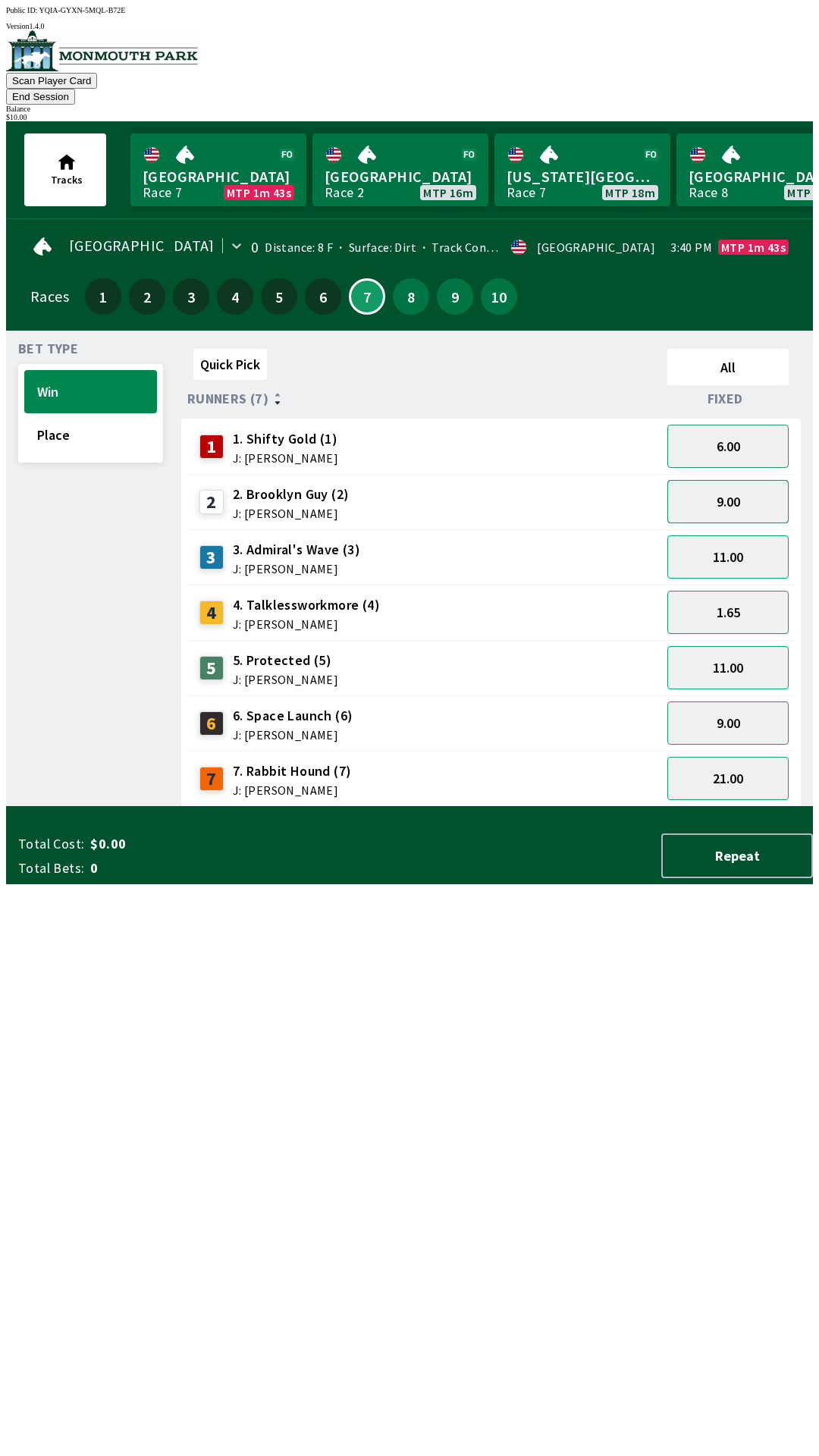
click at [729, 489] on button "9.00" at bounding box center [728, 501] width 122 height 43
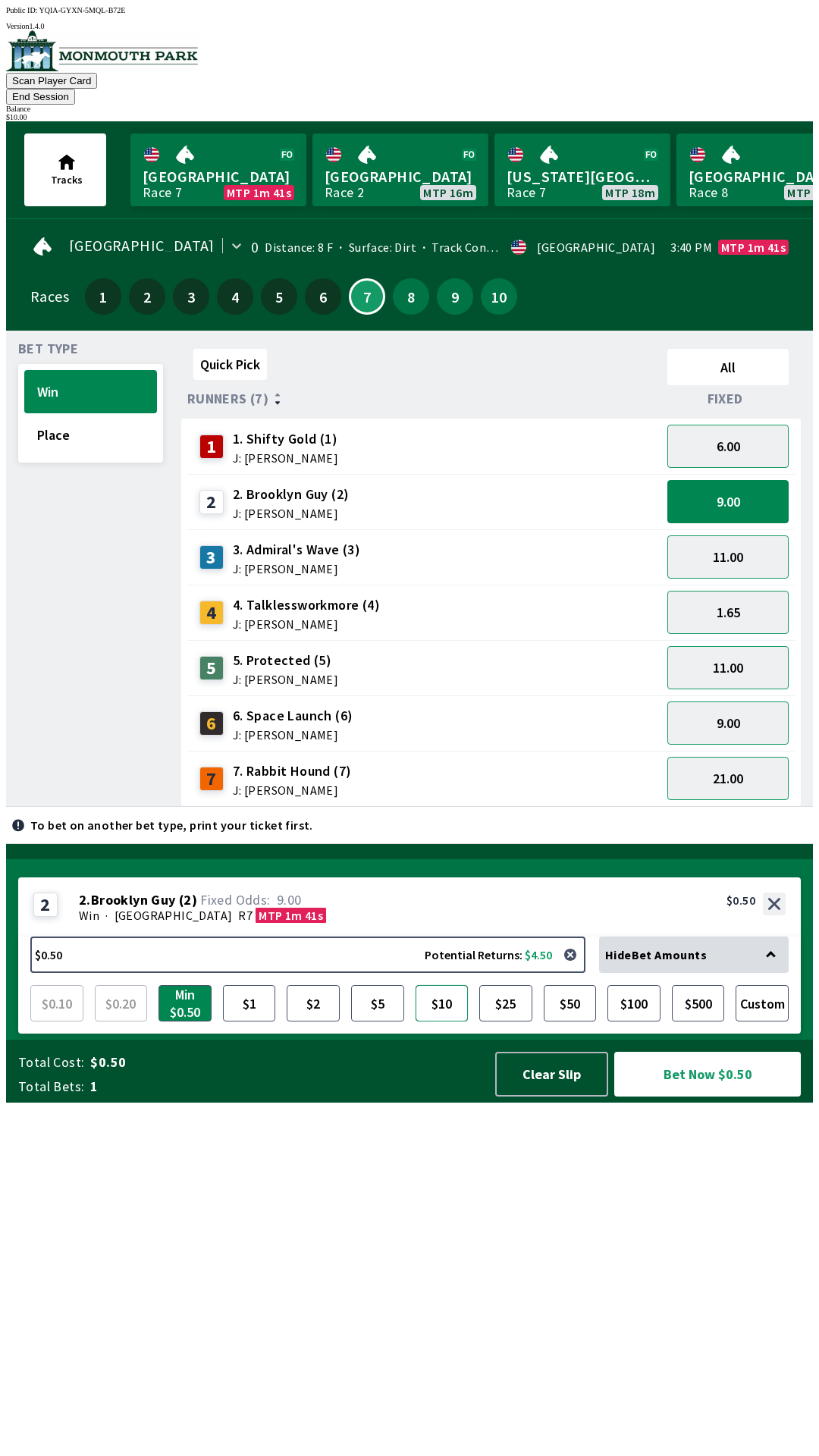
click at [440, 1022] on button "$10" at bounding box center [442, 1003] width 53 height 37
click at [690, 1097] on button "Bet Now $10.00" at bounding box center [707, 1074] width 186 height 44
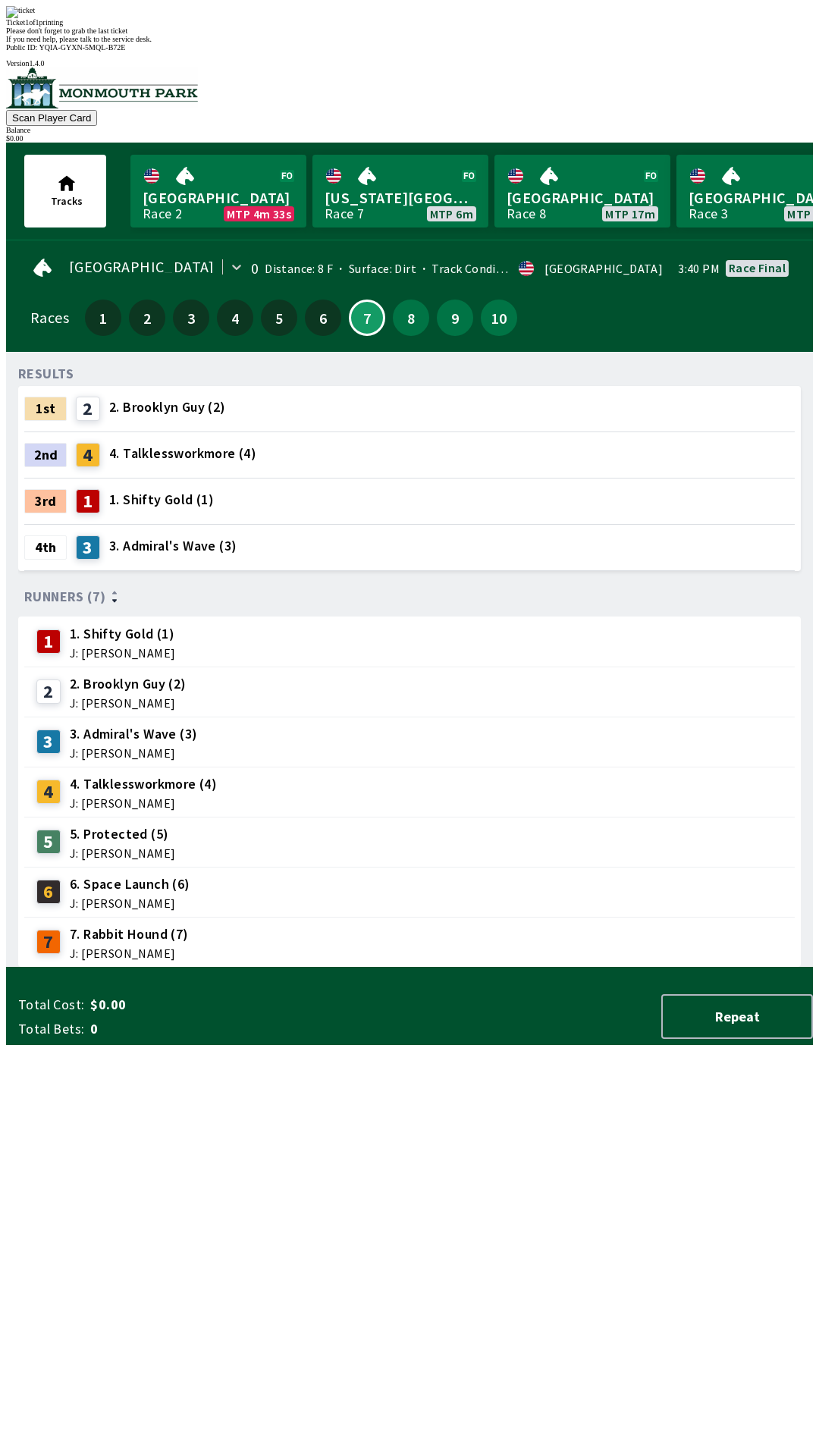
click at [598, 968] on div "RESULTS 1st 2 2. Brooklyn Guy (2) 2nd 4 4. Talklessworkmore (4) 3rd 1 1. Shifty…" at bounding box center [415, 666] width 795 height 604
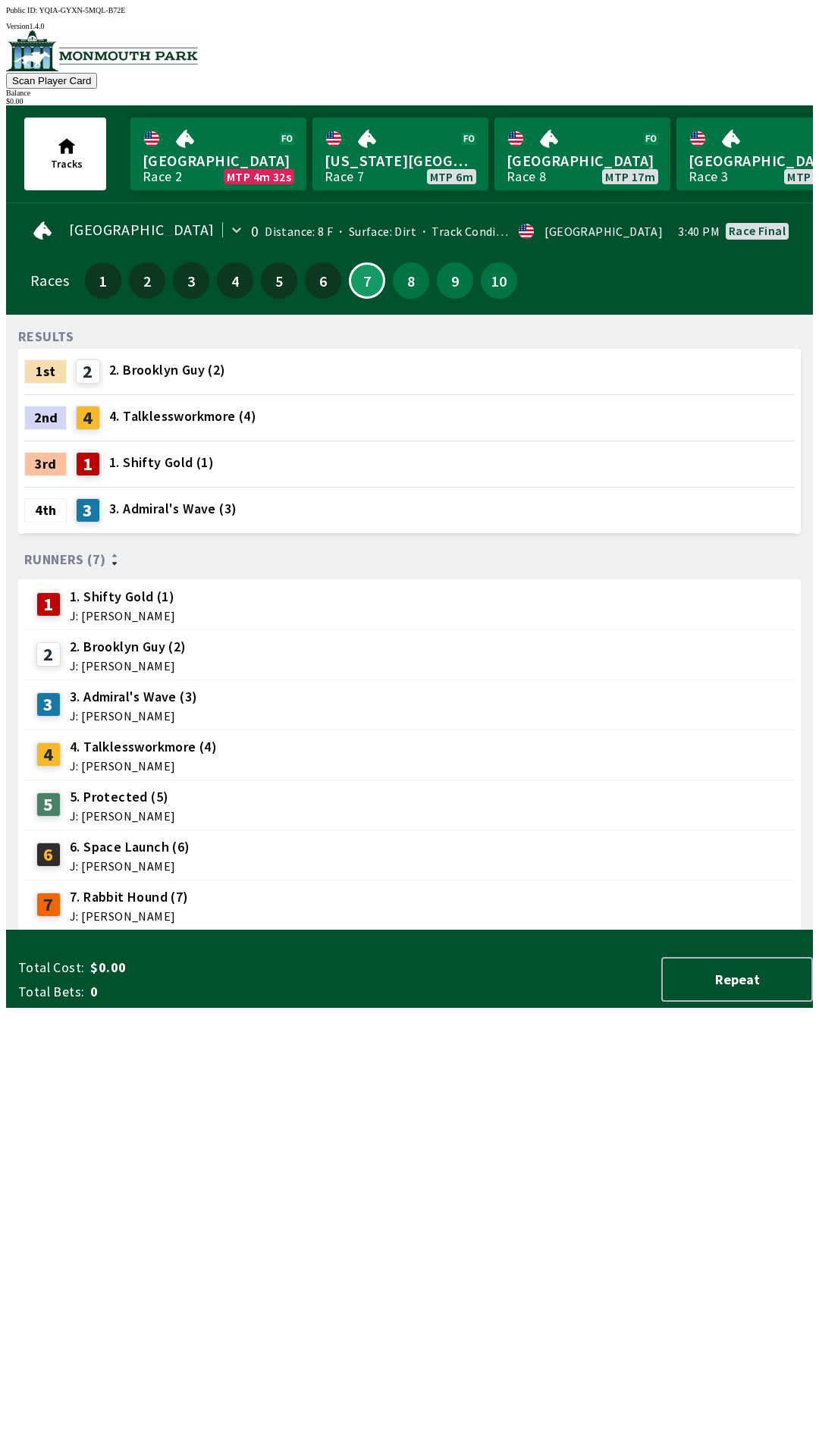
click at [411, 289] on div "8" at bounding box center [411, 281] width 37 height 37
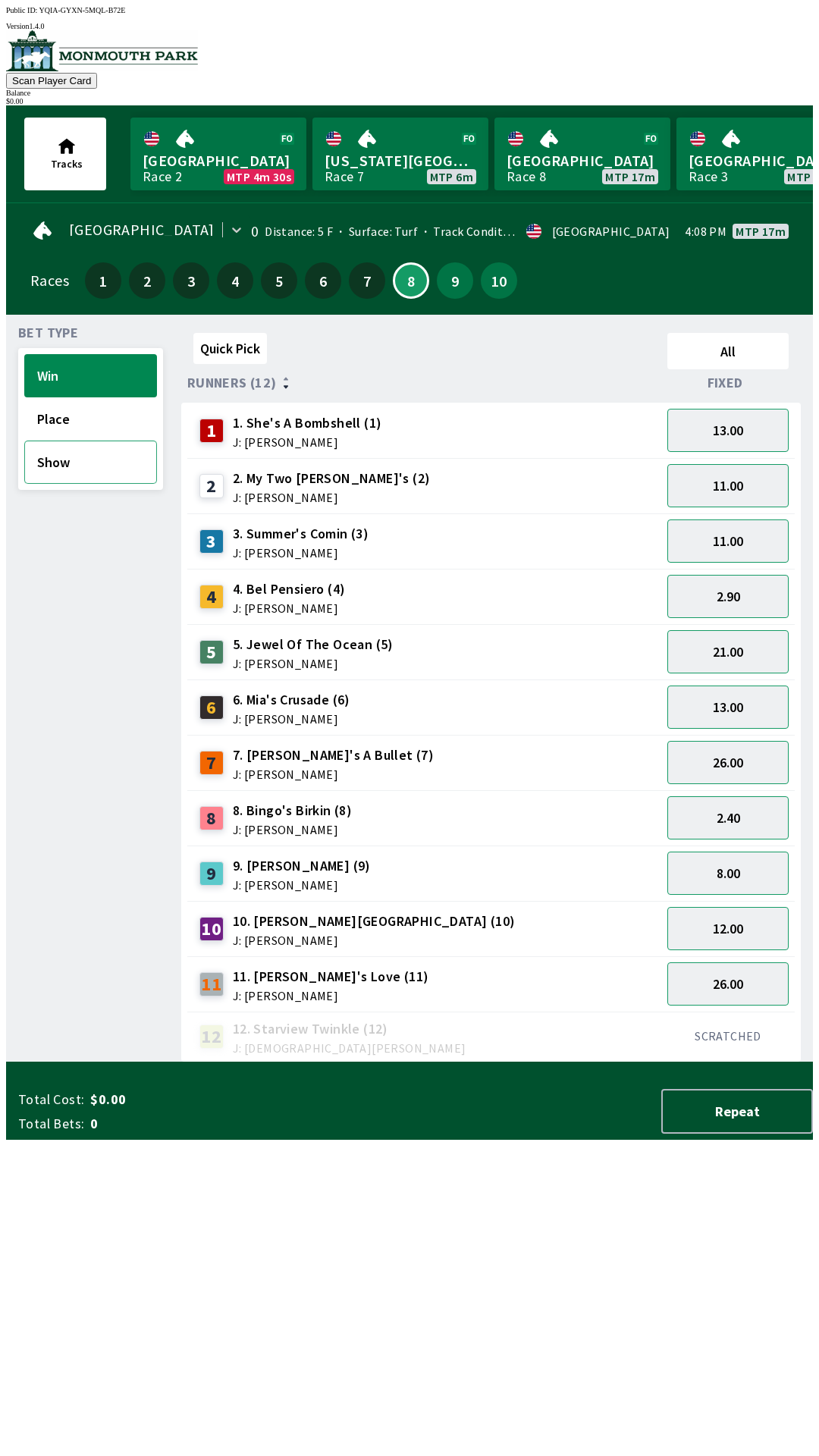
click at [65, 456] on button "Show" at bounding box center [90, 461] width 132 height 43
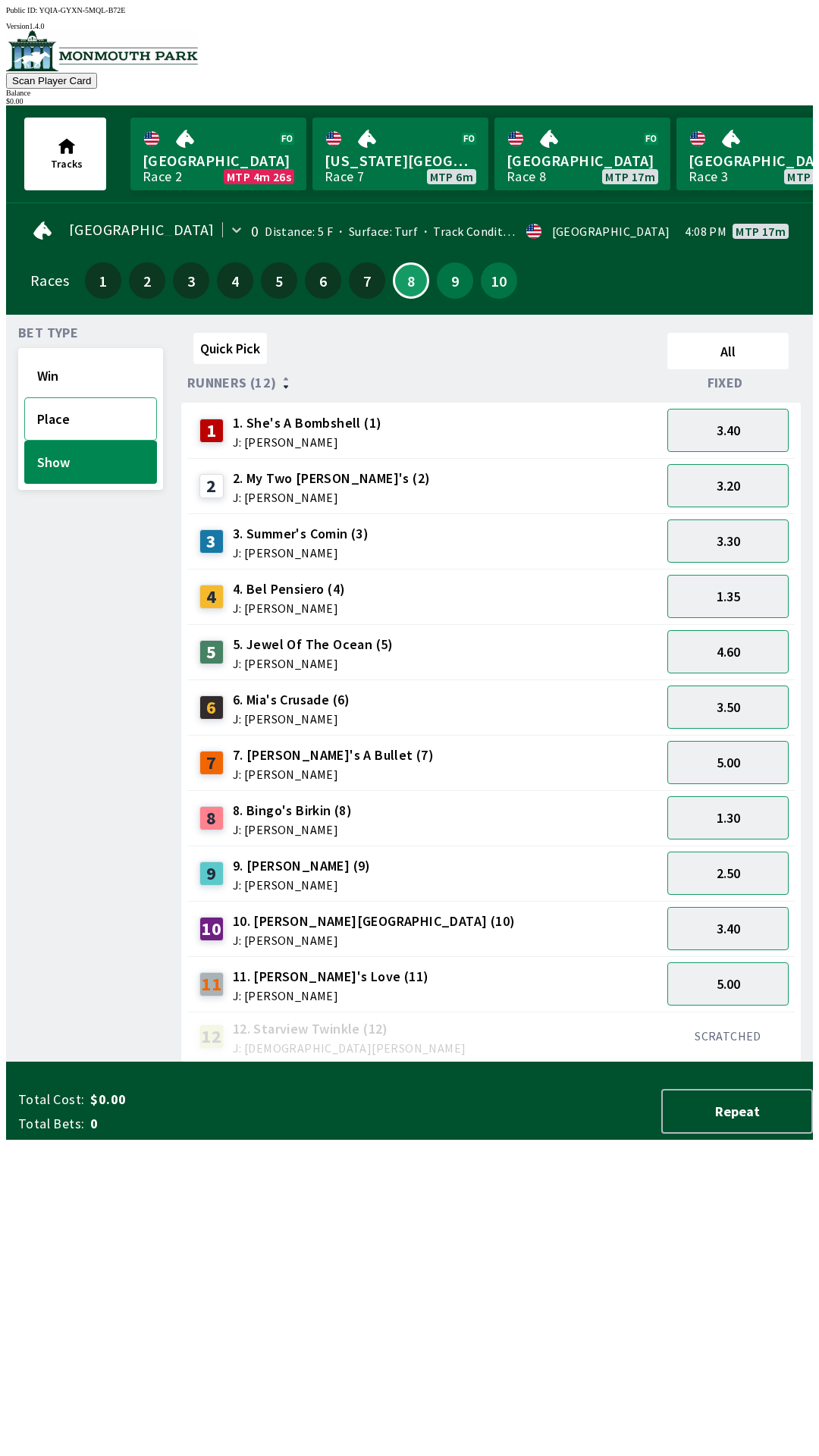
click at [89, 411] on button "Place" at bounding box center [90, 419] width 132 height 43
click at [80, 465] on button "Show" at bounding box center [90, 461] width 132 height 43
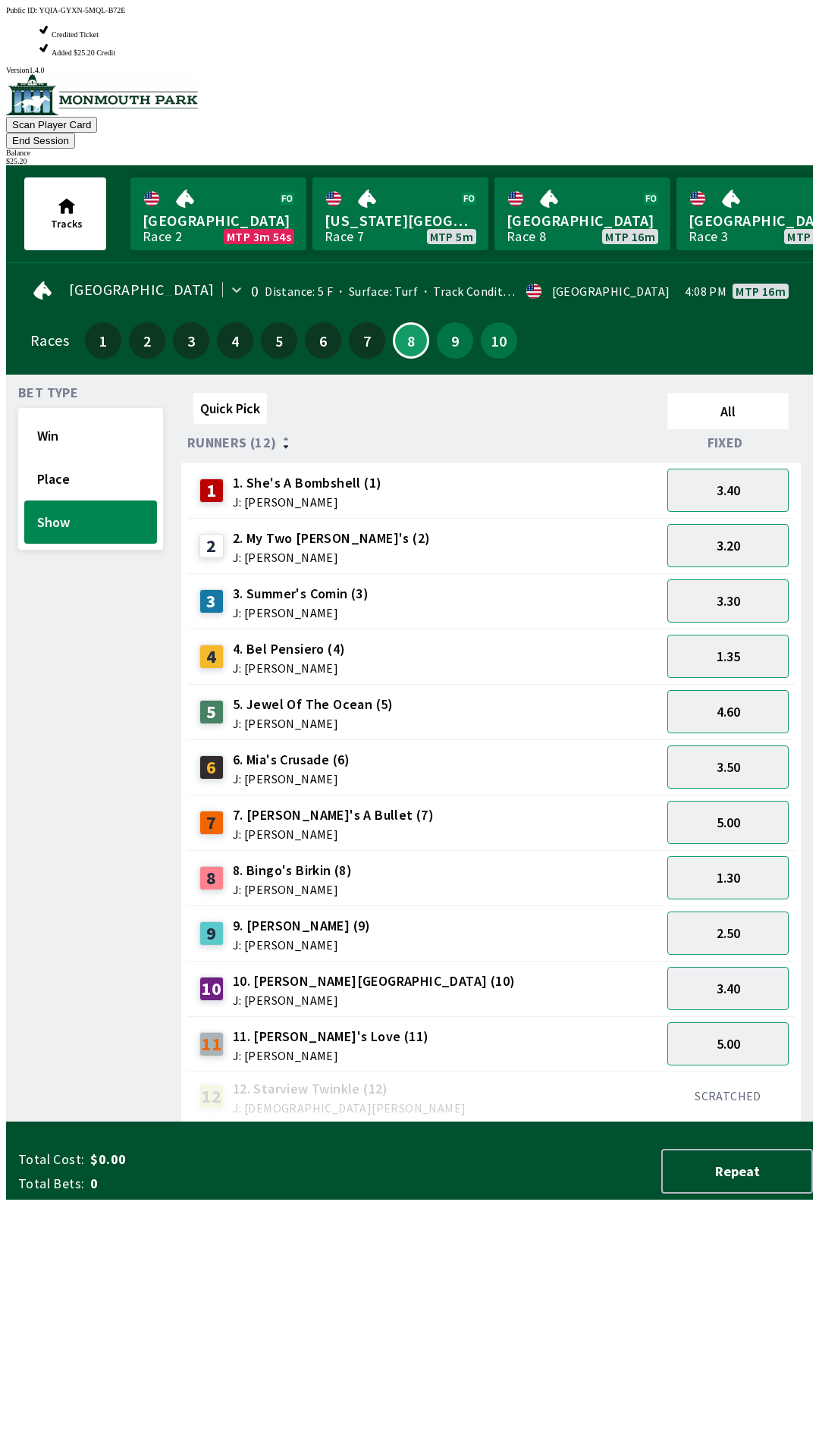
click at [510, 1122] on div "Quick Pick All Runners (12) Fixed 1 1. She's A Bombshell (1) J: [PERSON_NAME] 3…" at bounding box center [497, 755] width 632 height 736
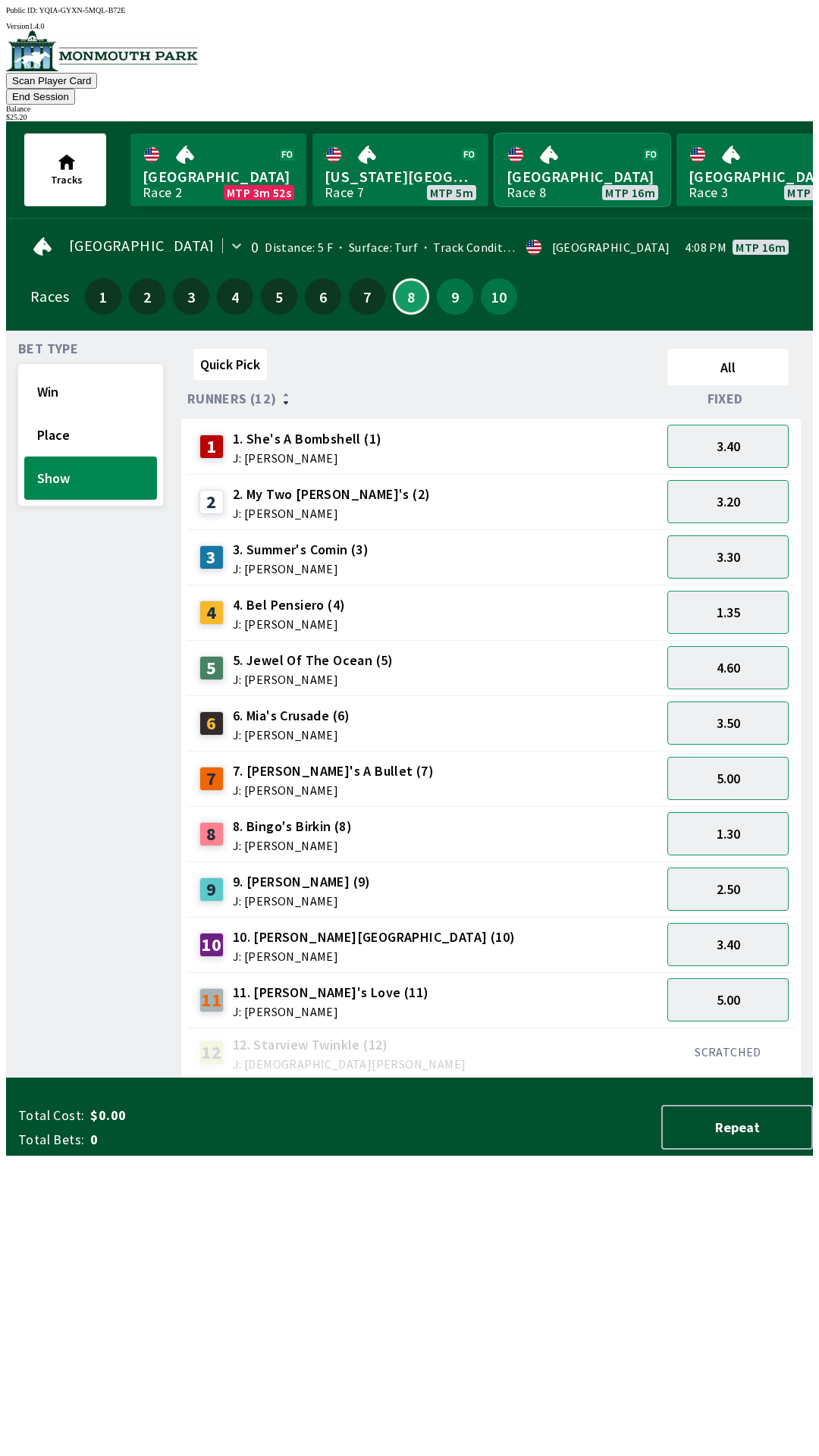
click at [647, 133] on link "[GEOGRAPHIC_DATA] Race 8 MTP 16m" at bounding box center [582, 169] width 176 height 72
click at [75, 89] on button "End Session" at bounding box center [41, 97] width 69 height 16
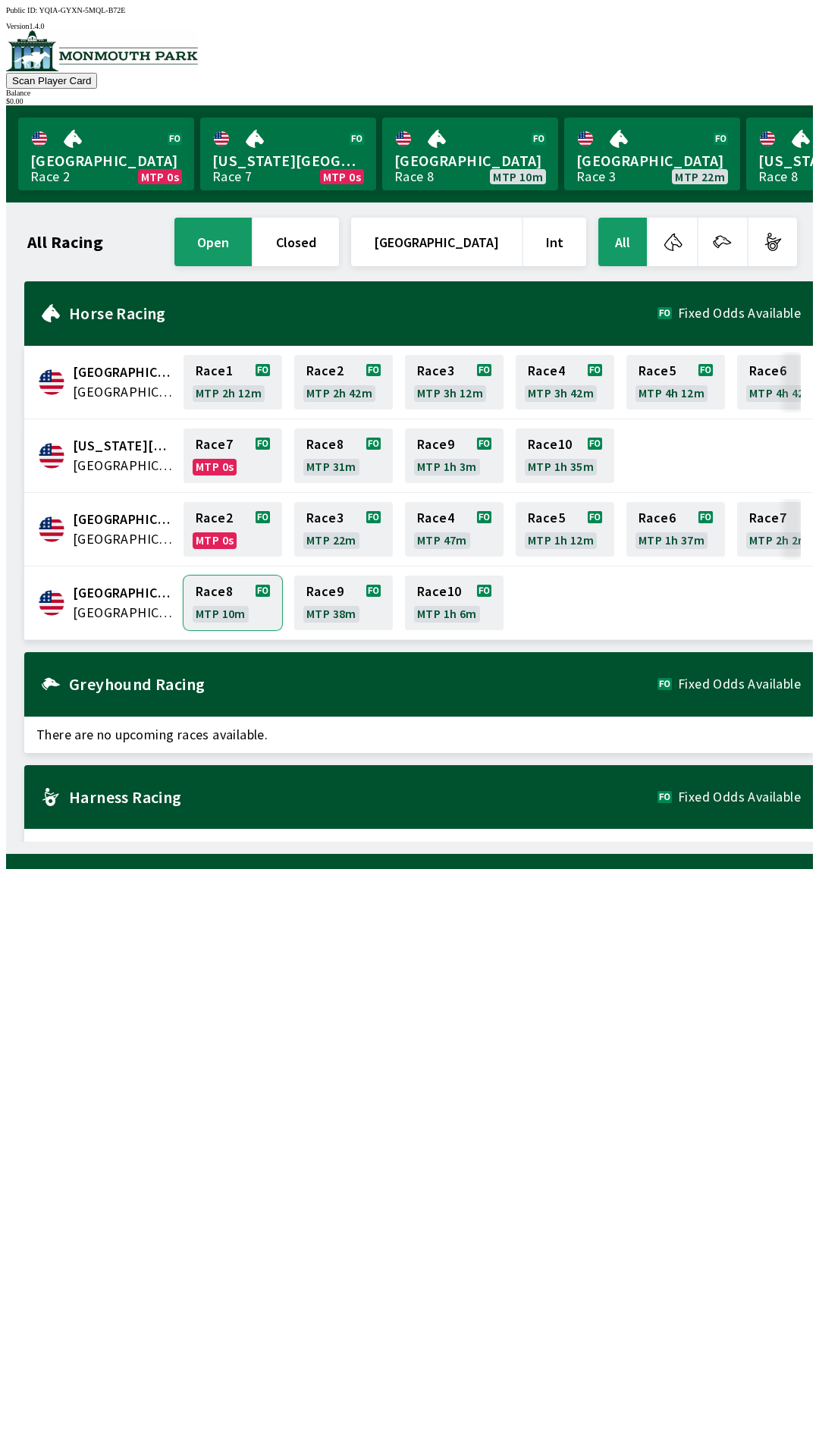
click at [216, 589] on link "Race 8 MTP 10m" at bounding box center [232, 603] width 98 height 55
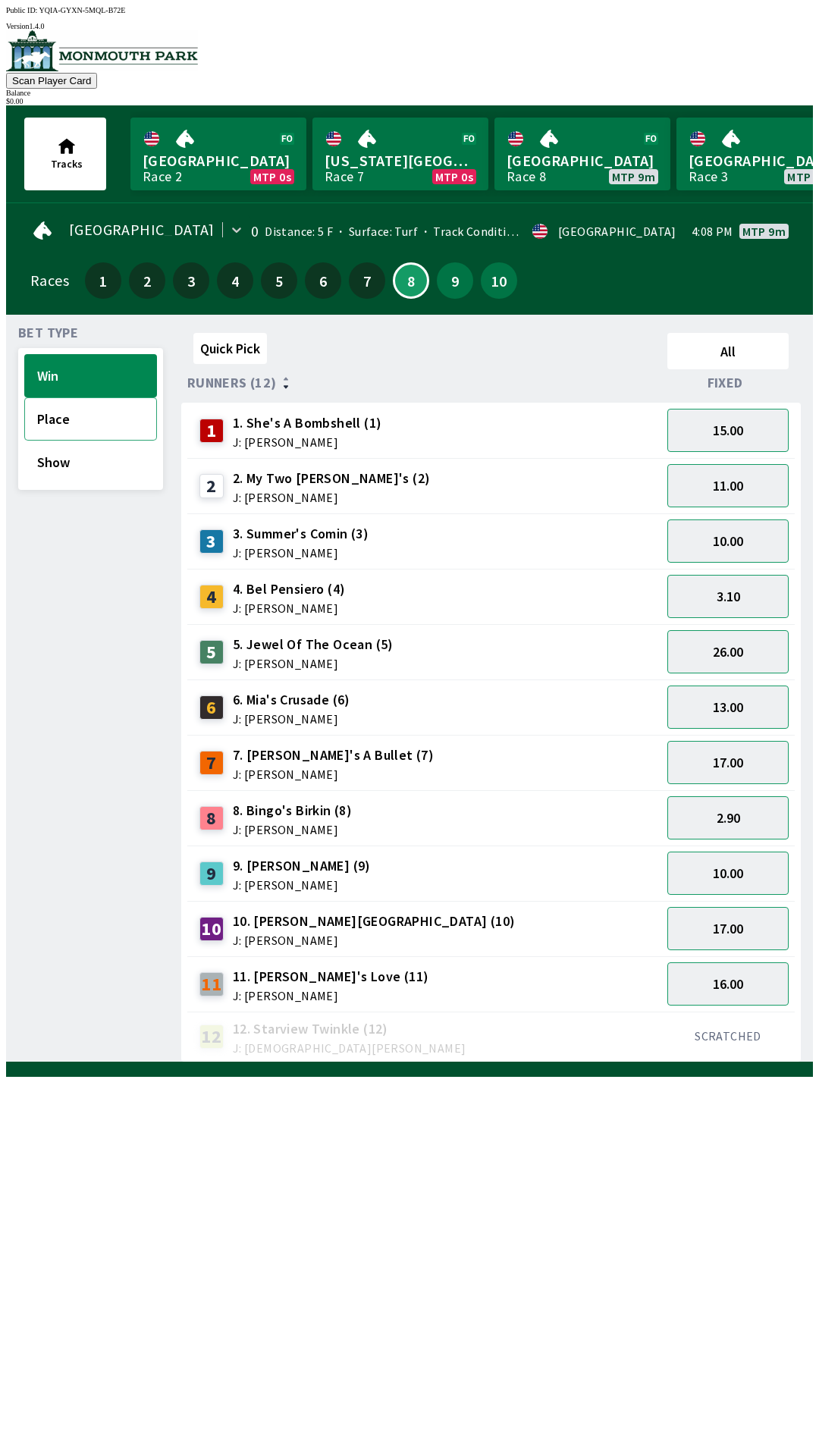
click at [60, 410] on button "Place" at bounding box center [90, 419] width 132 height 43
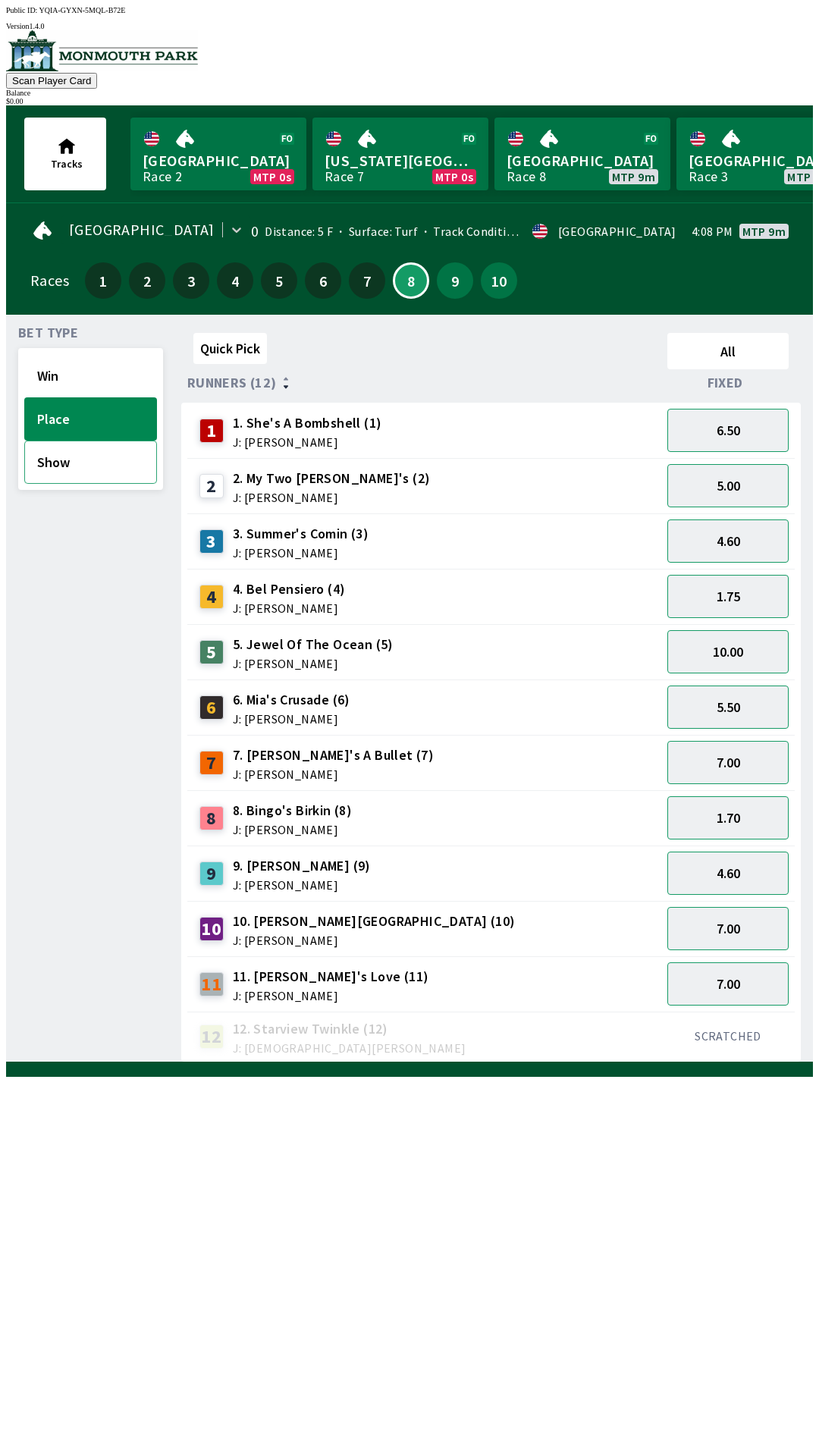
click at [62, 454] on button "Show" at bounding box center [90, 461] width 132 height 43
click at [64, 428] on button "Place" at bounding box center [90, 419] width 132 height 43
click at [78, 375] on button "Win" at bounding box center [90, 375] width 132 height 43
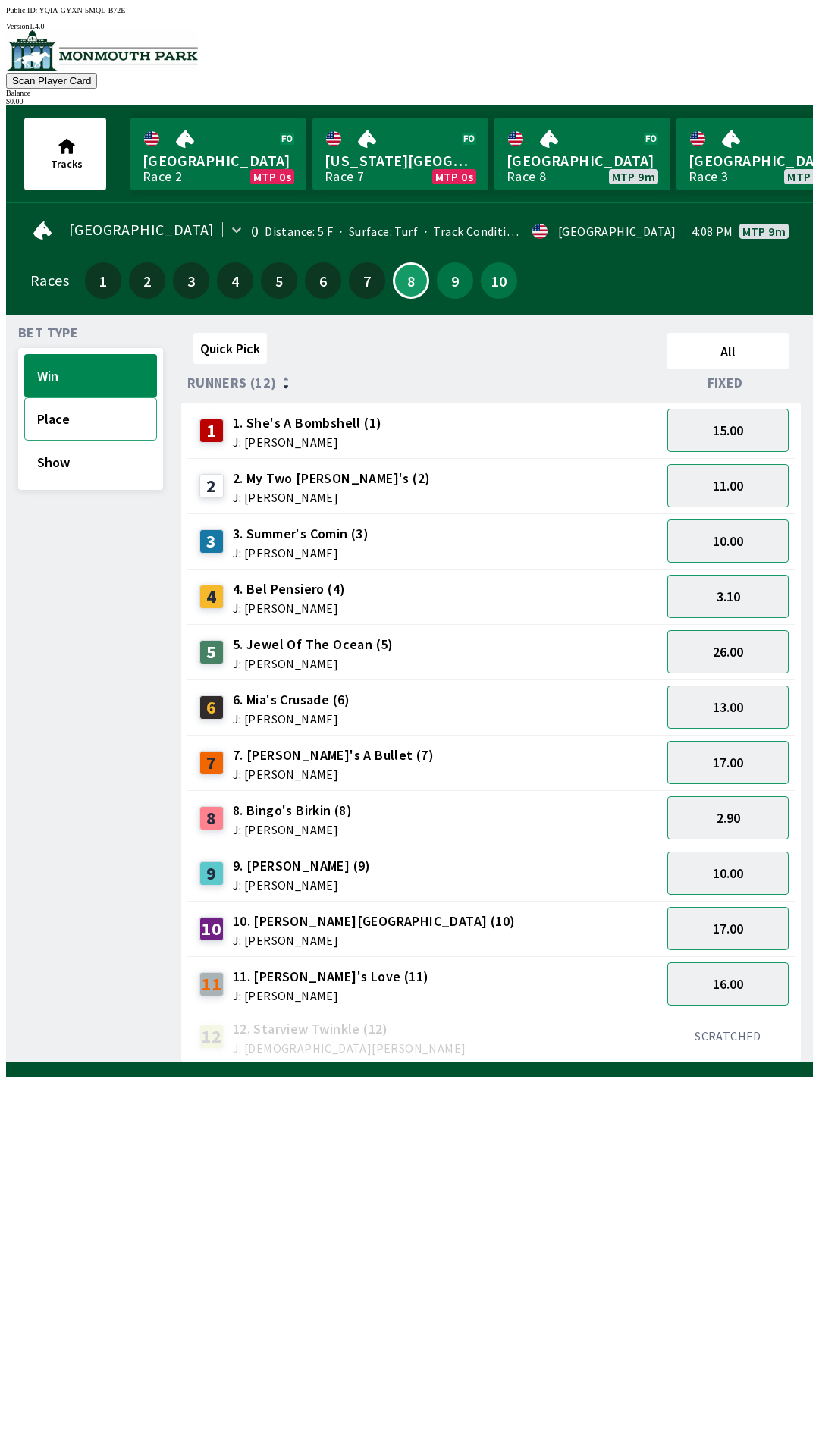
click at [86, 421] on button "Place" at bounding box center [90, 419] width 132 height 43
click at [71, 377] on button "Win" at bounding box center [90, 375] width 132 height 43
click at [77, 457] on button "Show" at bounding box center [90, 461] width 132 height 43
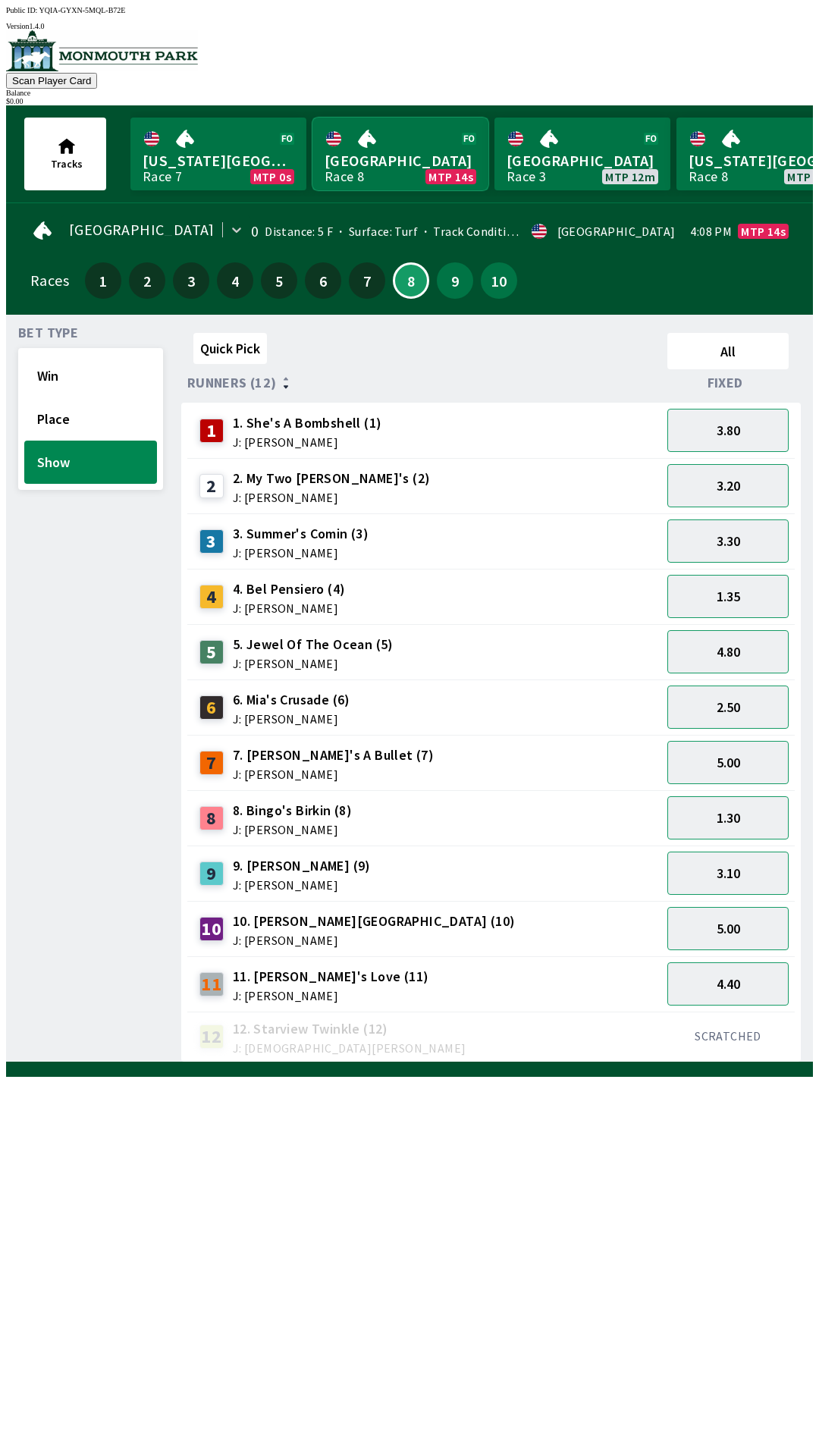
click at [400, 135] on link "[GEOGRAPHIC_DATA] Race 8 MTP 14s" at bounding box center [401, 154] width 176 height 72
click at [414, 174] on link "[GEOGRAPHIC_DATA] Race 8 MTP 13s" at bounding box center [401, 154] width 176 height 72
click at [415, 150] on link "[GEOGRAPHIC_DATA] Race 8 MTP 12s" at bounding box center [401, 154] width 176 height 72
click at [407, 141] on link "[GEOGRAPHIC_DATA] Race 8 MTP 12s" at bounding box center [401, 154] width 176 height 72
click at [412, 160] on link "[GEOGRAPHIC_DATA] Race 8 MTP 12s" at bounding box center [401, 154] width 176 height 72
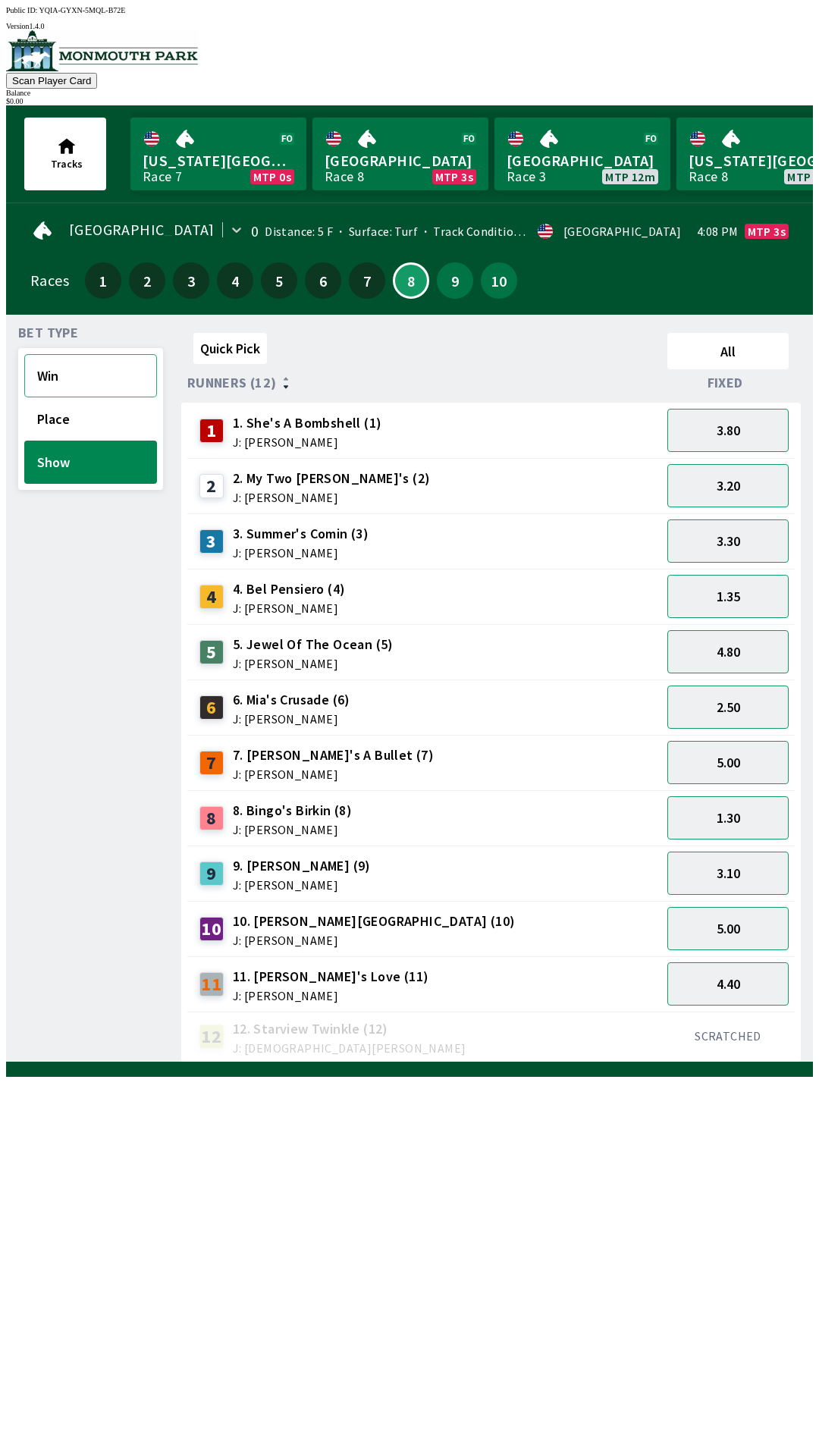
click at [54, 372] on button "Win" at bounding box center [90, 375] width 132 height 43
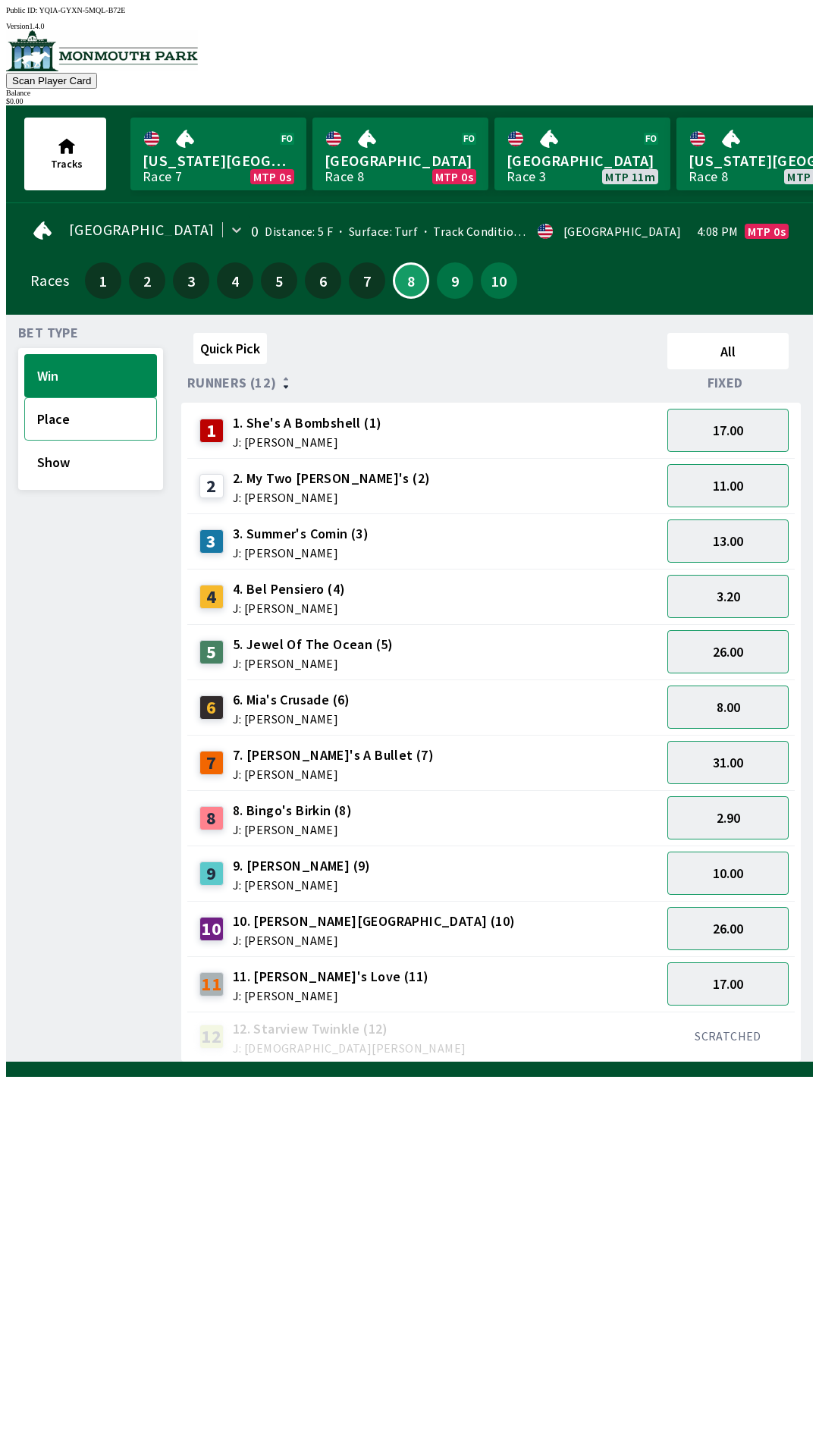
click at [69, 415] on button "Place" at bounding box center [90, 419] width 132 height 43
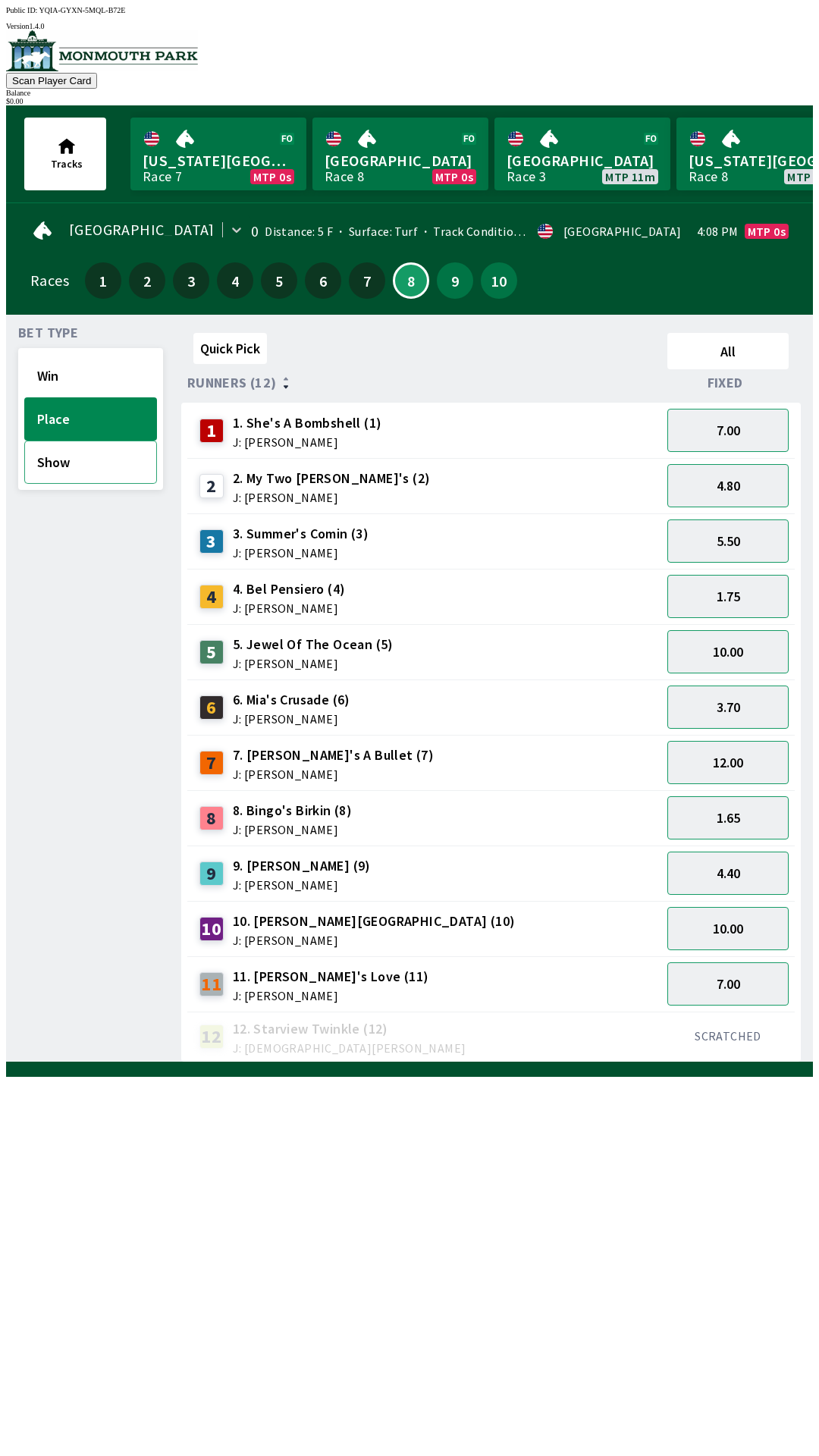
click at [62, 456] on button "Show" at bounding box center [90, 461] width 132 height 43
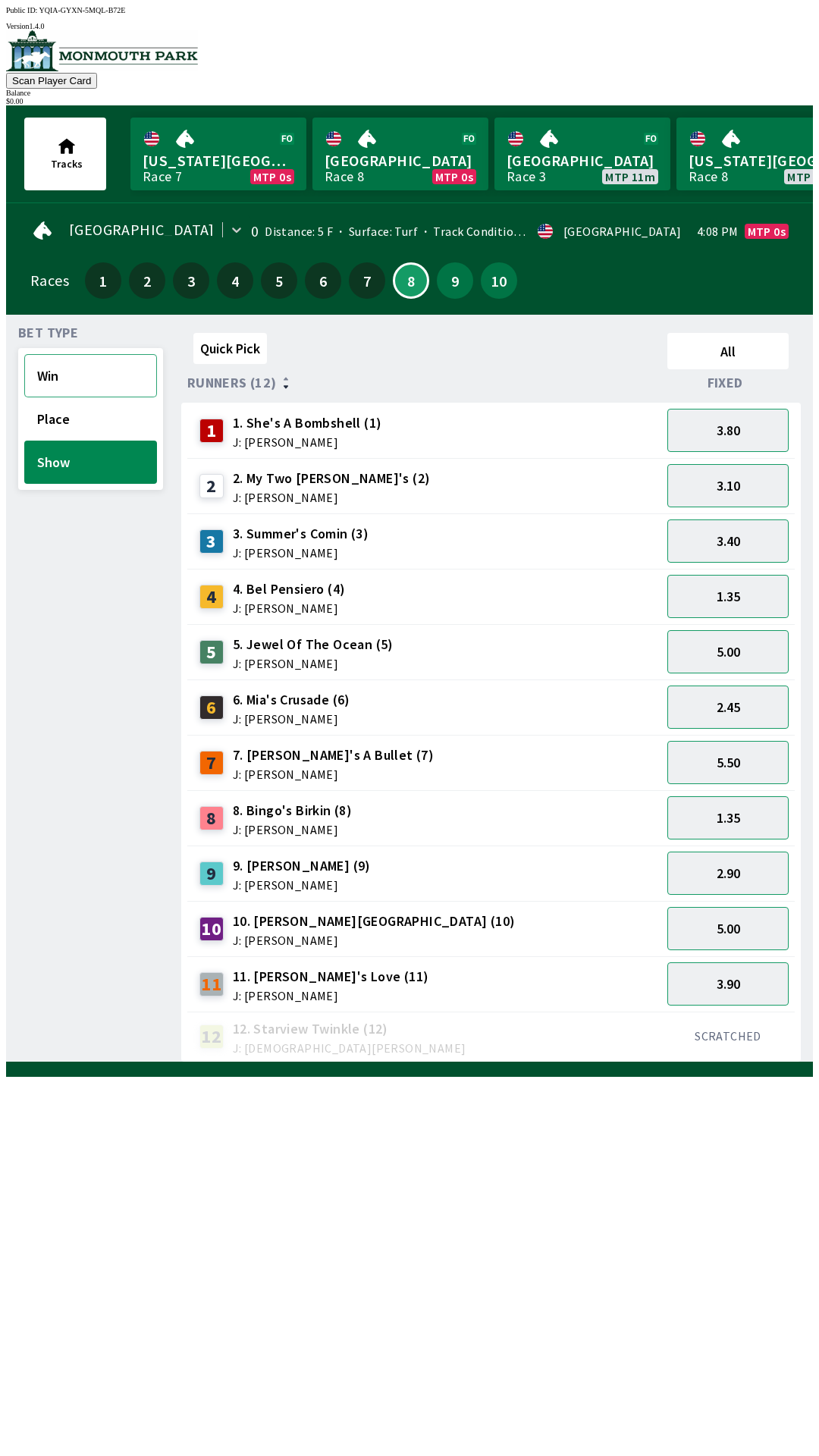
click at [42, 368] on button "Win" at bounding box center [90, 375] width 132 height 43
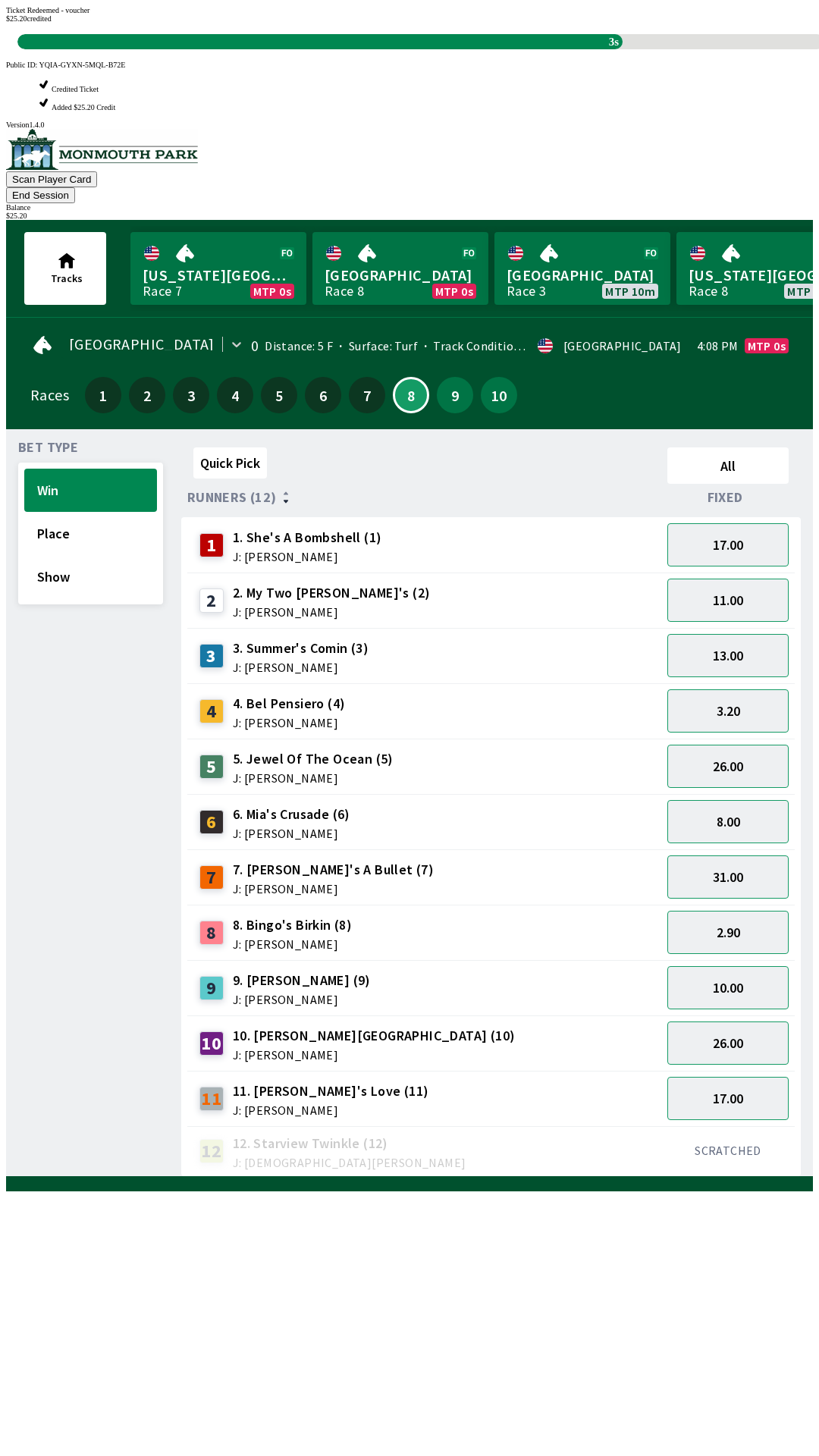
click at [198, 1177] on div "Quick Pick All Runners (12) Fixed 1 1. She's A Bombshell (1) J: [PERSON_NAME] 1…" at bounding box center [497, 809] width 632 height 736
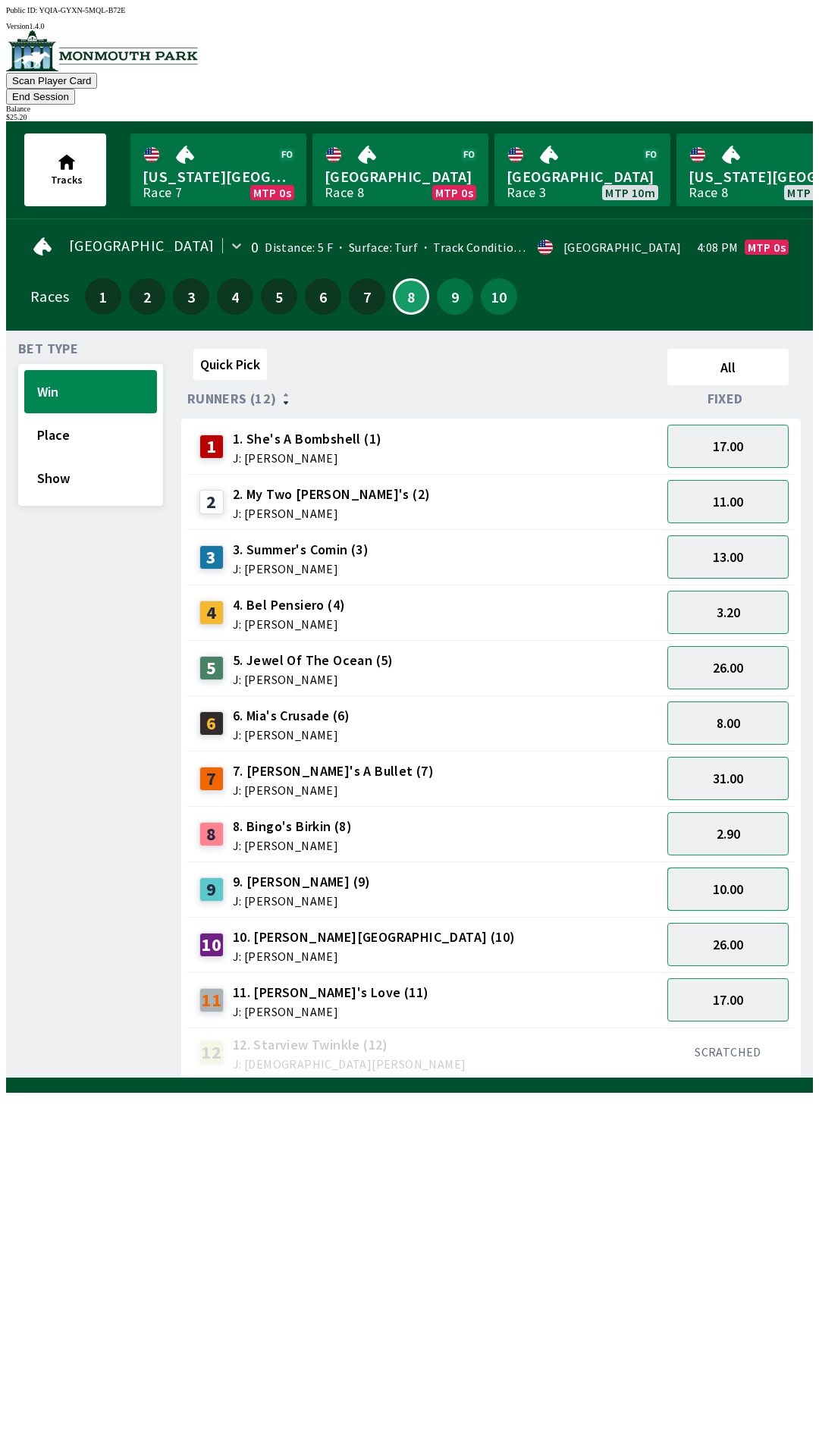
click at [736, 869] on button "10.00" at bounding box center [728, 889] width 122 height 43
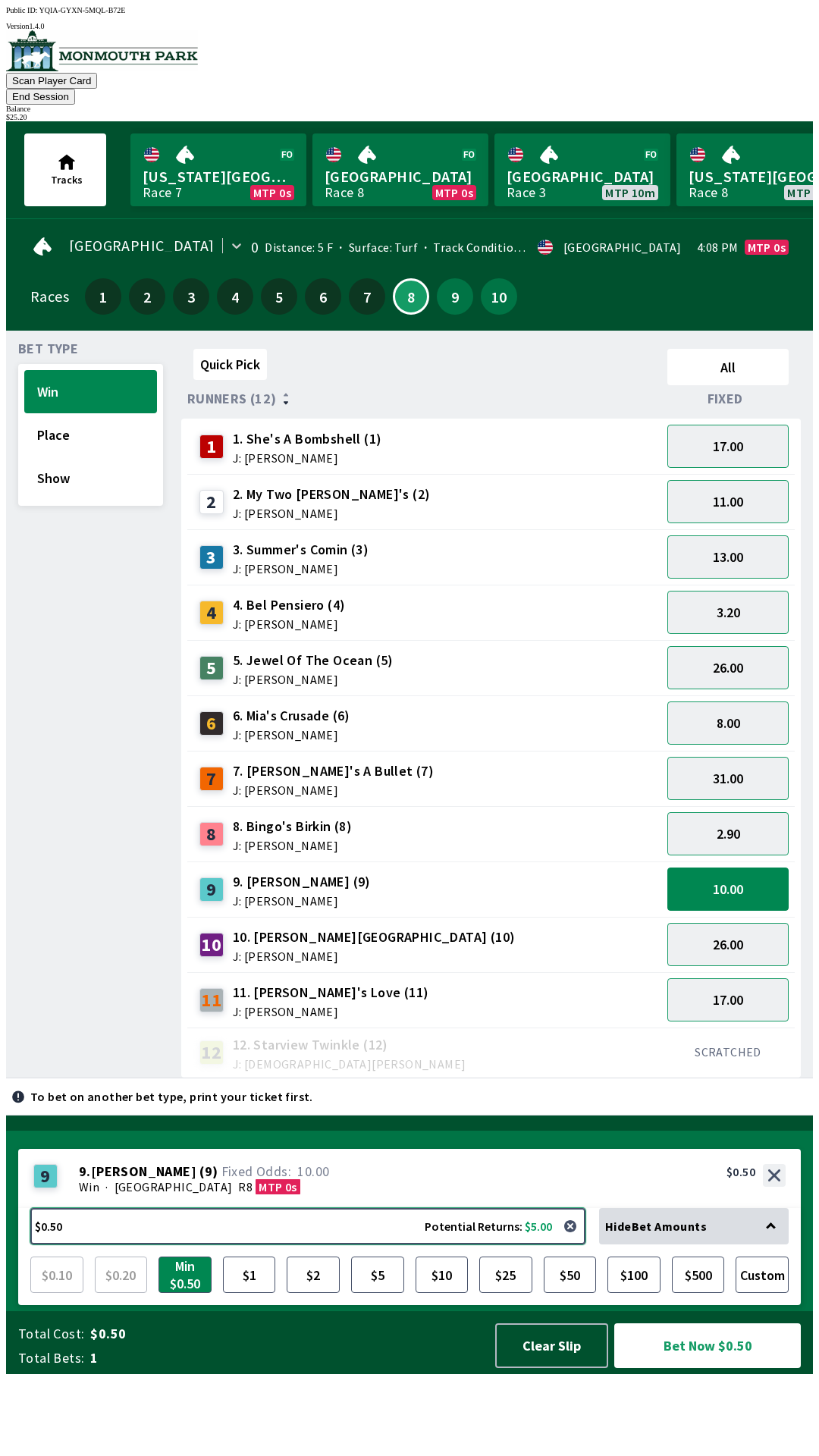
click at [63, 1245] on button "$0.50 Potential Returns: $5.00" at bounding box center [308, 1226] width 555 height 37
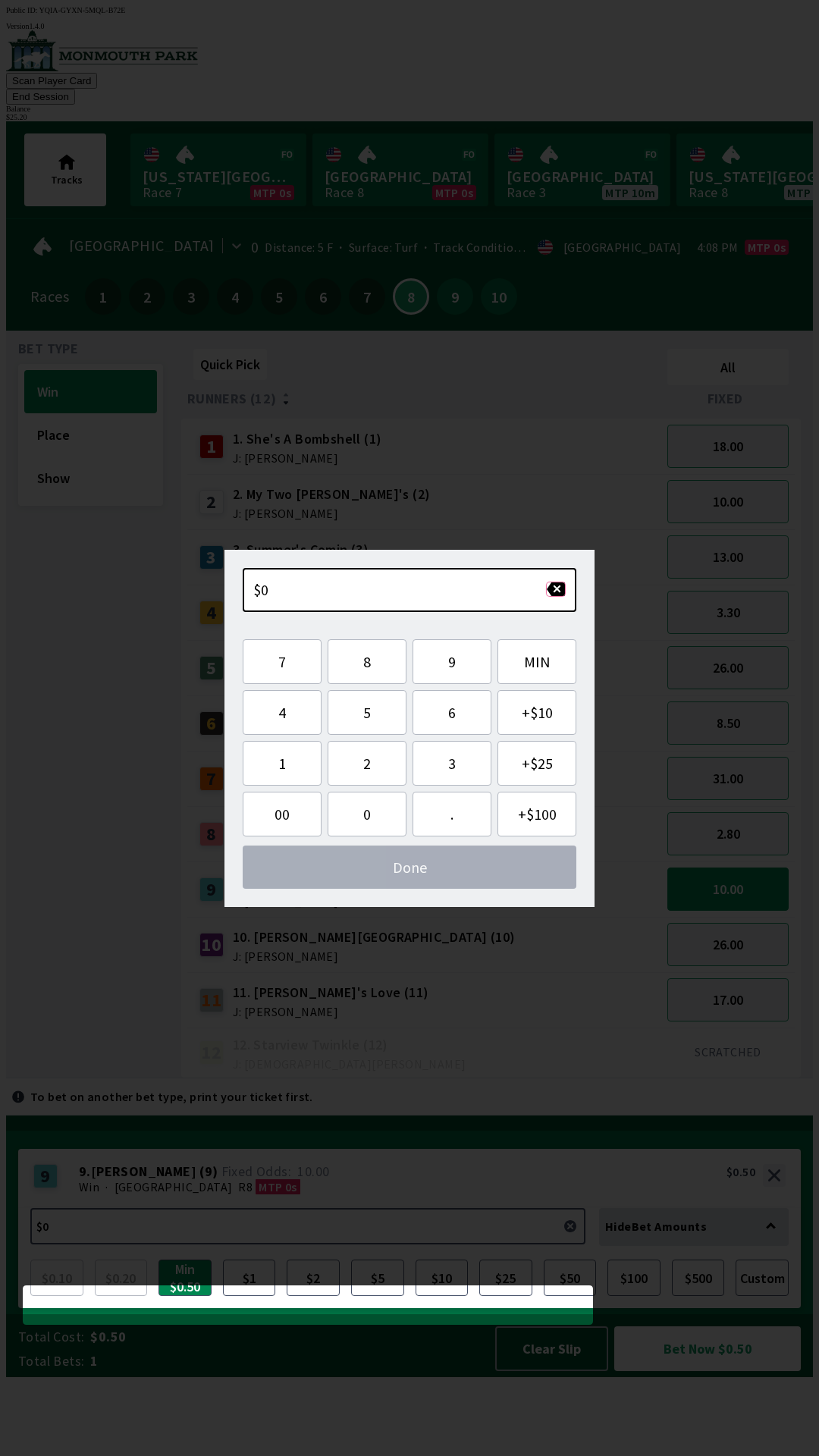
click at [550, 593] on button "button" at bounding box center [556, 588] width 19 height 15
click at [281, 768] on button "1" at bounding box center [281, 763] width 79 height 44
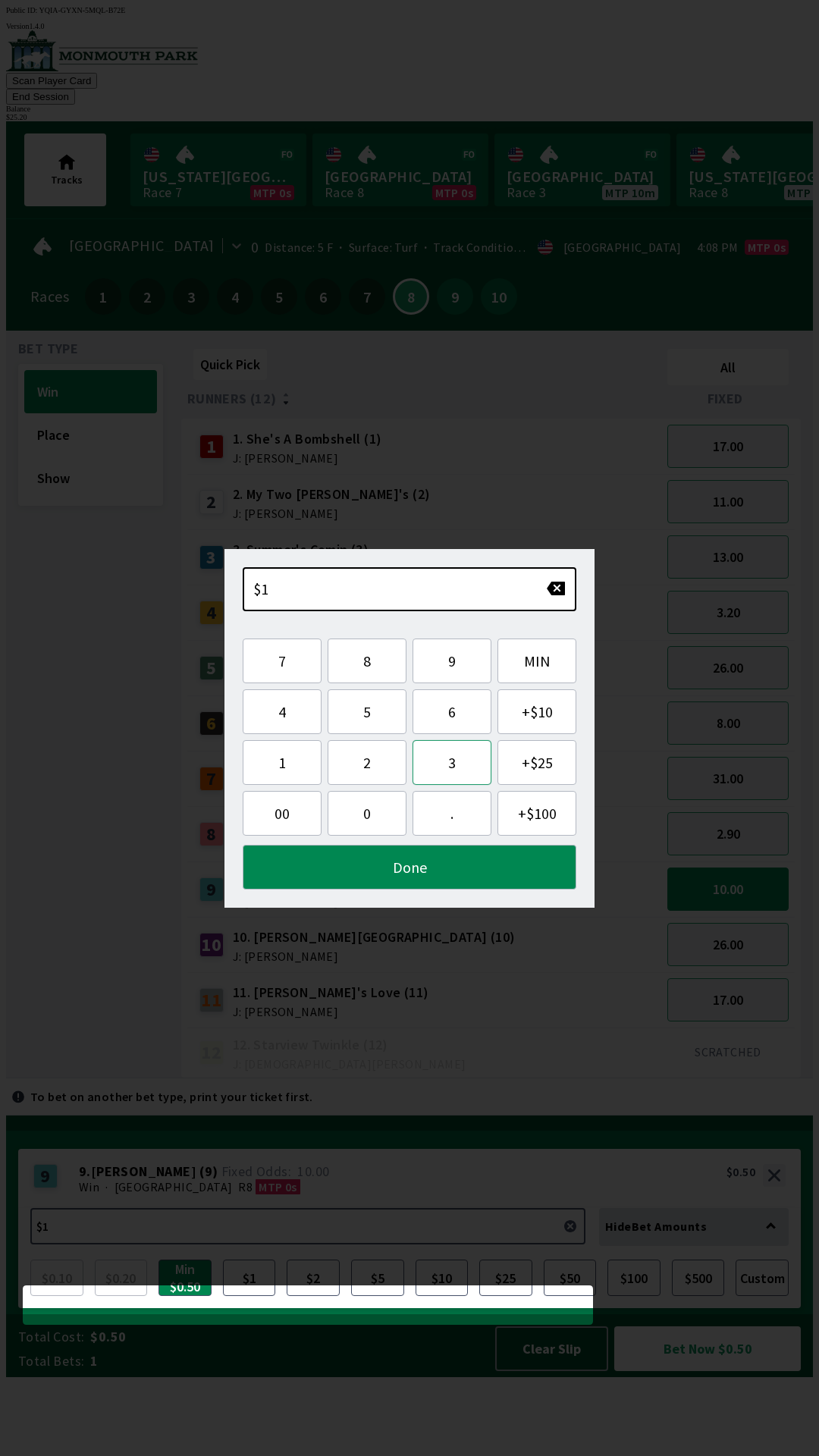
click at [448, 765] on button "3" at bounding box center [451, 762] width 79 height 44
click at [445, 873] on button "Done" at bounding box center [409, 867] width 334 height 44
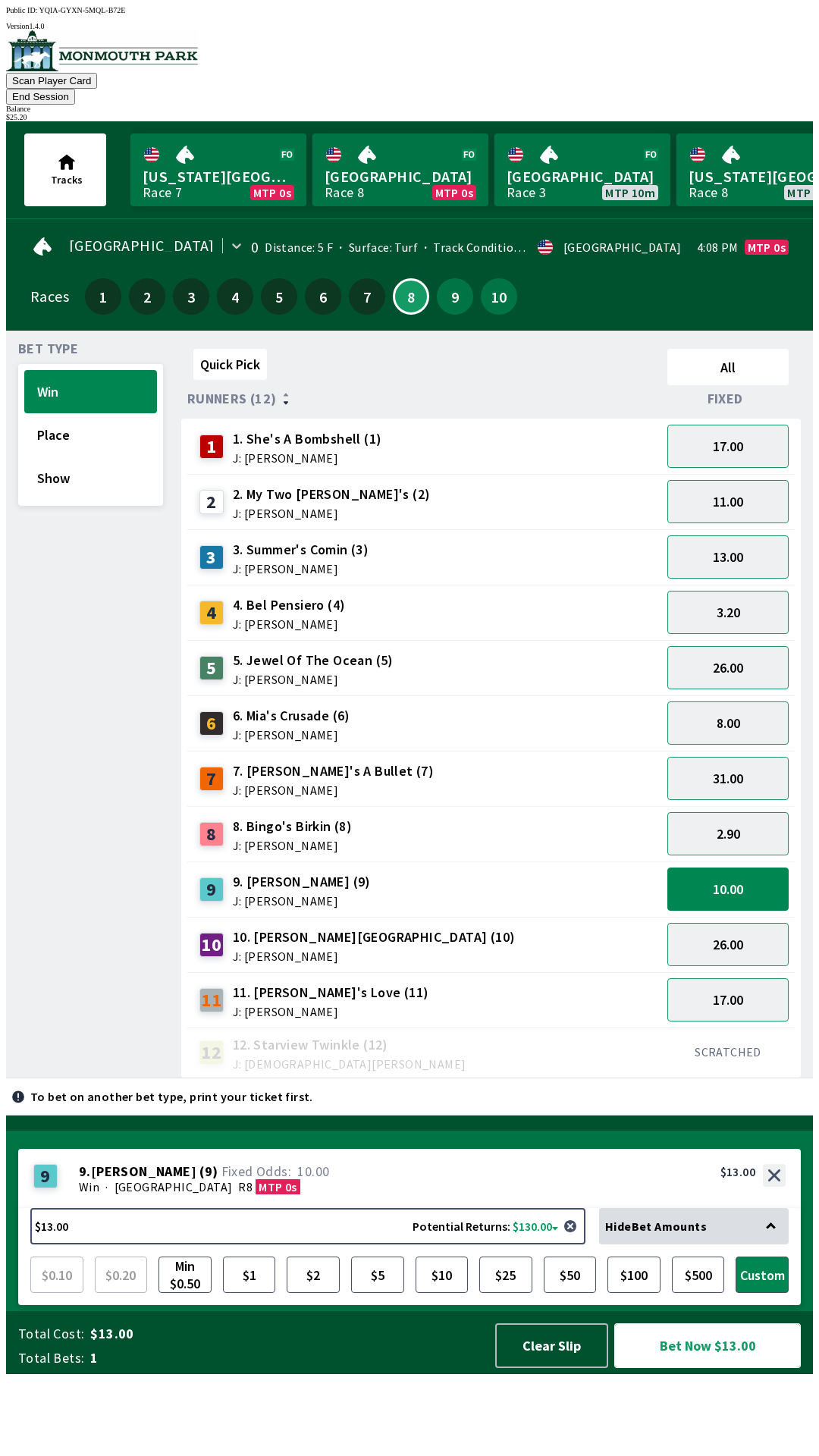
click at [710, 1368] on button "Bet Now $13.00" at bounding box center [707, 1345] width 186 height 44
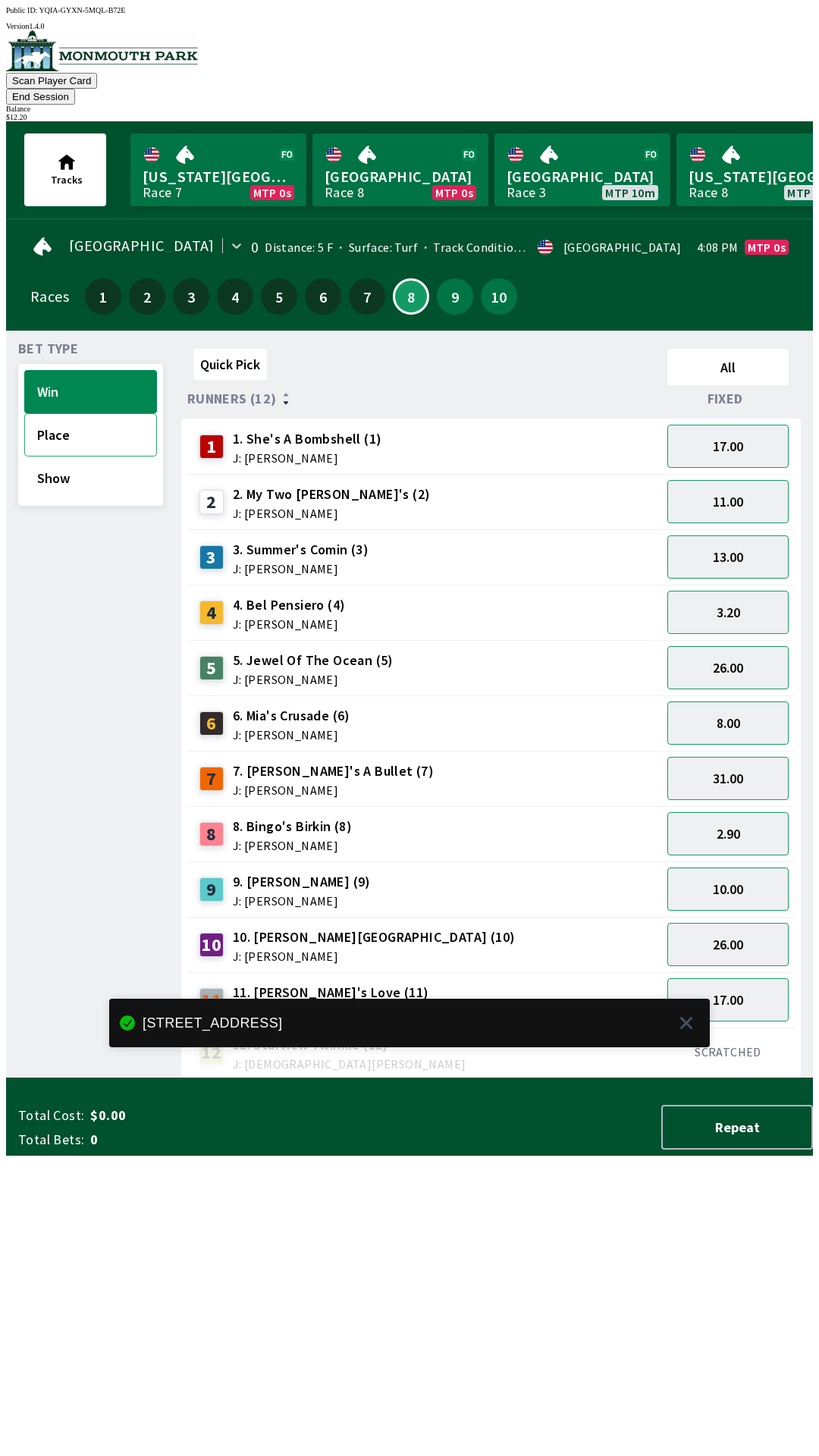
click at [53, 418] on button "Place" at bounding box center [90, 434] width 132 height 43
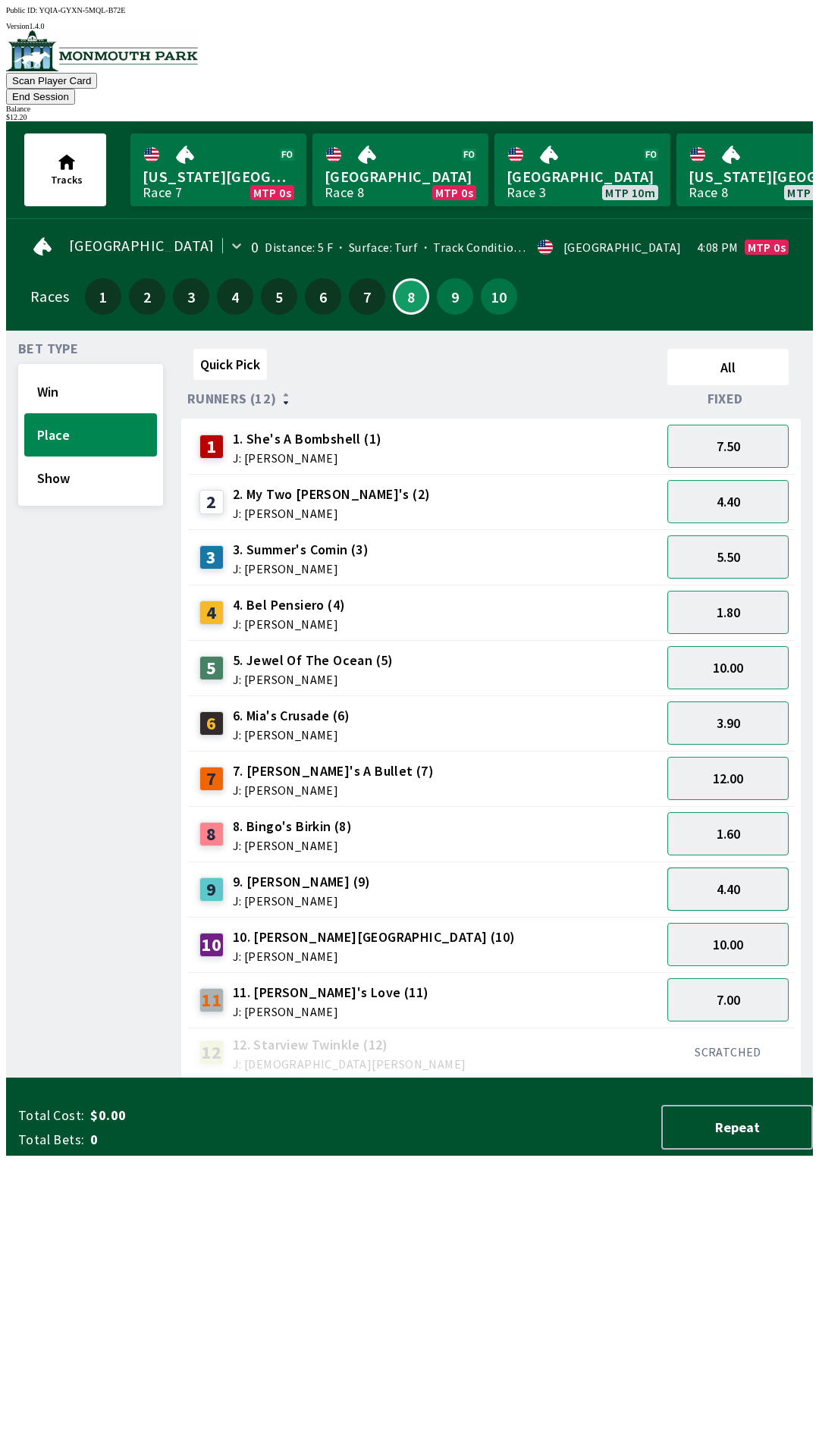
click at [722, 868] on button "4.40" at bounding box center [728, 889] width 122 height 43
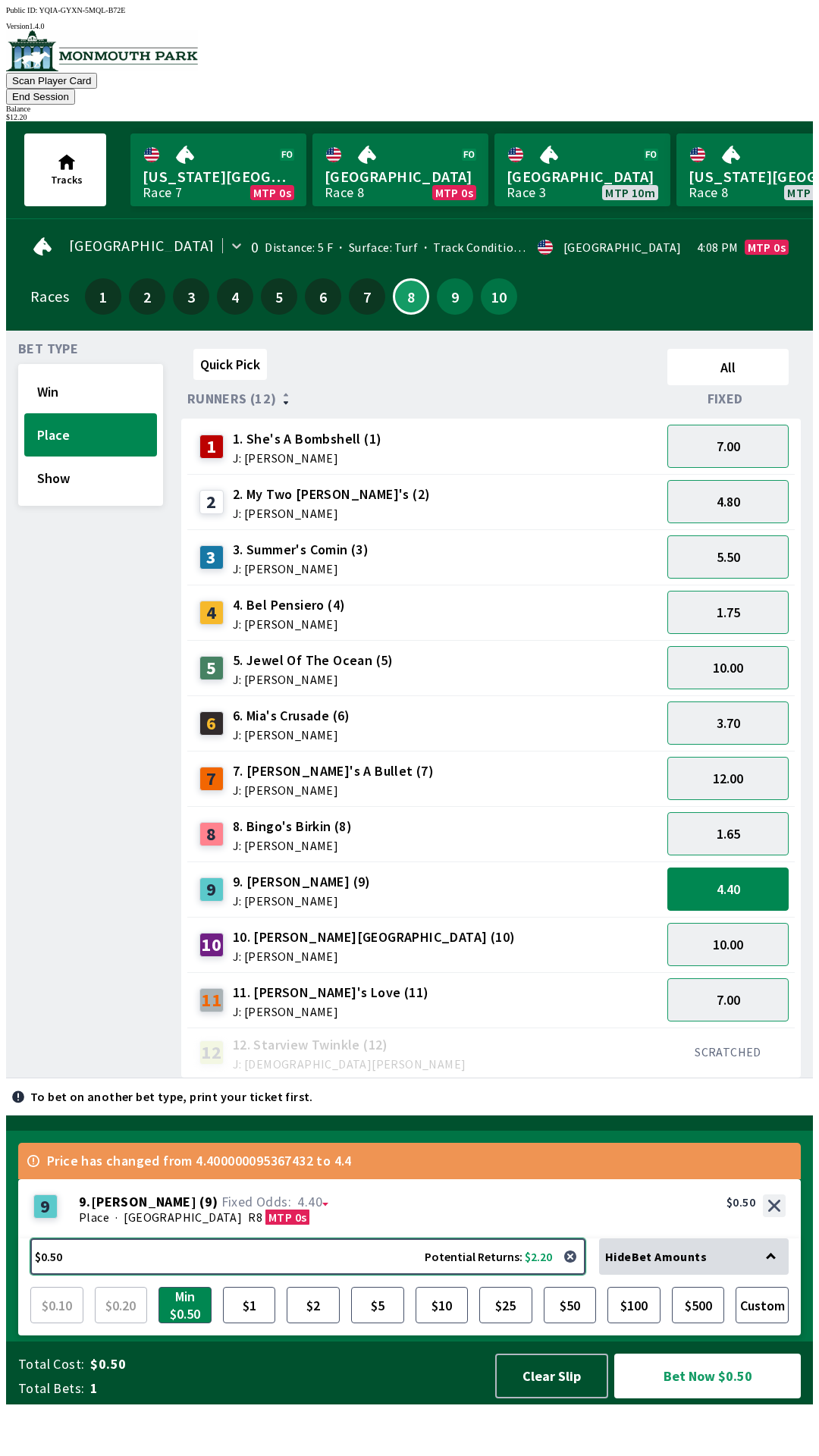
click at [58, 1275] on button "$0.50 Potential Returns: $2.20" at bounding box center [308, 1256] width 555 height 37
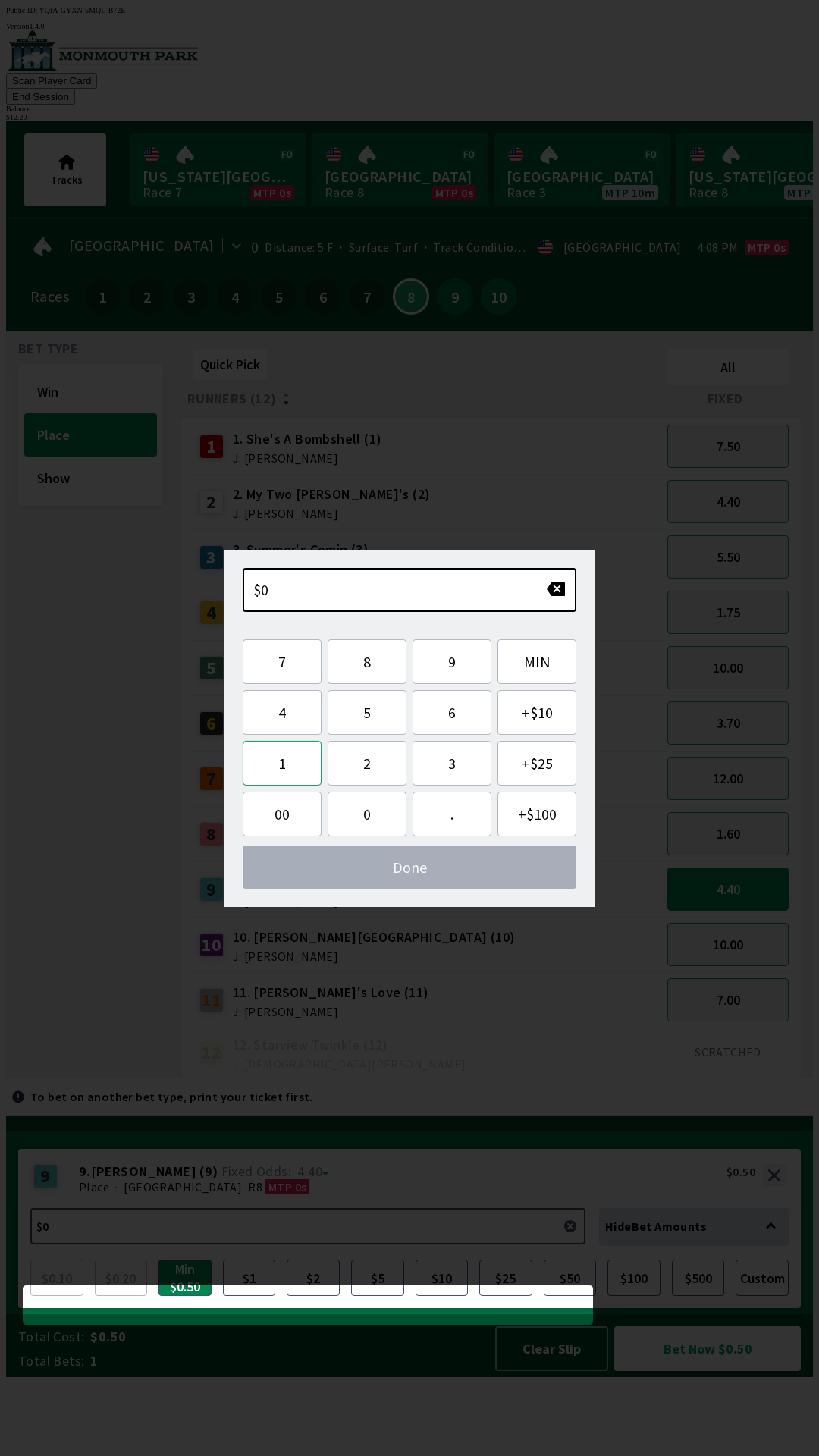
click at [277, 766] on button "1" at bounding box center [281, 763] width 79 height 44
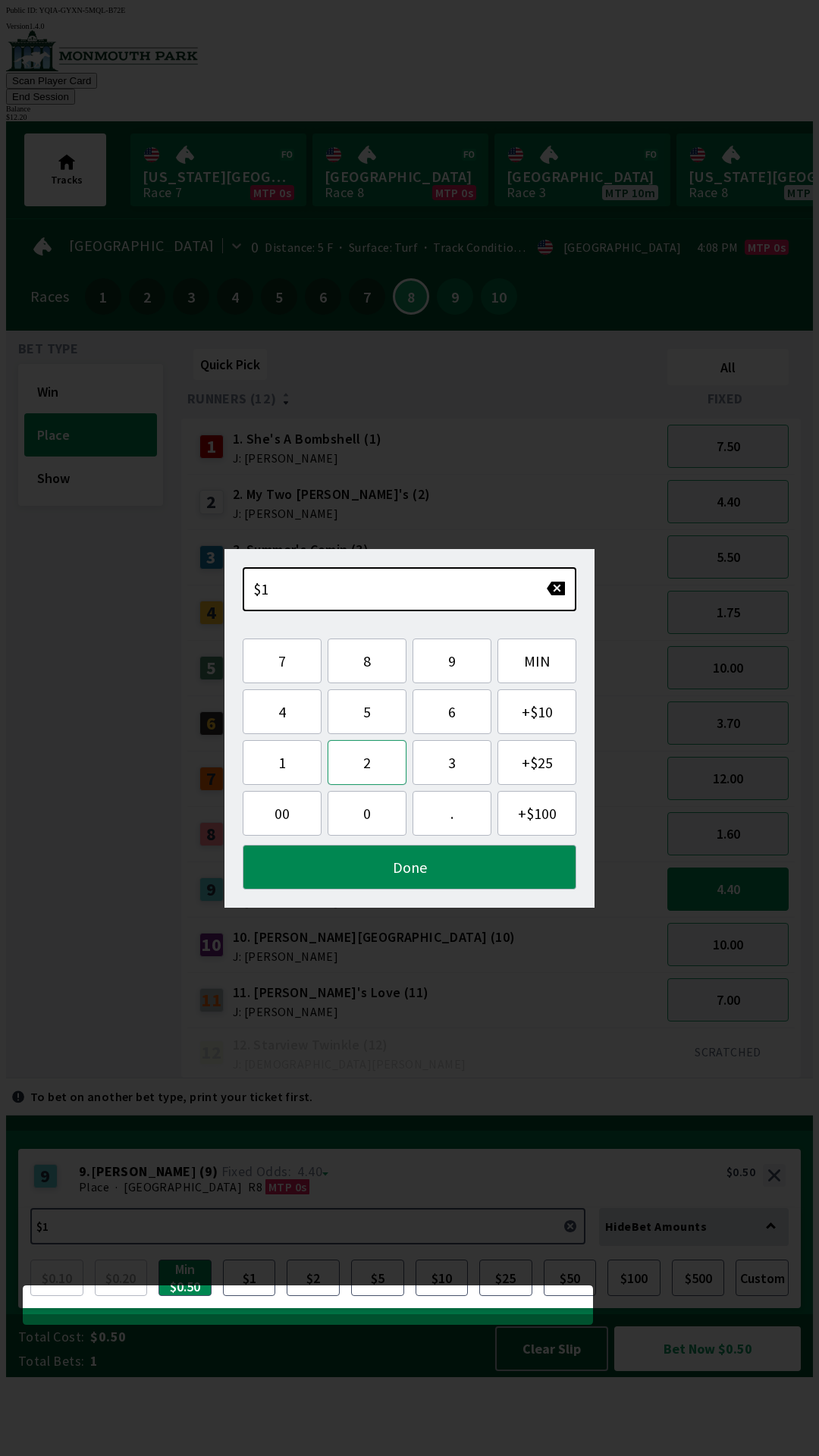
click at [358, 762] on button "2" at bounding box center [366, 762] width 79 height 44
click at [408, 867] on button "Done" at bounding box center [409, 867] width 334 height 44
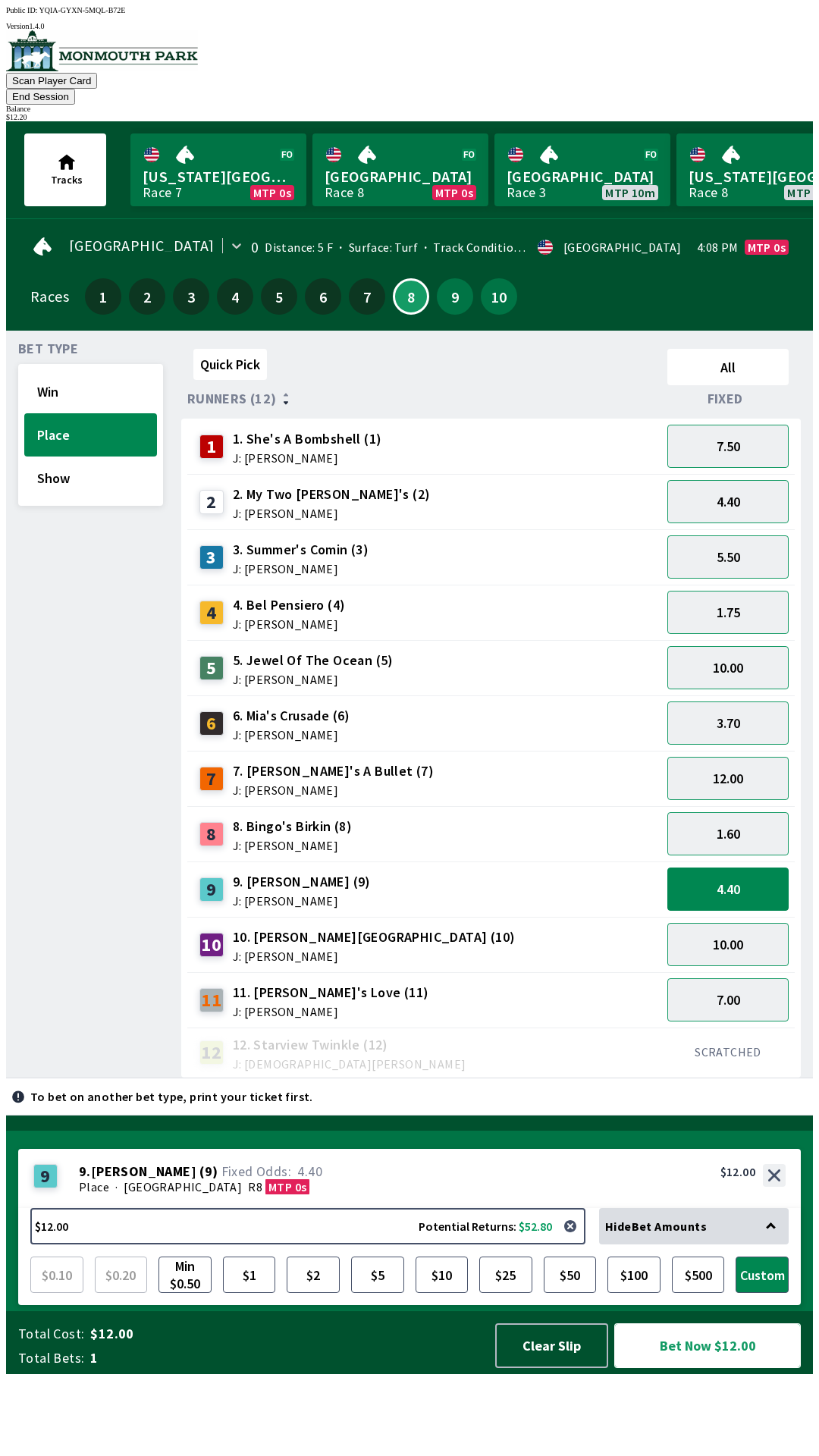
click at [714, 1368] on button "Bet Now $12.00" at bounding box center [707, 1345] width 186 height 44
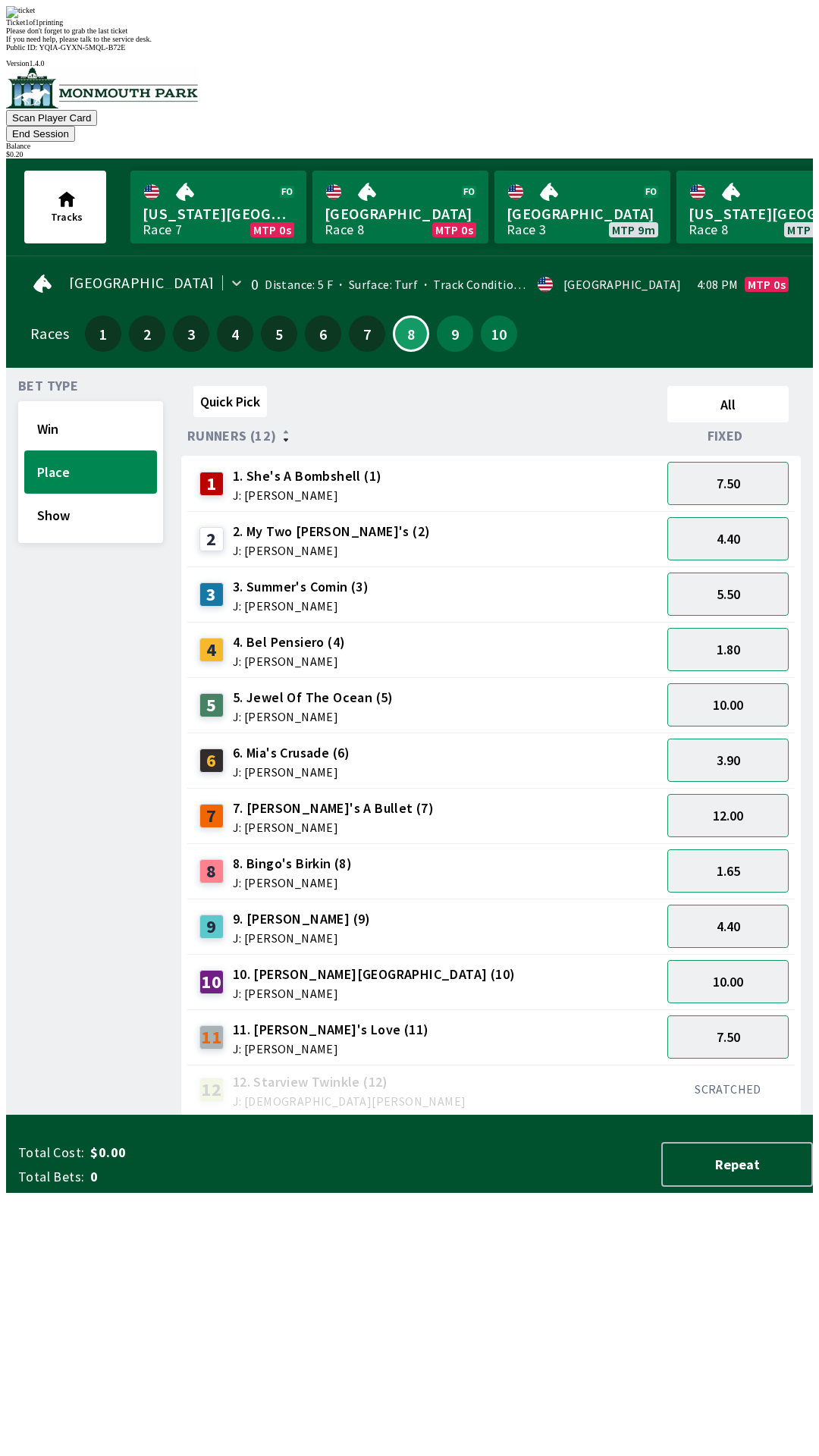
click at [463, 43] on div "Ticket 1 of 1 printing Please don't forget to grab the last ticket If you need …" at bounding box center [409, 25] width 807 height 37
click at [75, 126] on button "End Session" at bounding box center [41, 134] width 69 height 16
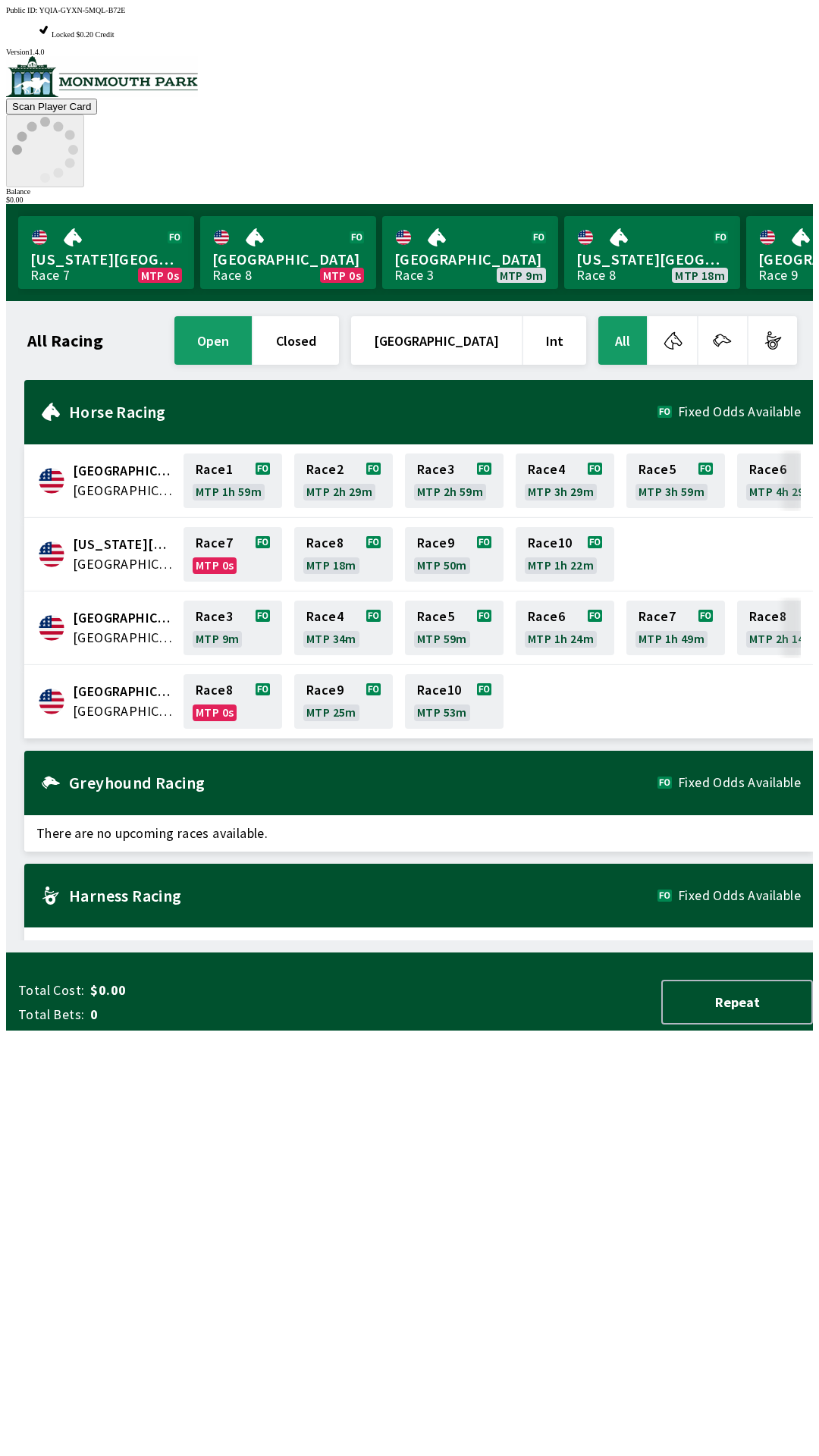
click at [22, 145] on circle at bounding box center [17, 150] width 10 height 10
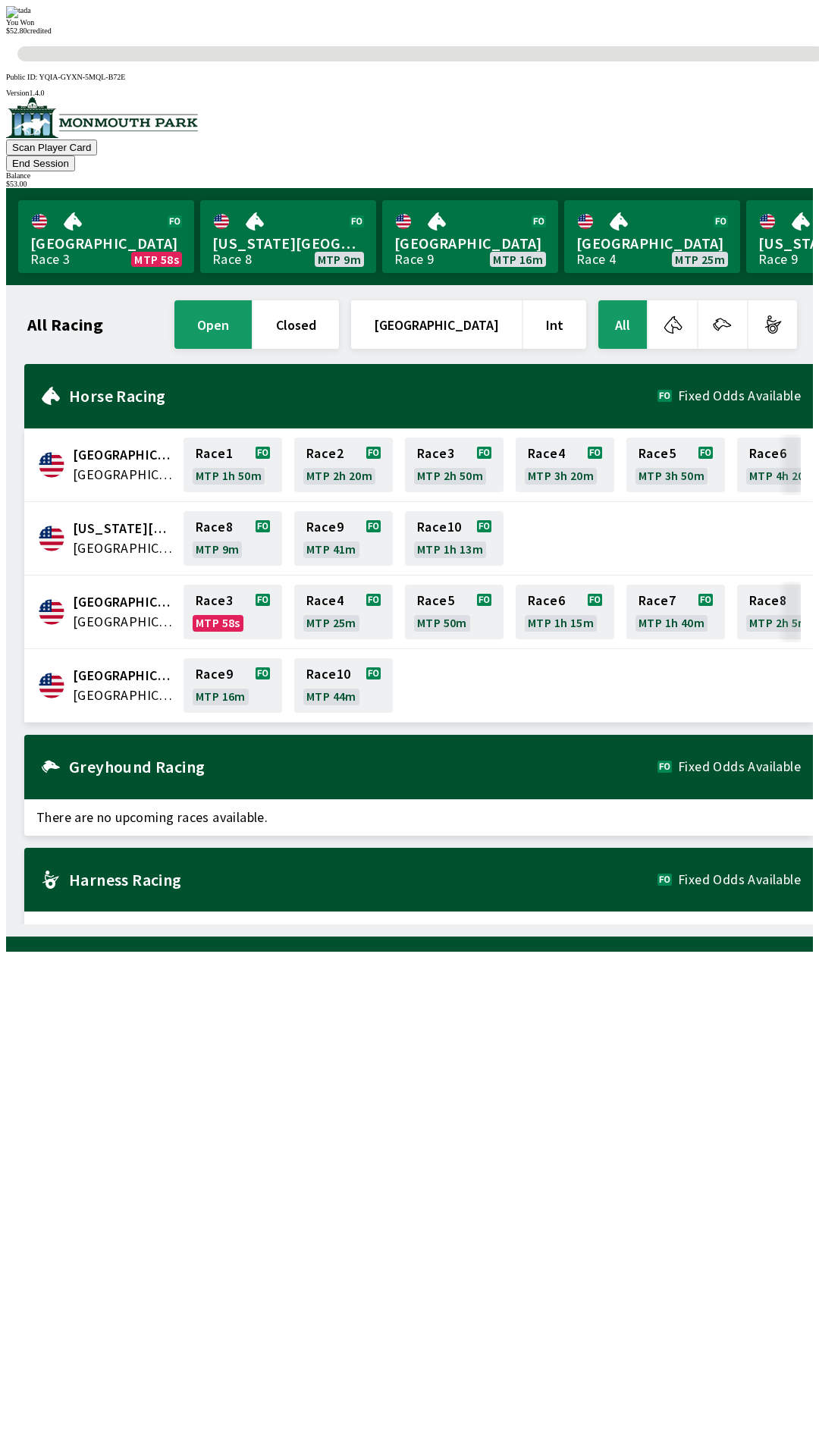
click at [553, 924] on div "All Racing open closed [GEOGRAPHIC_DATA] Int All [GEOGRAPHIC_DATA] [GEOGRAPHIC_…" at bounding box center [415, 610] width 795 height 627
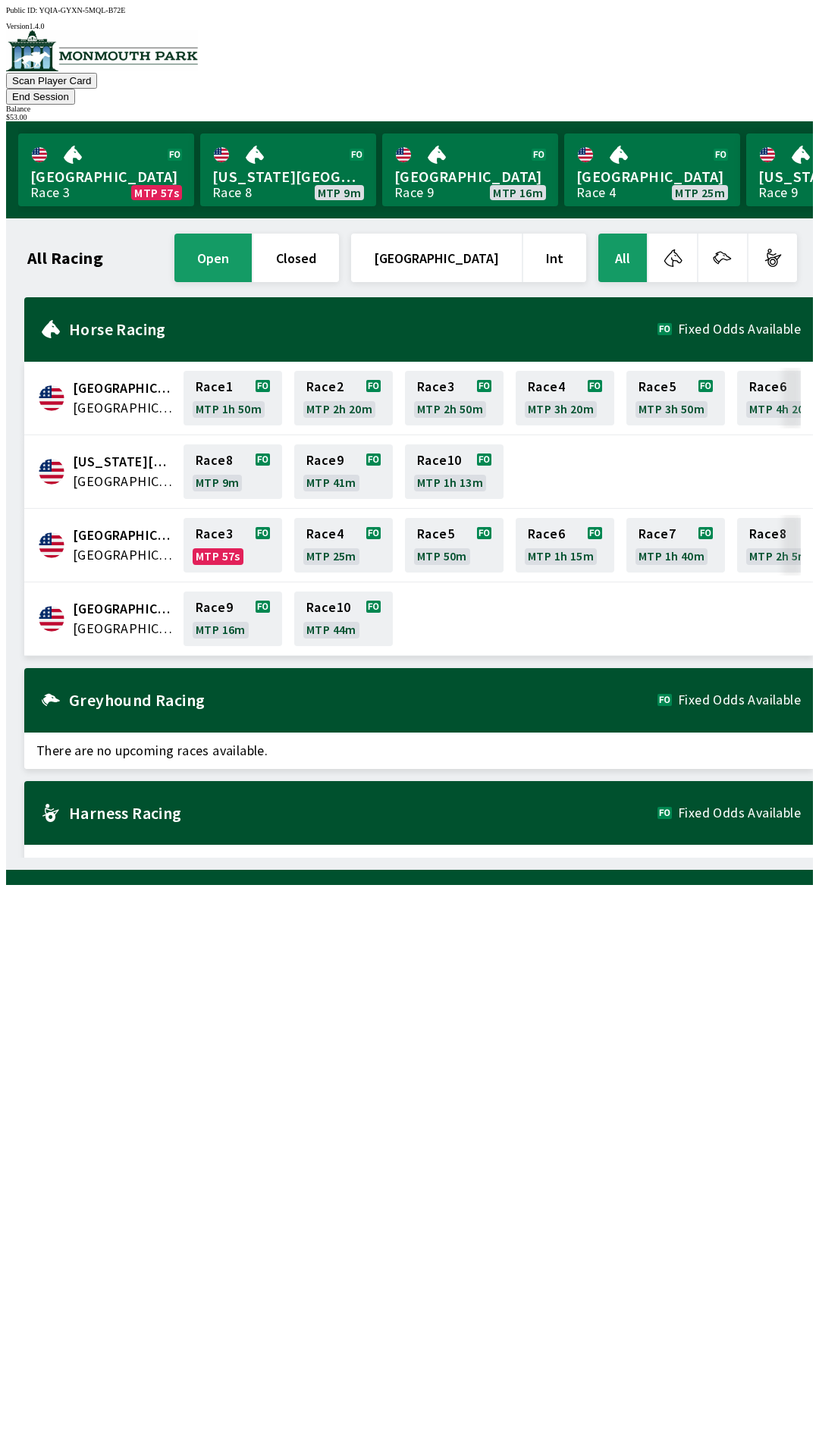
click at [596, 857] on div "All Racing open closed [GEOGRAPHIC_DATA] Int All [GEOGRAPHIC_DATA] [GEOGRAPHIC_…" at bounding box center [415, 544] width 795 height 627
click at [75, 89] on button "End Session" at bounding box center [41, 97] width 69 height 16
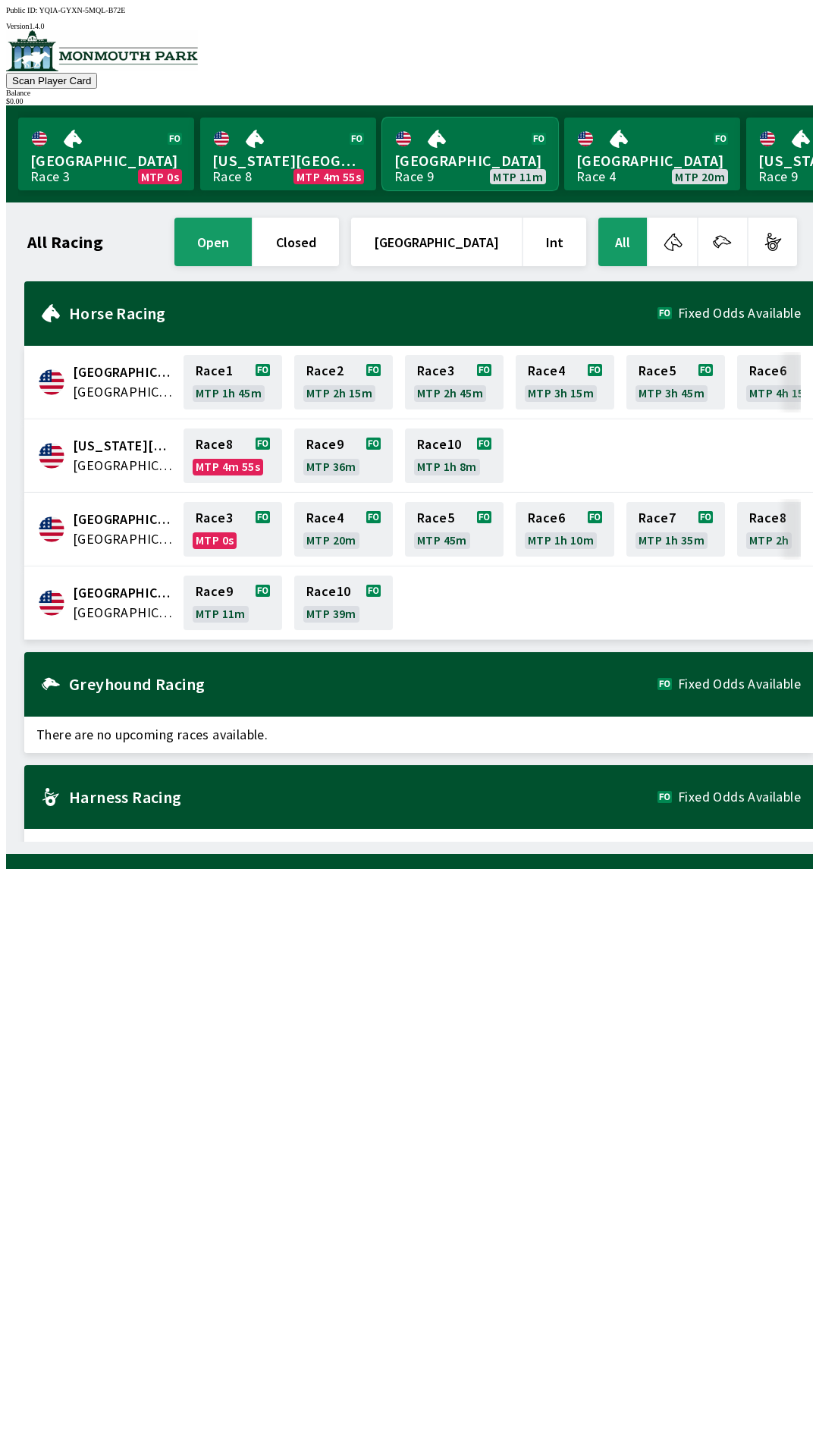
click at [474, 157] on link "[GEOGRAPHIC_DATA] Race 9 MTP 11m" at bounding box center [470, 154] width 176 height 72
